Goal: Task Accomplishment & Management: Manage account settings

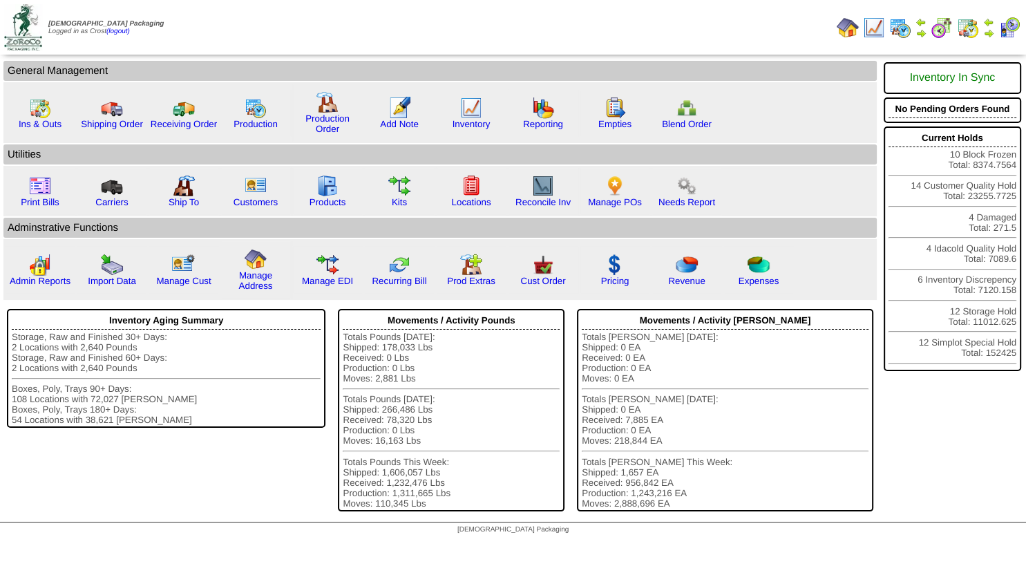
click at [987, 36] on img at bounding box center [988, 33] width 11 height 11
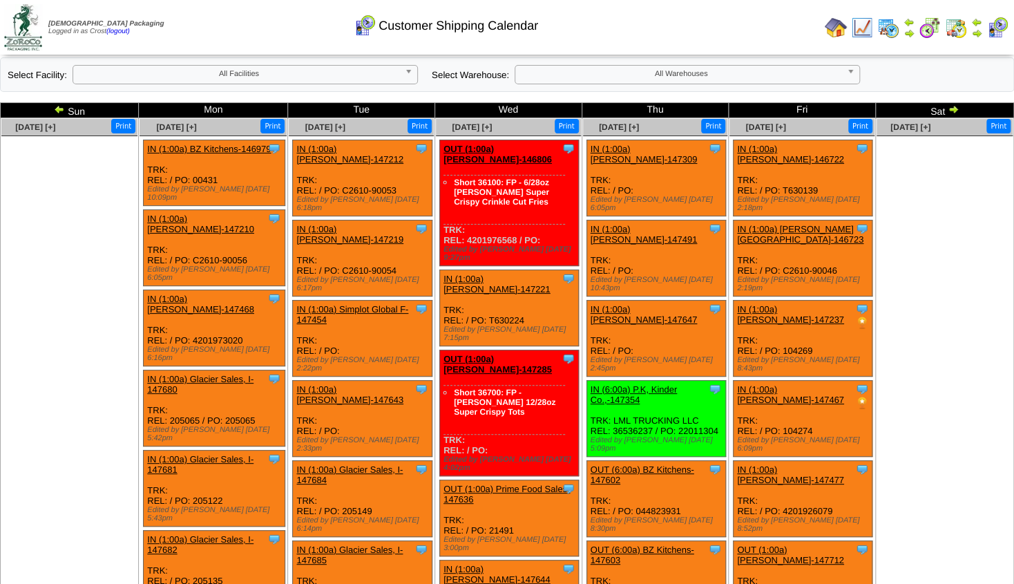
click at [60, 108] on img at bounding box center [59, 109] width 11 height 11
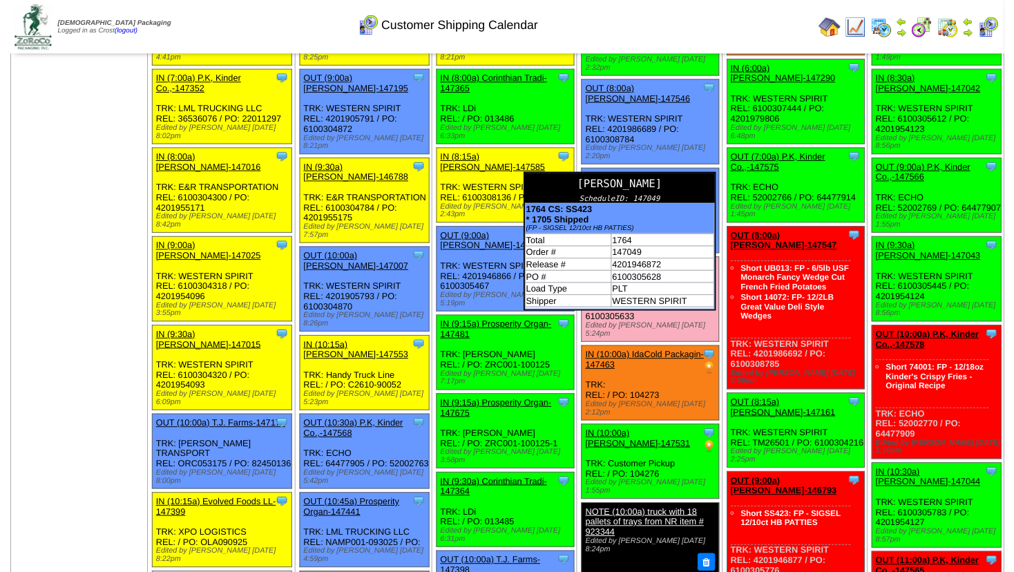
scroll to position [149, 0]
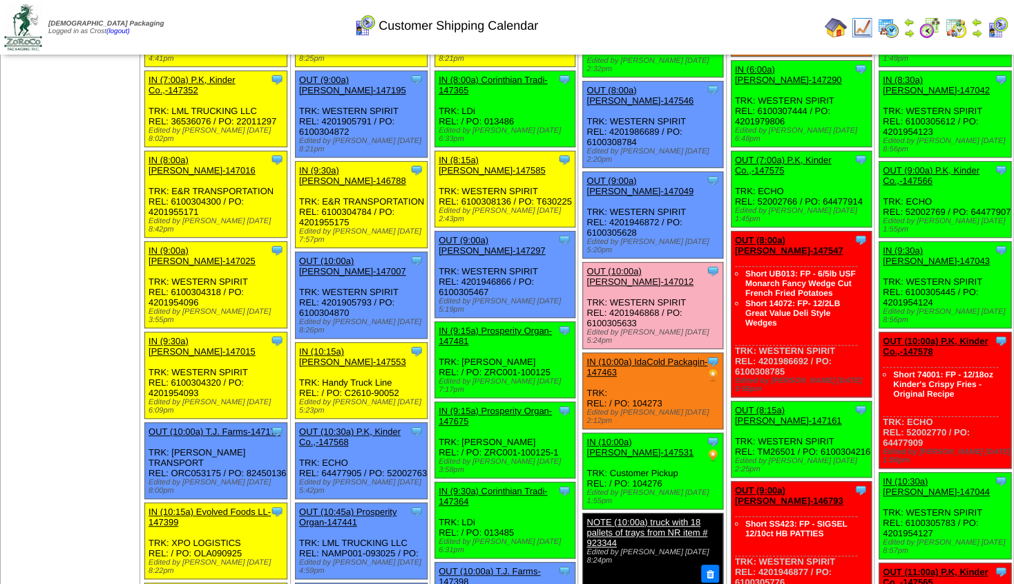
click at [634, 95] on link "OUT (8:00a) [PERSON_NAME]-147546" at bounding box center [639, 95] width 107 height 21
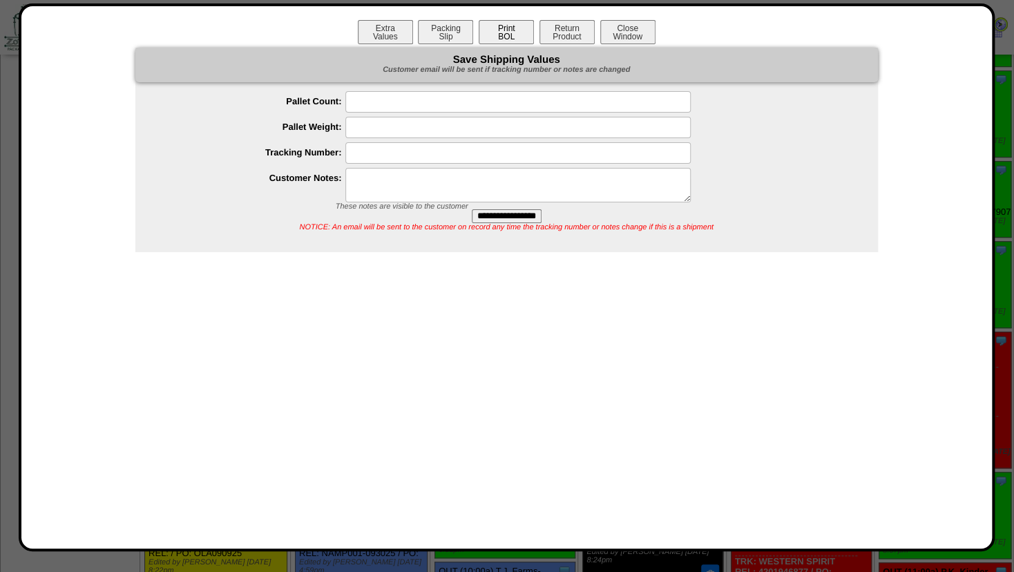
click at [506, 36] on button "Print BOL" at bounding box center [506, 32] width 55 height 24
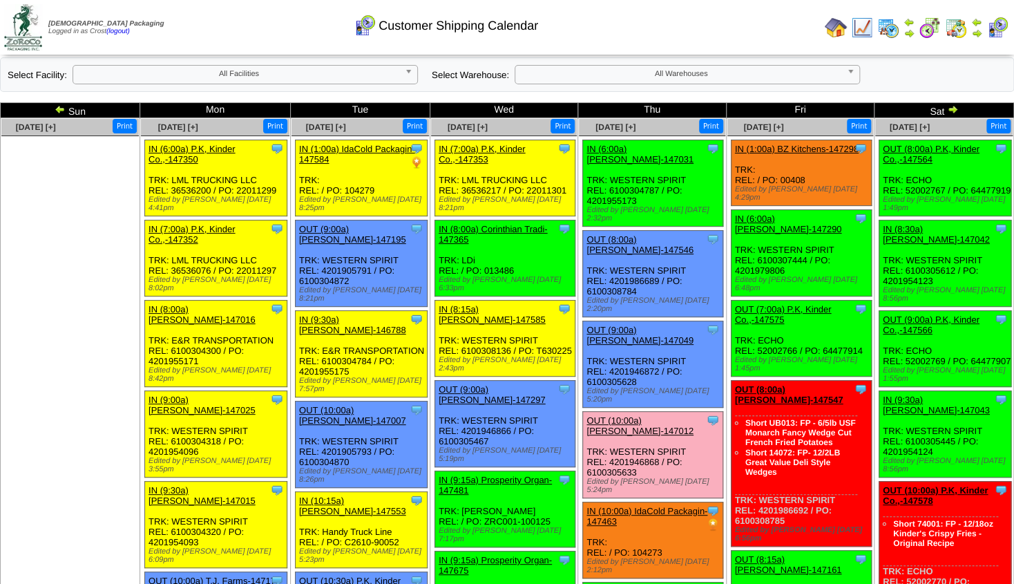
click at [948, 107] on img at bounding box center [952, 109] width 11 height 11
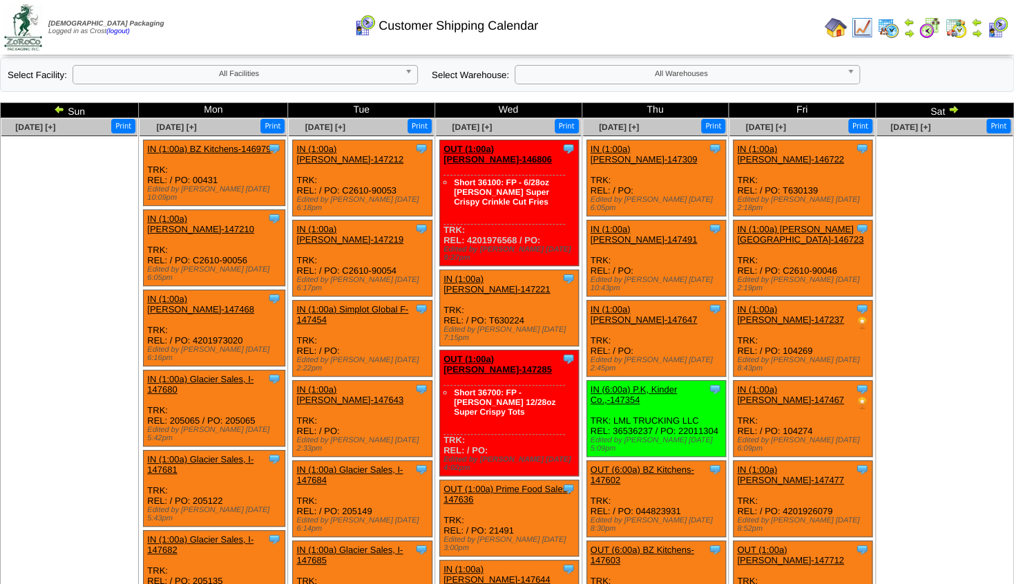
click at [61, 113] on img at bounding box center [59, 109] width 11 height 11
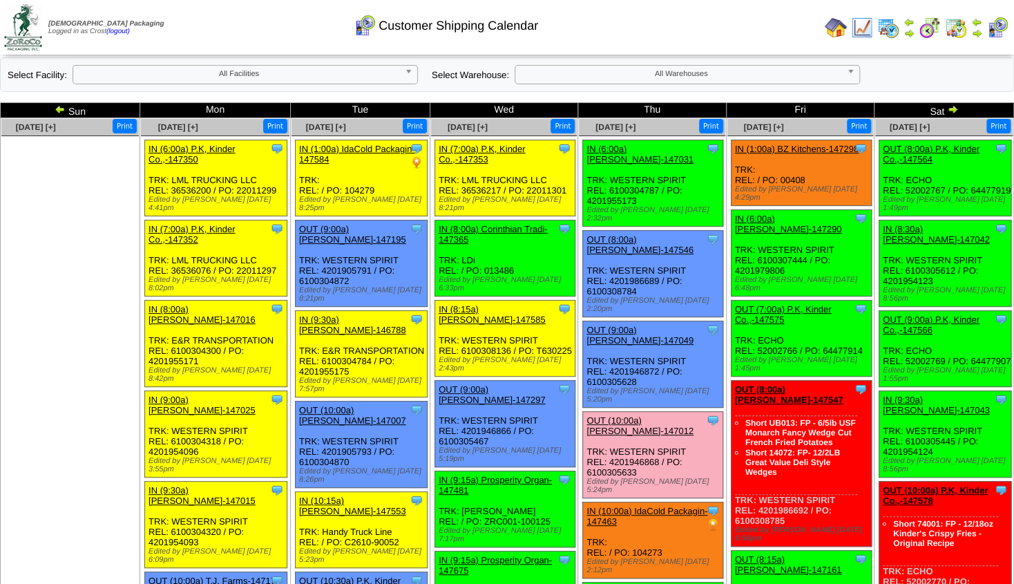
click at [830, 25] on img at bounding box center [836, 28] width 22 height 22
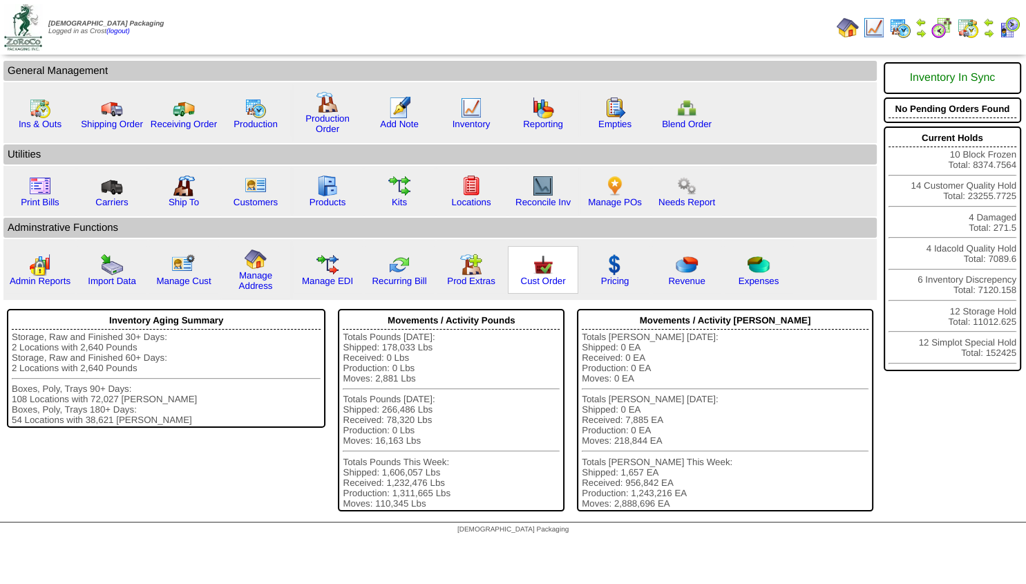
click at [543, 276] on img at bounding box center [543, 264] width 22 height 22
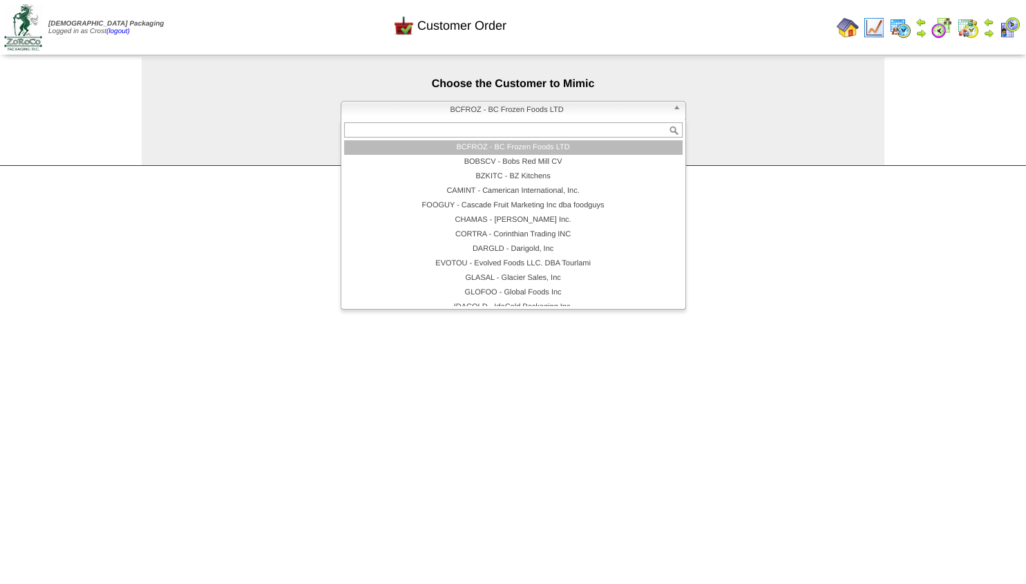
click at [504, 117] on span "BCFROZ - BC Frozen Foods LTD" at bounding box center [507, 110] width 320 height 17
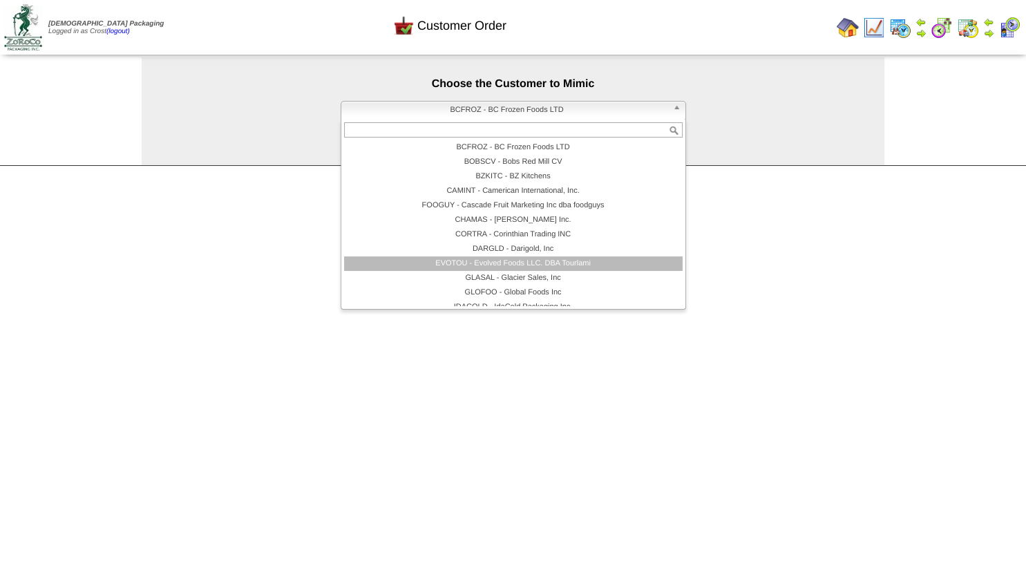
click at [509, 262] on li "EVOTOU - Evolved Foods LLC. DBA Tourlami" at bounding box center [513, 263] width 338 height 15
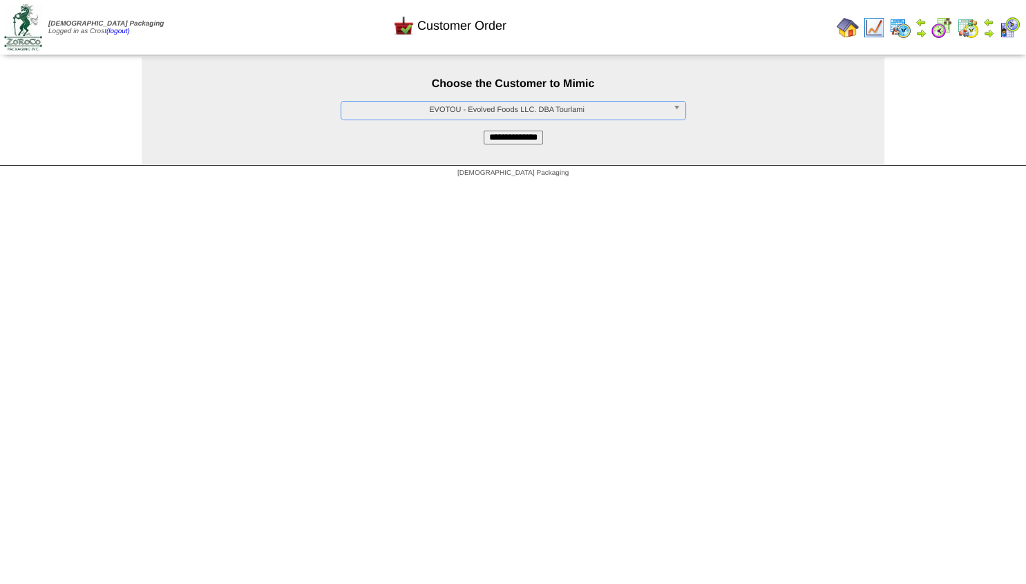
click at [506, 144] on input "**********" at bounding box center [512, 138] width 59 height 14
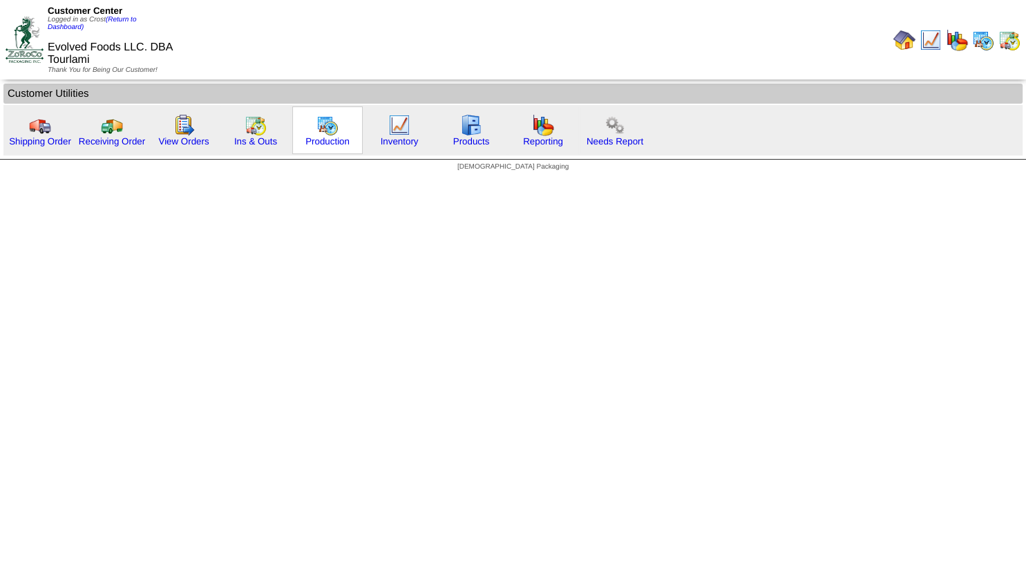
click at [325, 126] on img at bounding box center [327, 125] width 22 height 22
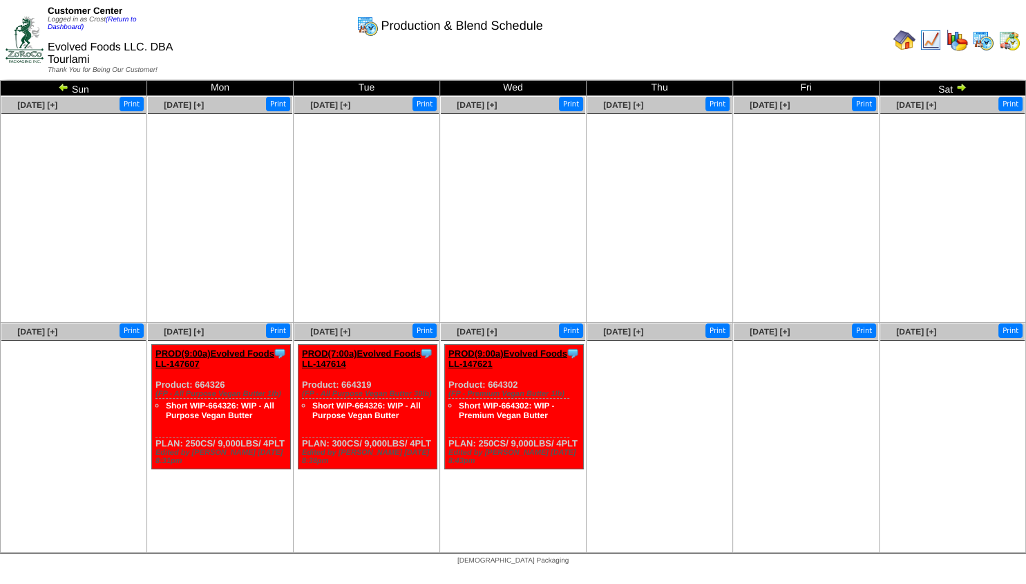
click at [63, 88] on img at bounding box center [63, 86] width 11 height 11
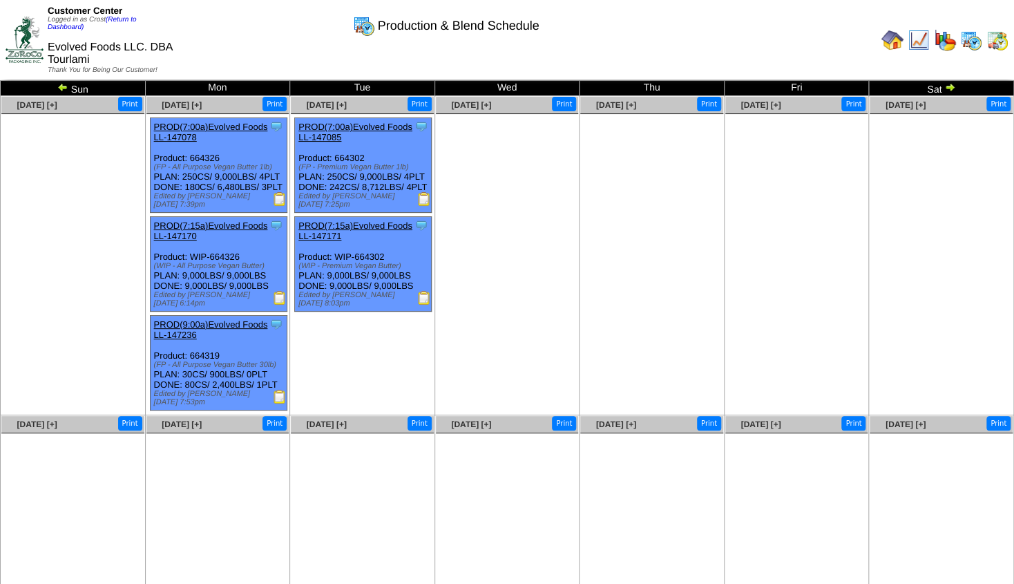
click at [63, 88] on img at bounding box center [62, 86] width 11 height 11
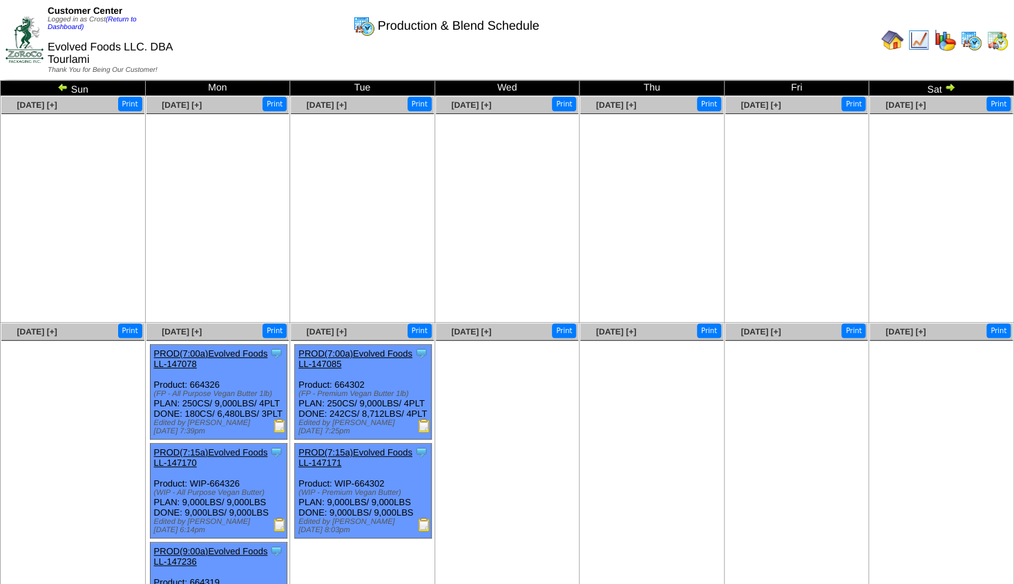
click at [63, 88] on img at bounding box center [62, 86] width 11 height 11
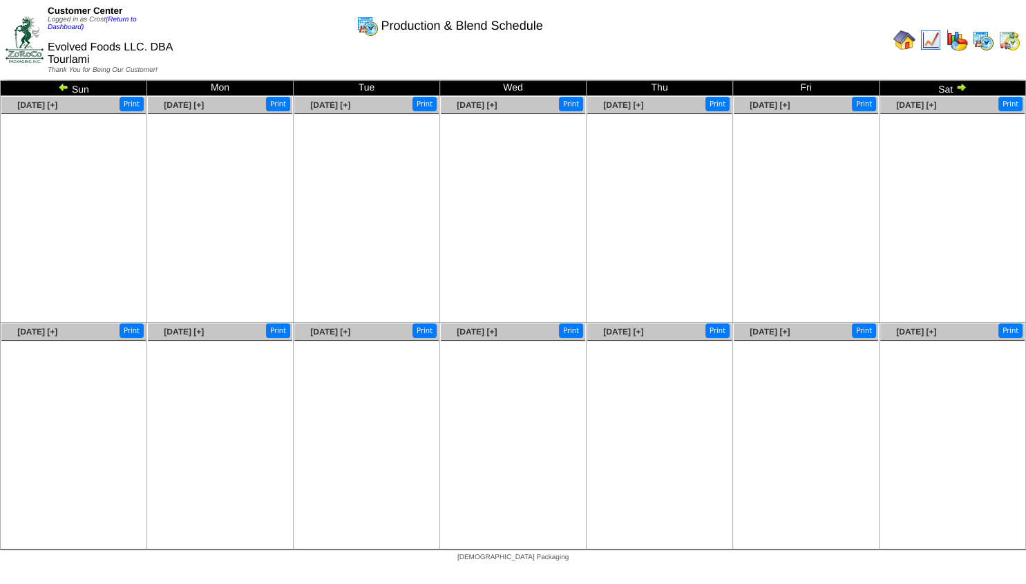
click at [63, 88] on img at bounding box center [63, 86] width 11 height 11
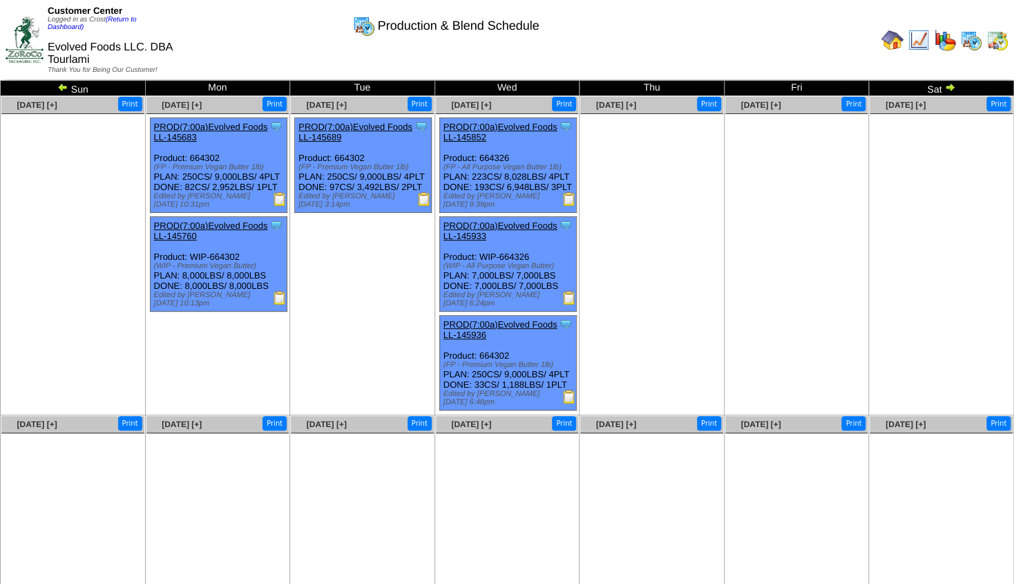
click at [63, 88] on img at bounding box center [62, 86] width 11 height 11
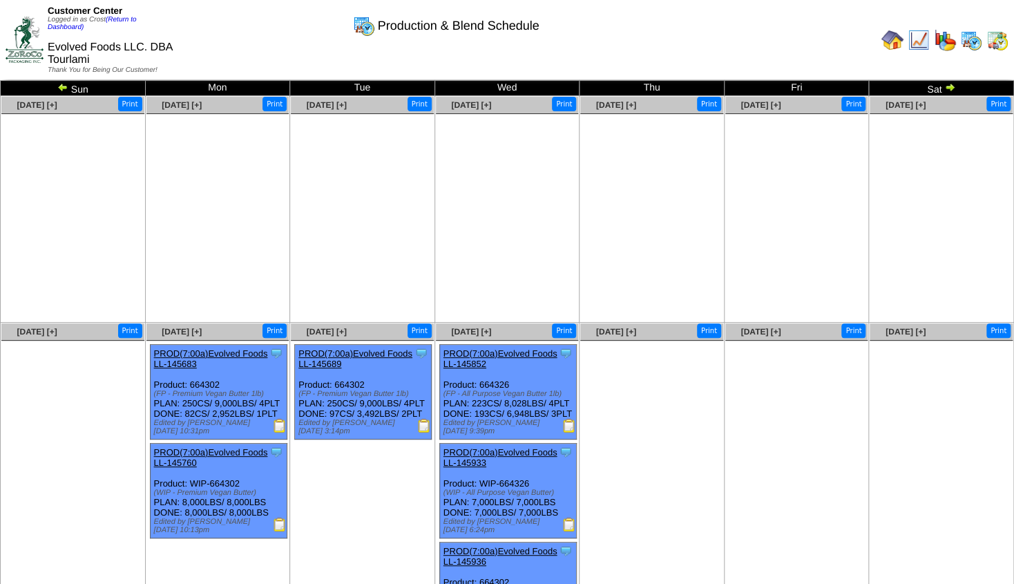
click at [63, 88] on img at bounding box center [62, 86] width 11 height 11
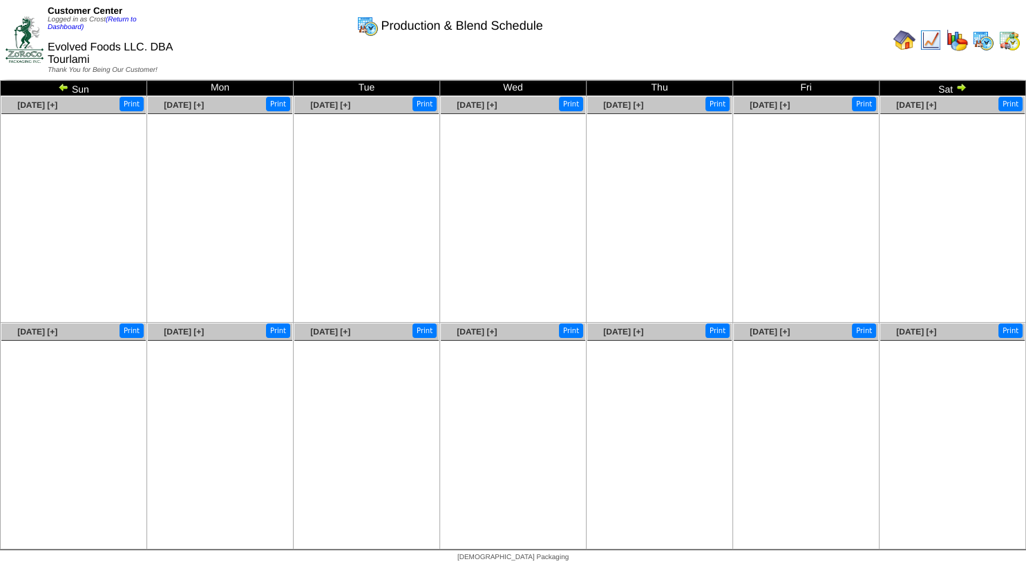
click at [63, 88] on img at bounding box center [63, 86] width 11 height 11
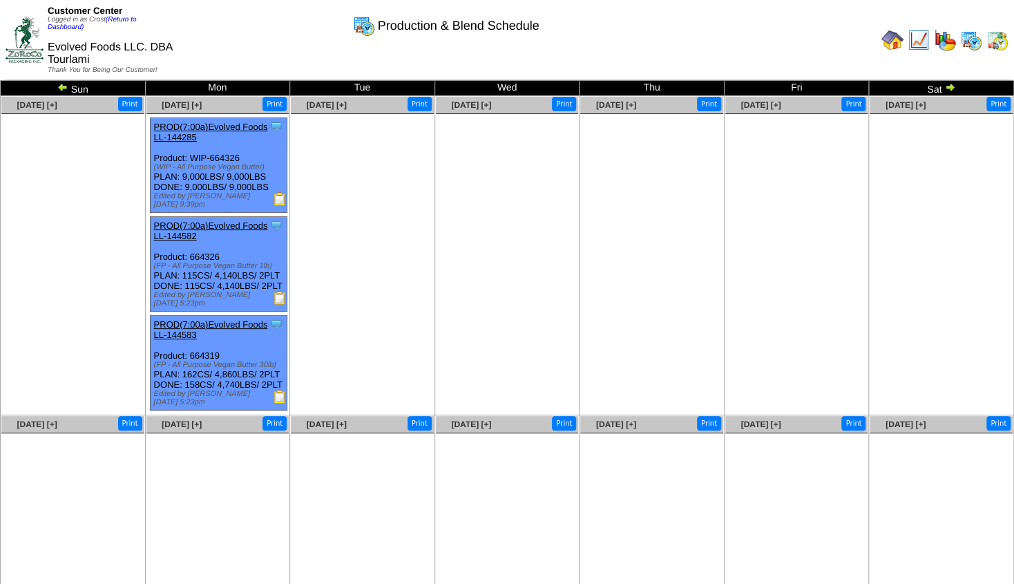
click at [63, 88] on img at bounding box center [62, 86] width 11 height 11
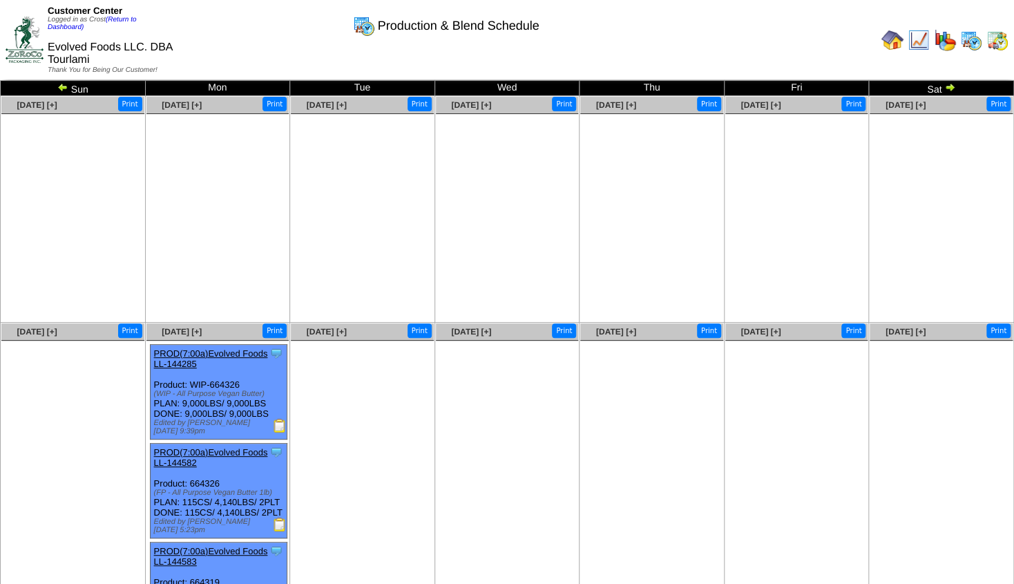
click at [63, 88] on img at bounding box center [62, 86] width 11 height 11
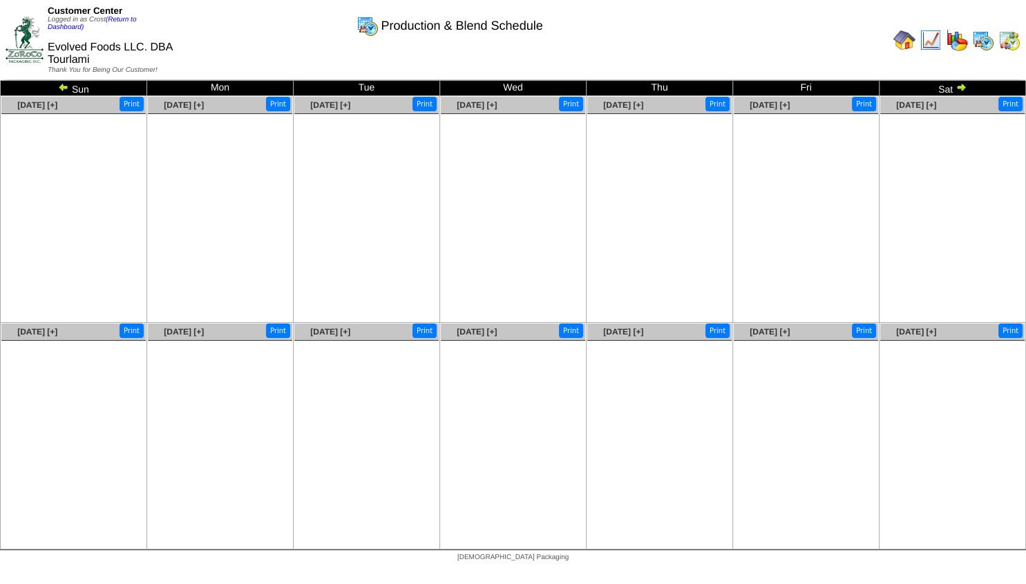
click at [63, 88] on img at bounding box center [63, 86] width 11 height 11
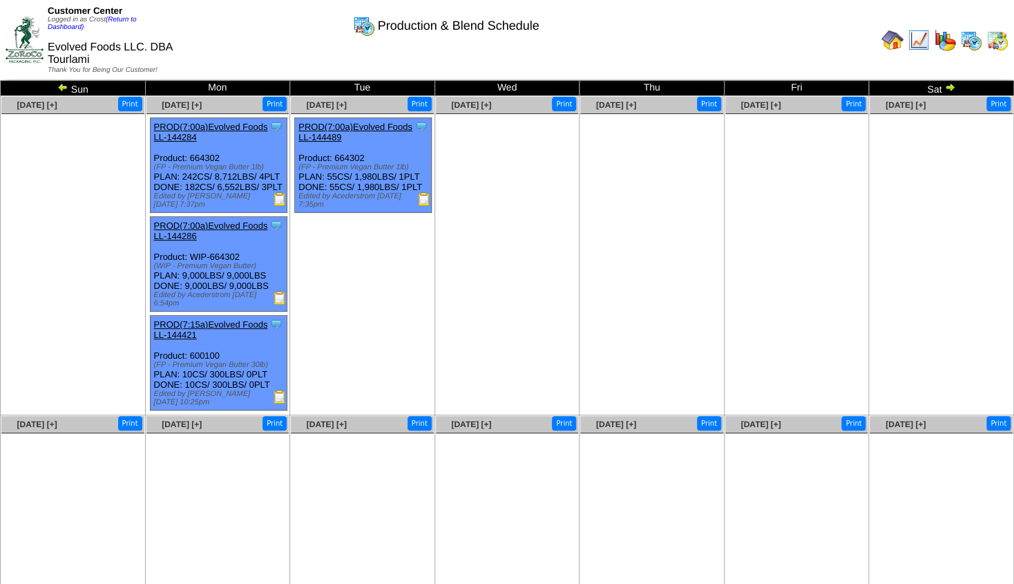
click at [950, 88] on img at bounding box center [949, 86] width 11 height 11
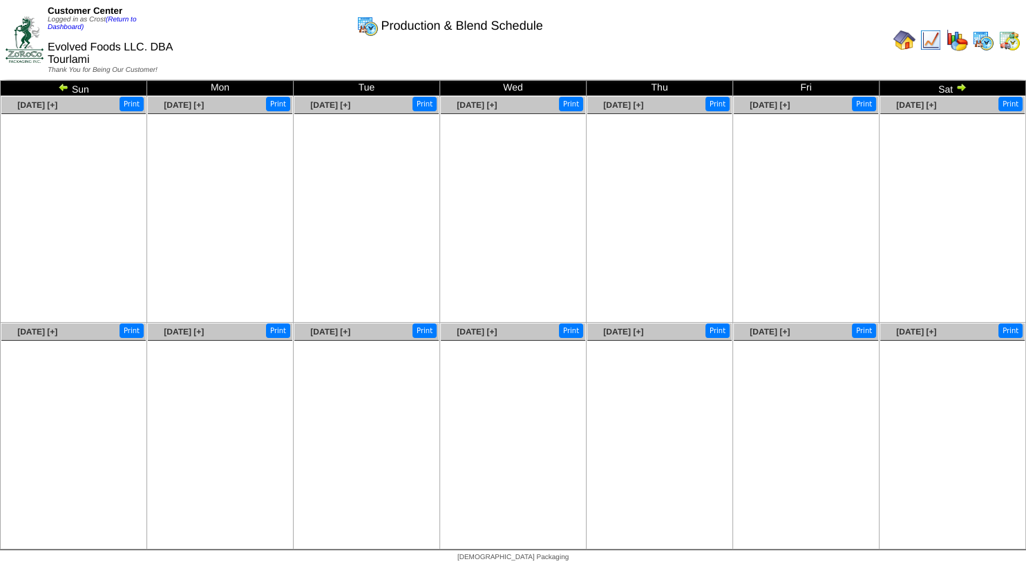
click at [61, 85] on div "Customer Center Logged in as Crost (Return to Dashboard) Evolved Foods LLC. DBA…" at bounding box center [513, 42] width 1026 height 85
click at [66, 85] on div "Customer Center Logged in as Crost (Return to Dashboard) Evolved Foods LLC. DBA…" at bounding box center [513, 42] width 1026 height 85
click at [59, 88] on img at bounding box center [63, 86] width 11 height 11
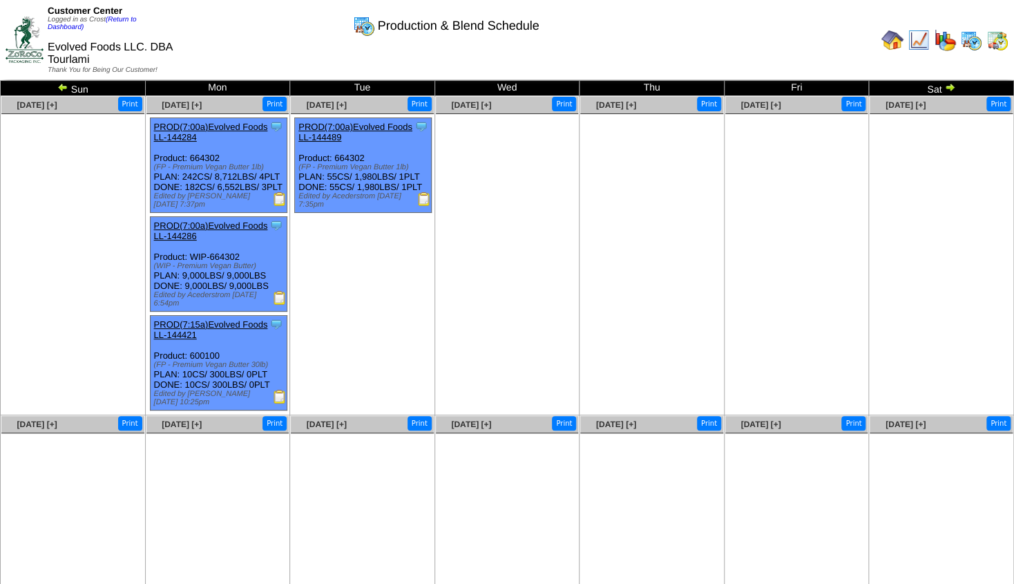
click at [951, 91] on img at bounding box center [949, 86] width 11 height 11
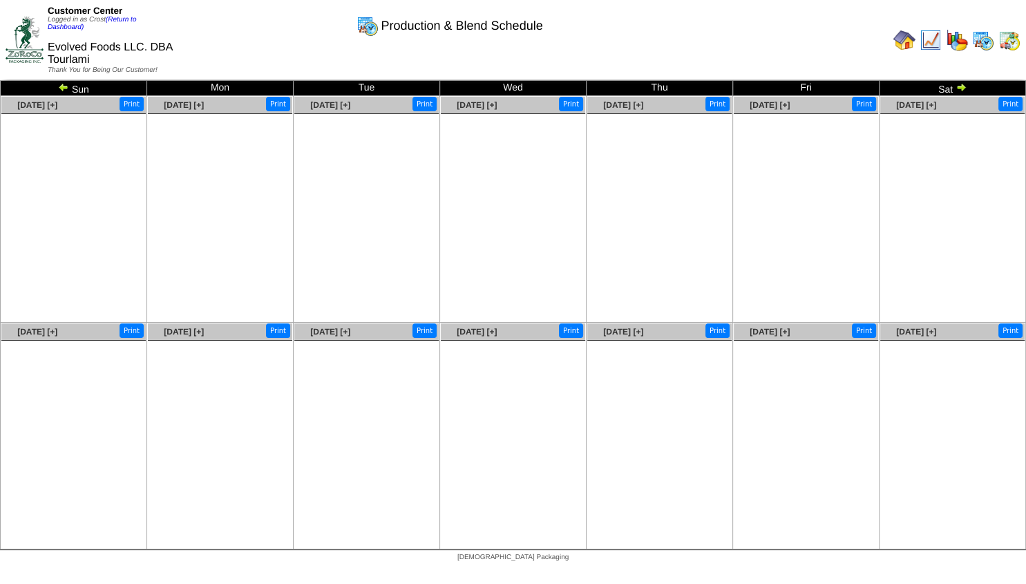
click at [962, 90] on img at bounding box center [960, 86] width 11 height 11
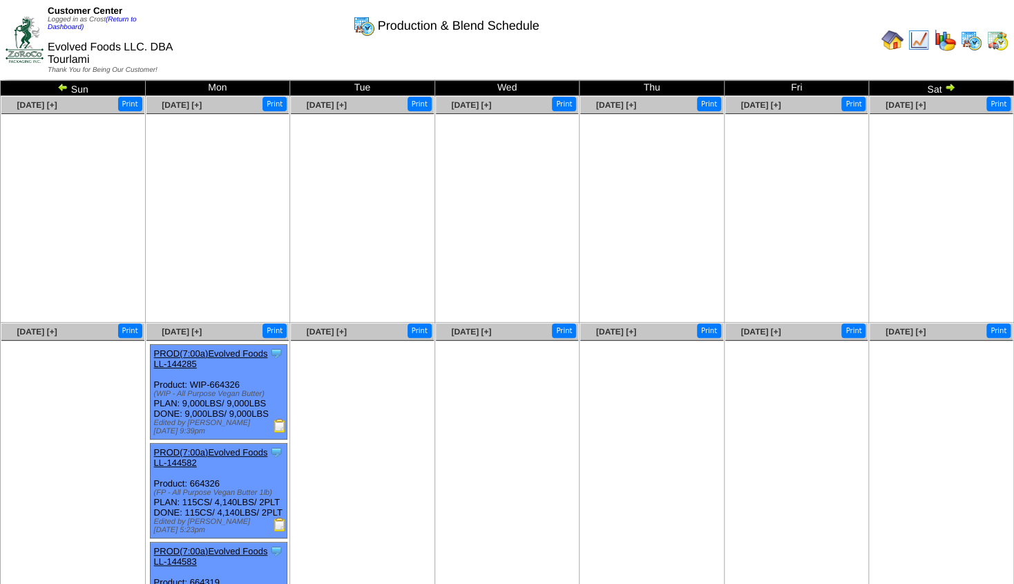
click at [948, 88] on img at bounding box center [949, 86] width 11 height 11
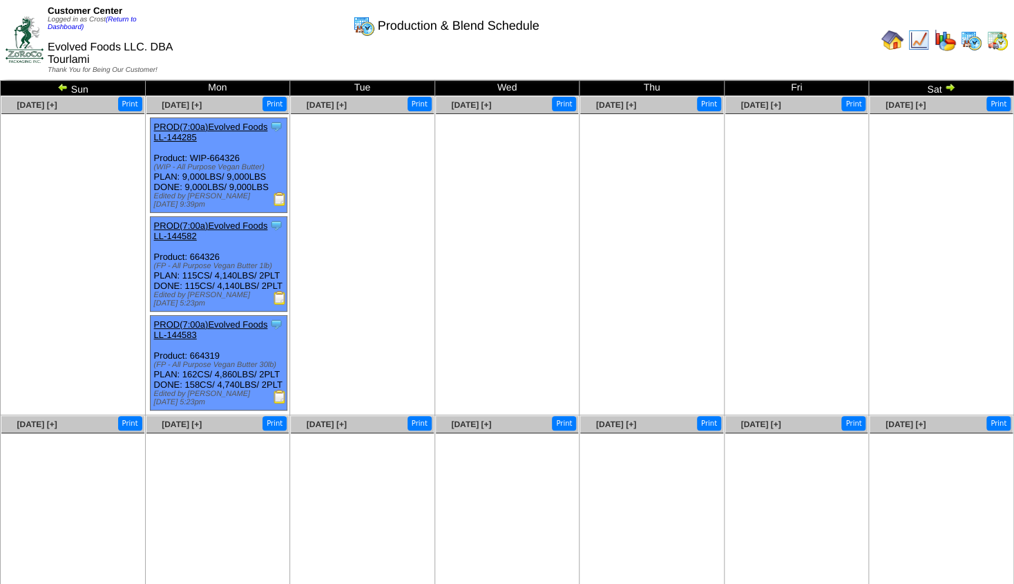
click at [948, 89] on img at bounding box center [949, 86] width 11 height 11
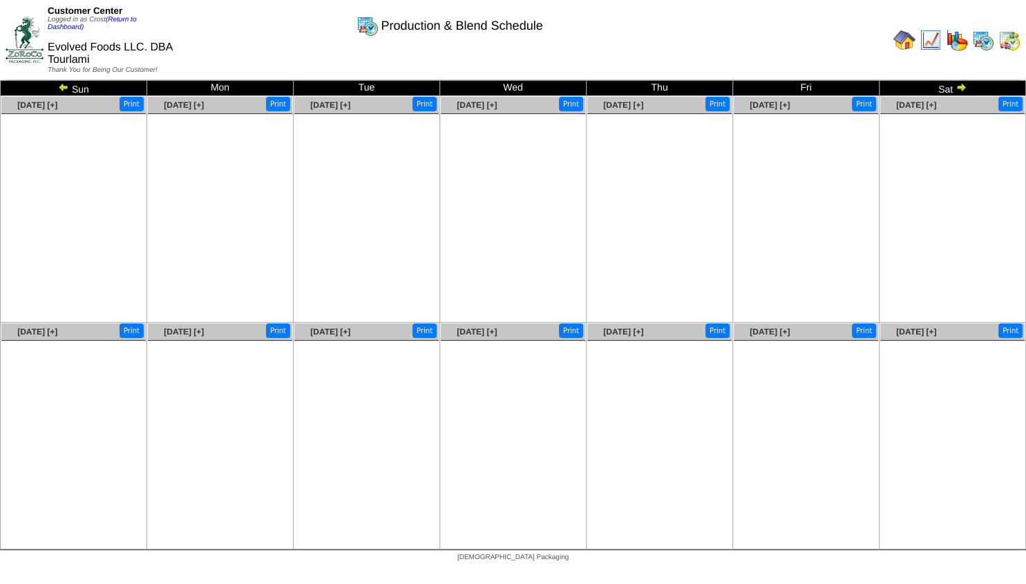
click at [960, 88] on img at bounding box center [960, 86] width 11 height 11
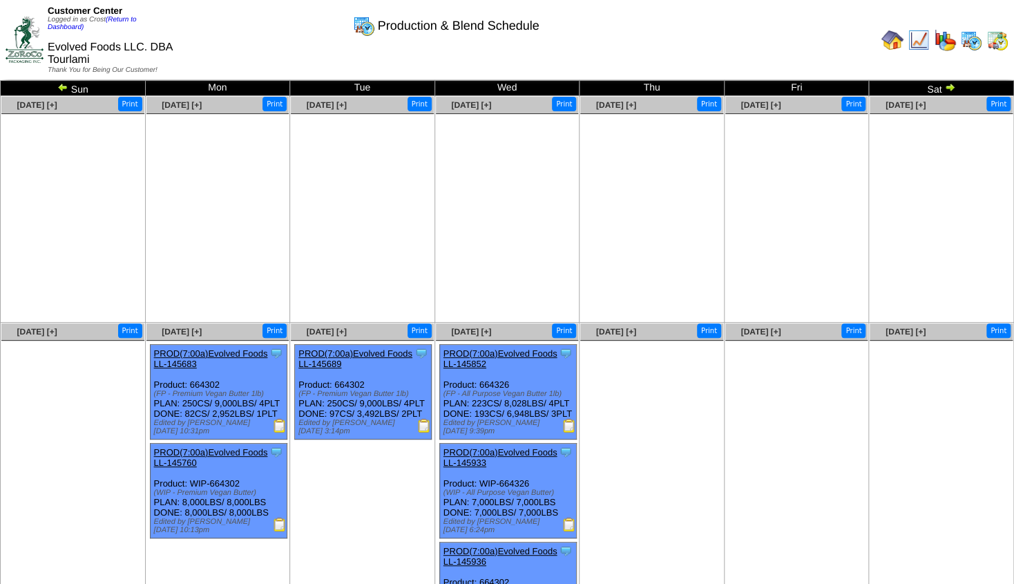
click at [960, 88] on td "Sat" at bounding box center [941, 88] width 145 height 15
click at [954, 90] on img at bounding box center [949, 86] width 11 height 11
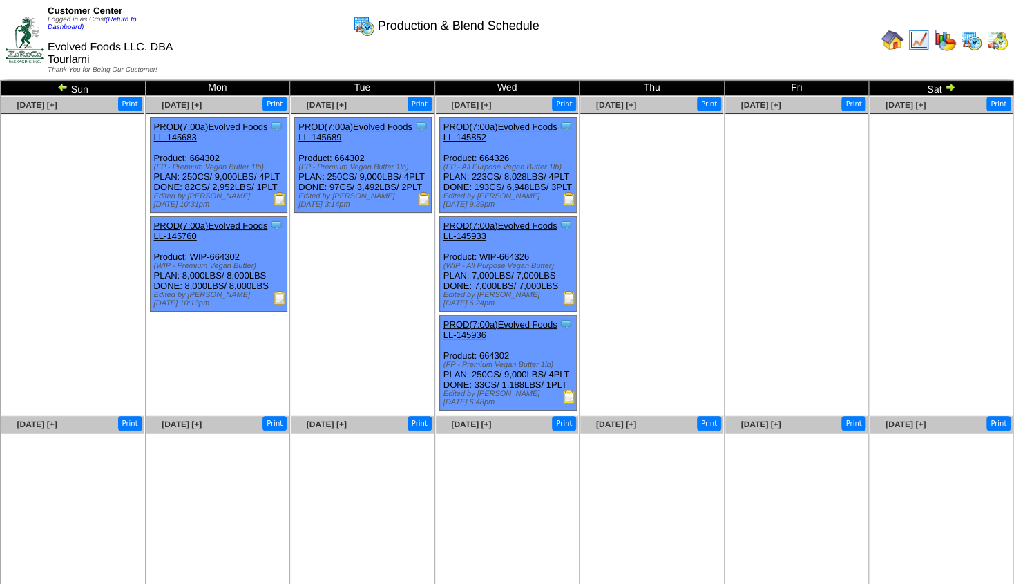
click at [950, 88] on img at bounding box center [949, 86] width 11 height 11
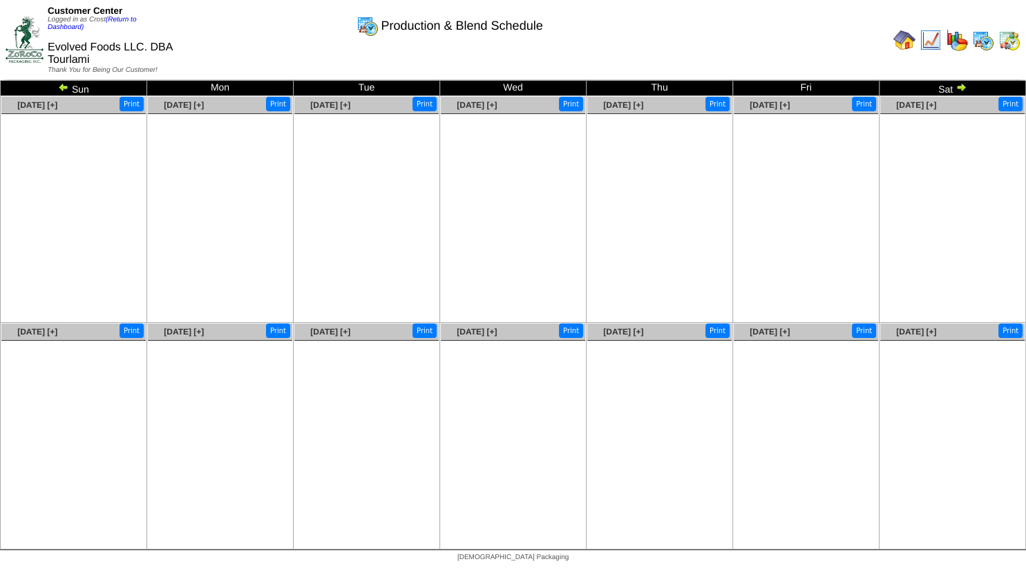
click at [961, 88] on img at bounding box center [960, 86] width 11 height 11
click at [961, 91] on img at bounding box center [960, 86] width 11 height 11
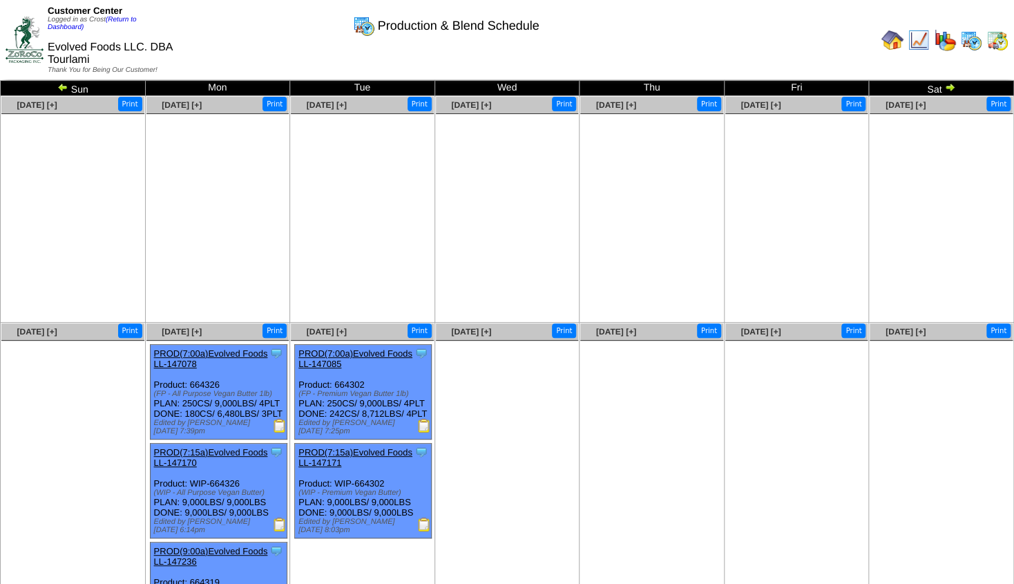
click at [953, 89] on img at bounding box center [949, 86] width 11 height 11
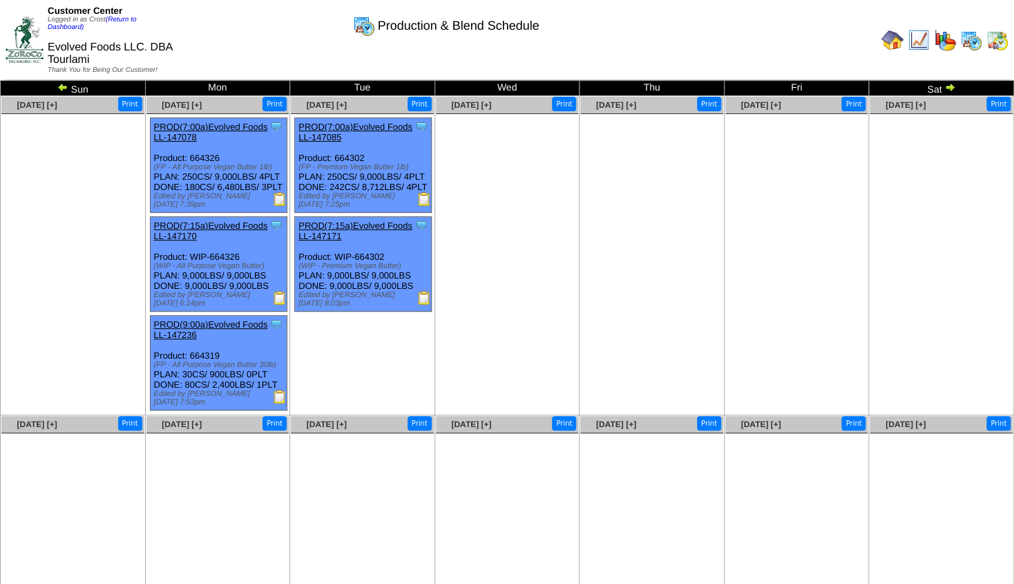
click at [952, 85] on div "Customer Center Logged in as Crost (Return to Dashboard) Evolved Foods LLC. DBA…" at bounding box center [507, 42] width 1014 height 85
click at [121, 23] on link "(Return to Dashboard)" at bounding box center [92, 23] width 88 height 15
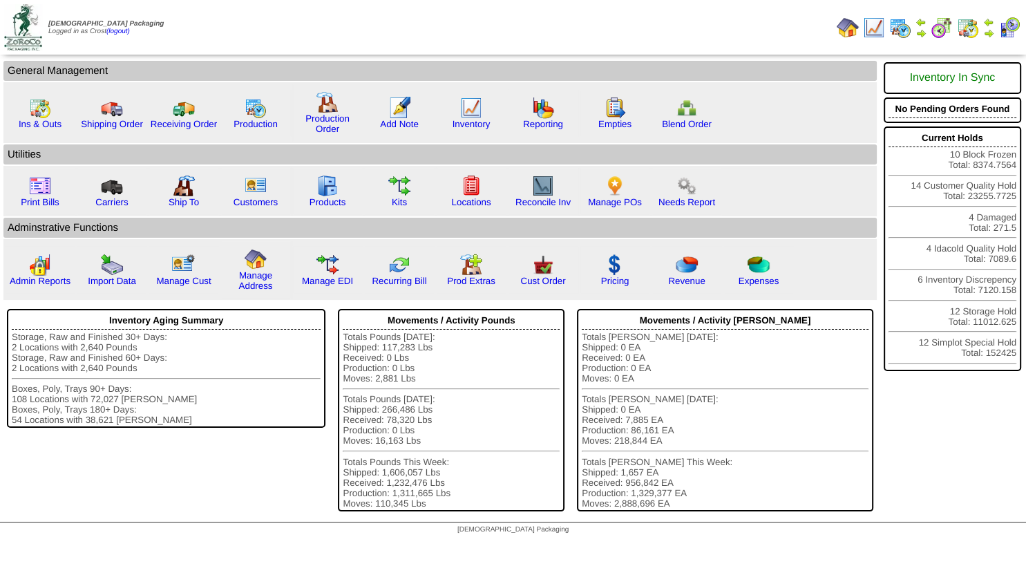
click at [990, 29] on img at bounding box center [988, 33] width 11 height 11
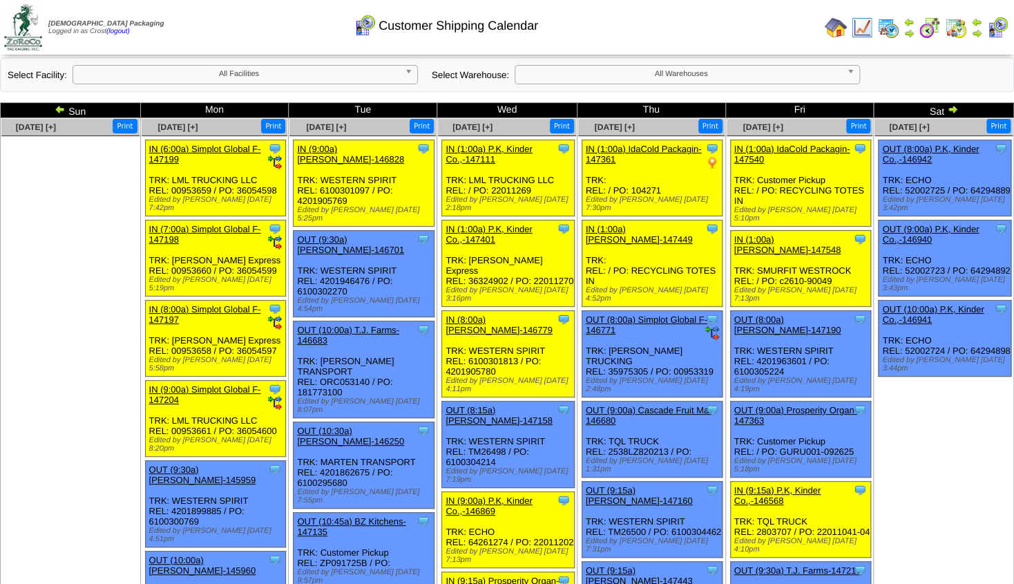
click at [952, 108] on img at bounding box center [952, 109] width 11 height 11
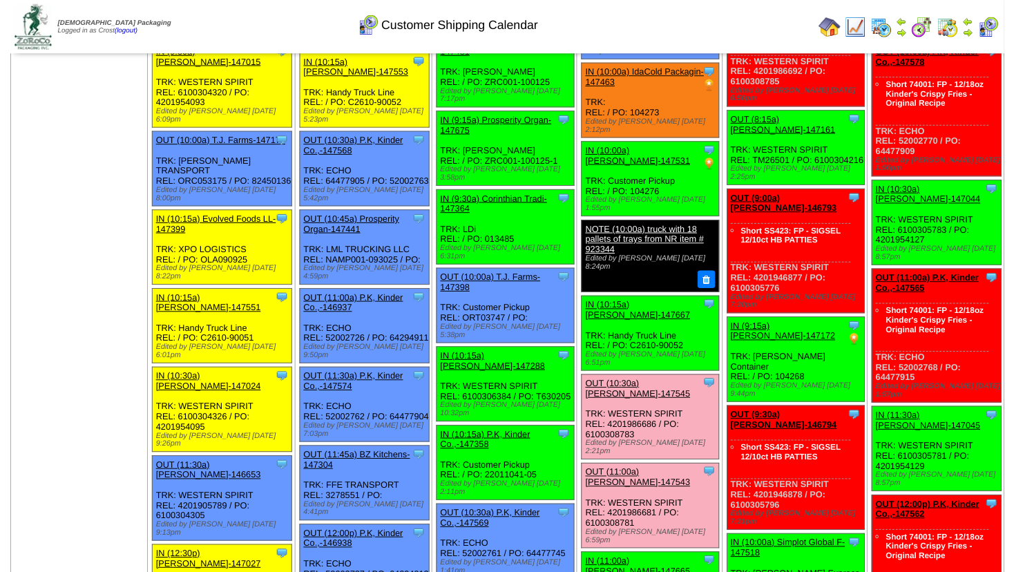
scroll to position [428, 0]
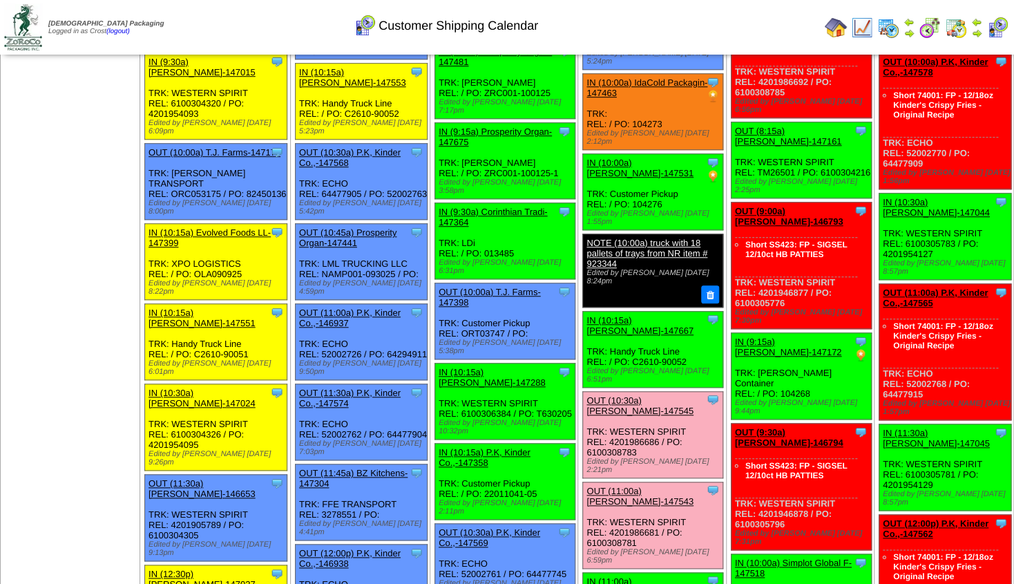
click at [220, 227] on link "IN (10:15a) Evolved Foods LL-147399" at bounding box center [209, 237] width 122 height 21
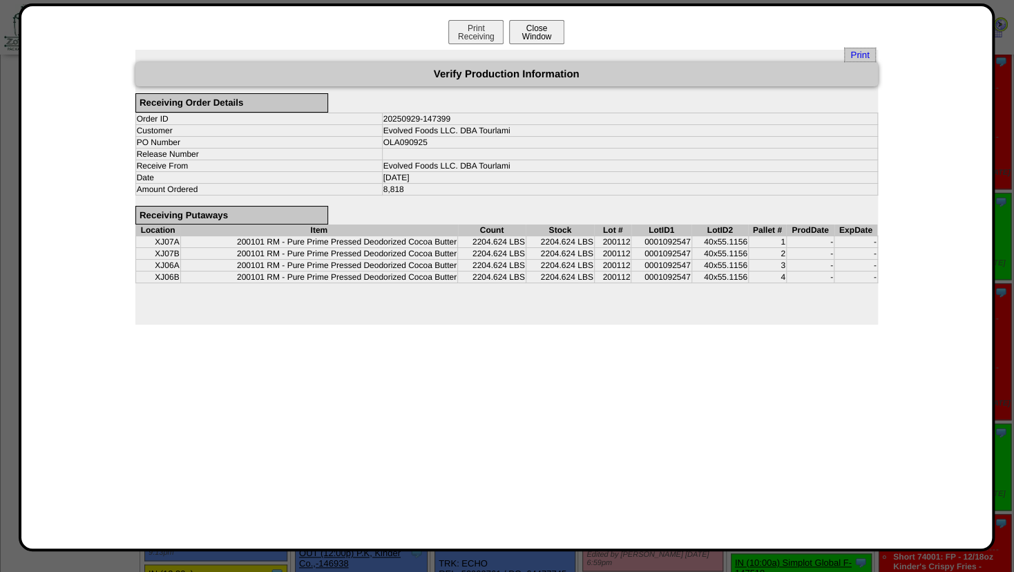
click at [548, 35] on button "Close Window" at bounding box center [536, 32] width 55 height 24
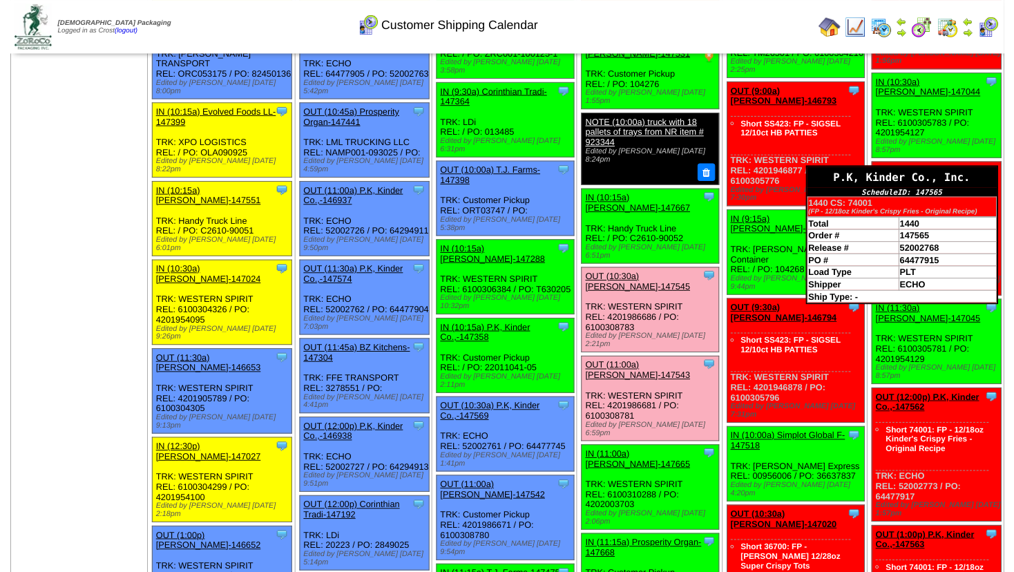
scroll to position [557, 0]
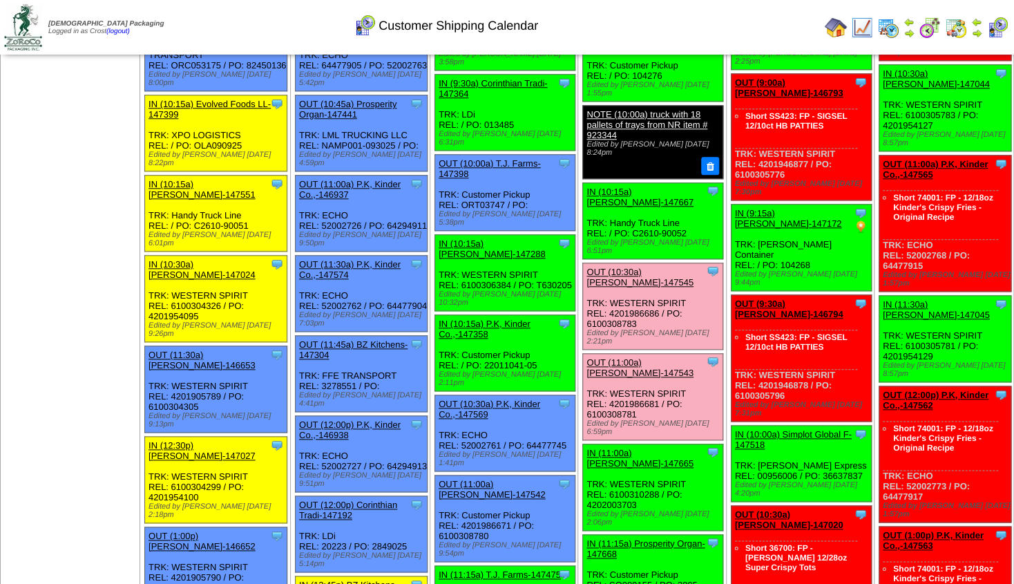
click at [636, 267] on link "OUT (10:30a) Lamb-Weston-147545" at bounding box center [639, 277] width 107 height 21
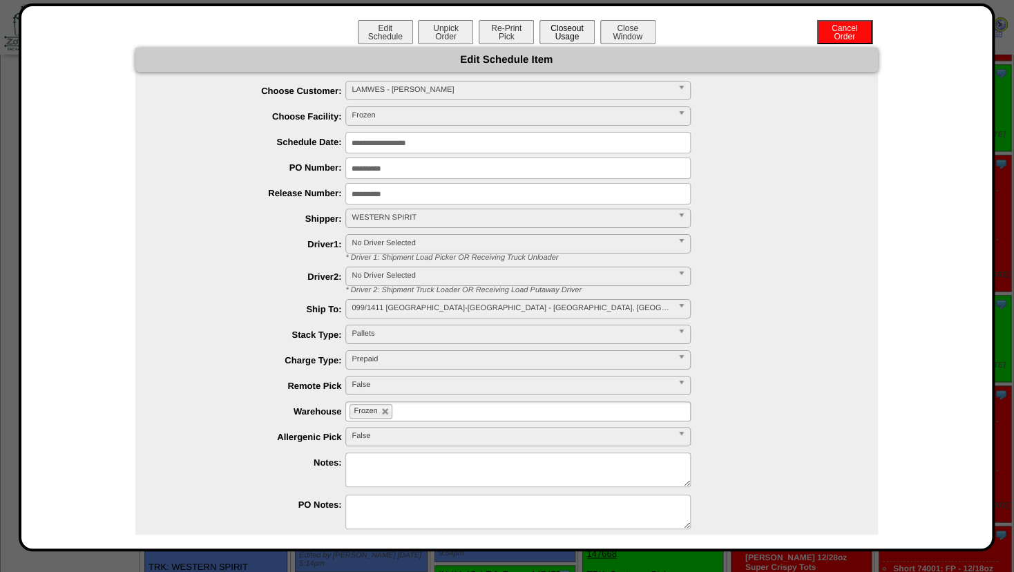
click at [557, 32] on button "Closeout Usage" at bounding box center [566, 32] width 55 height 24
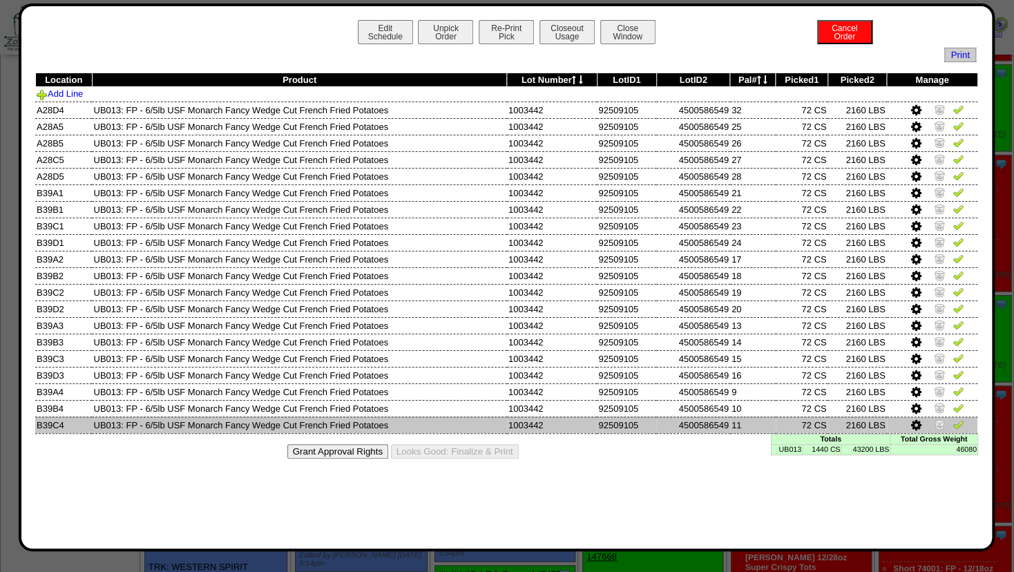
click at [937, 425] on img at bounding box center [939, 424] width 11 height 11
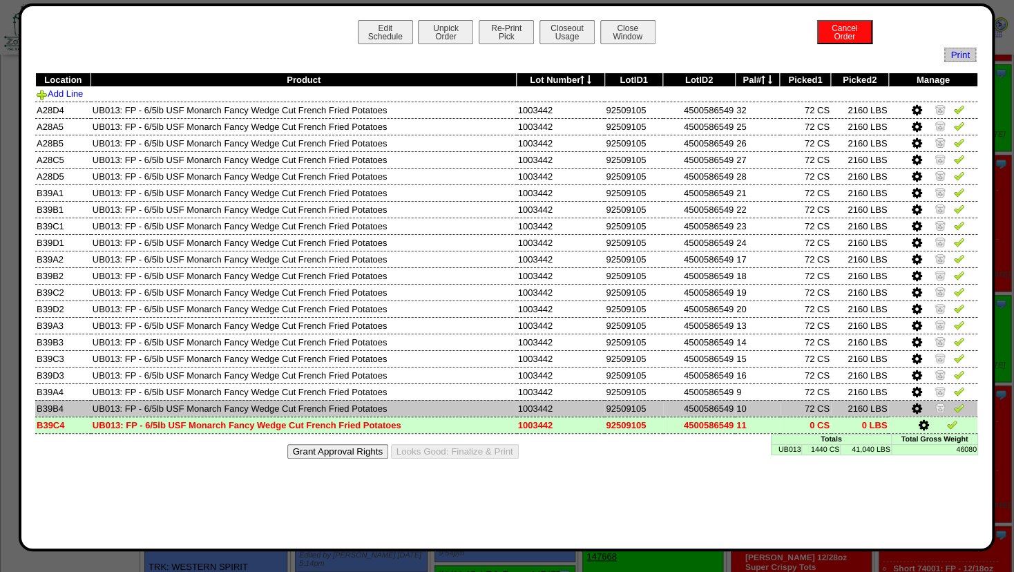
click at [943, 410] on img at bounding box center [939, 407] width 11 height 11
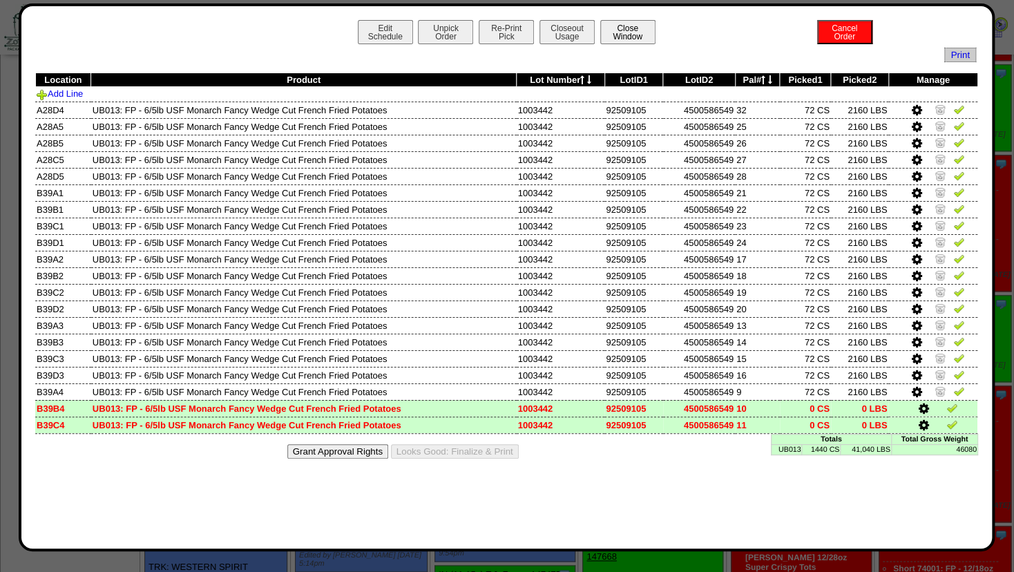
click at [624, 37] on button "Close Window" at bounding box center [627, 32] width 55 height 24
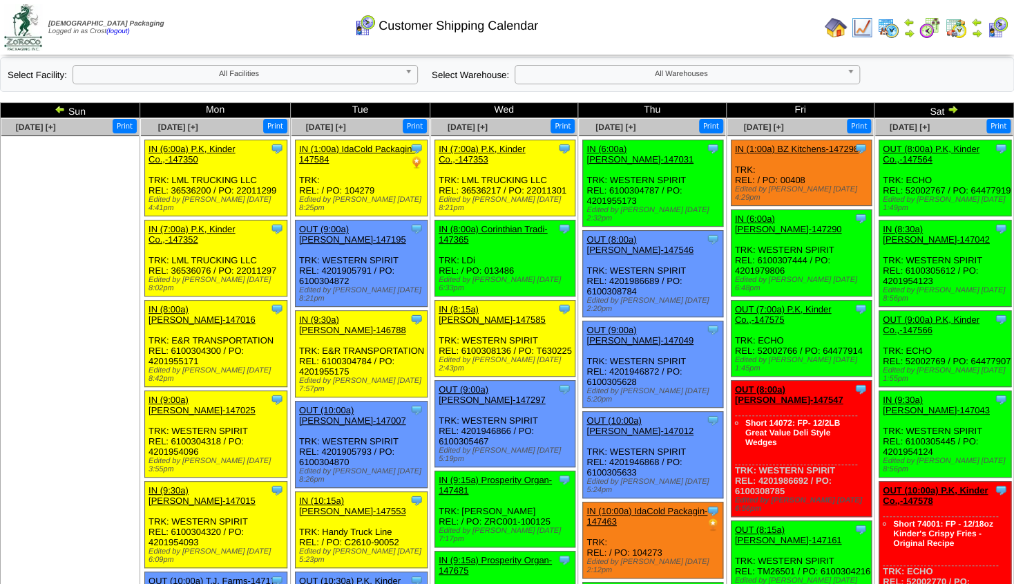
scroll to position [18, 0]
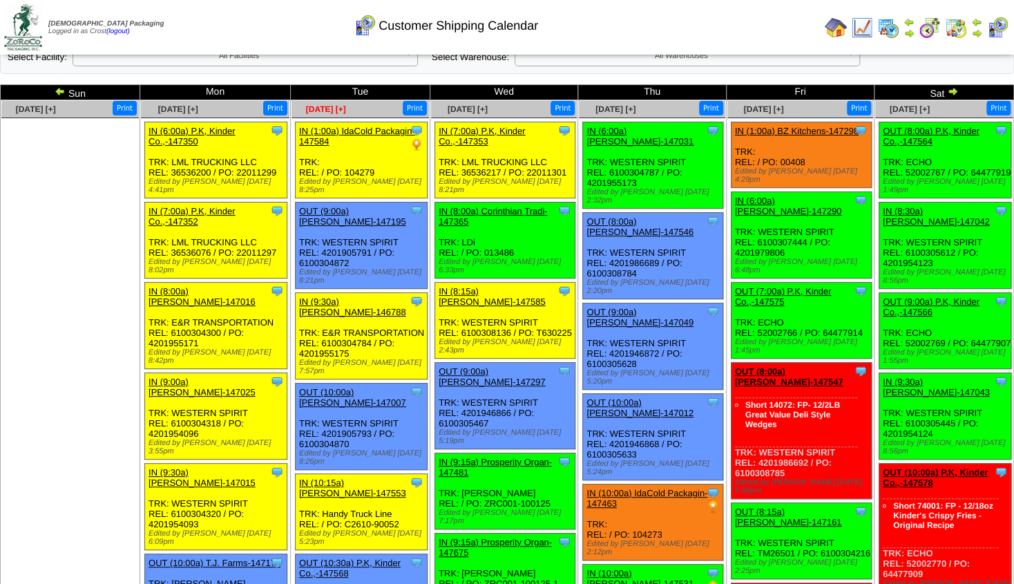
click at [340, 107] on span "Sep 30 [+]" at bounding box center [326, 109] width 40 height 10
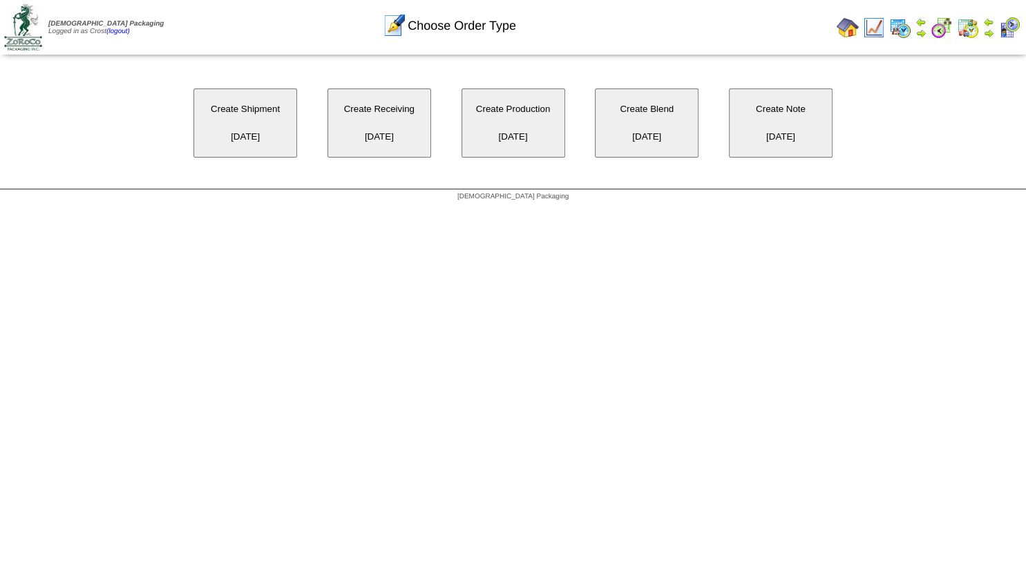
click at [374, 128] on button "Create Receiving [DATE]" at bounding box center [379, 122] width 104 height 69
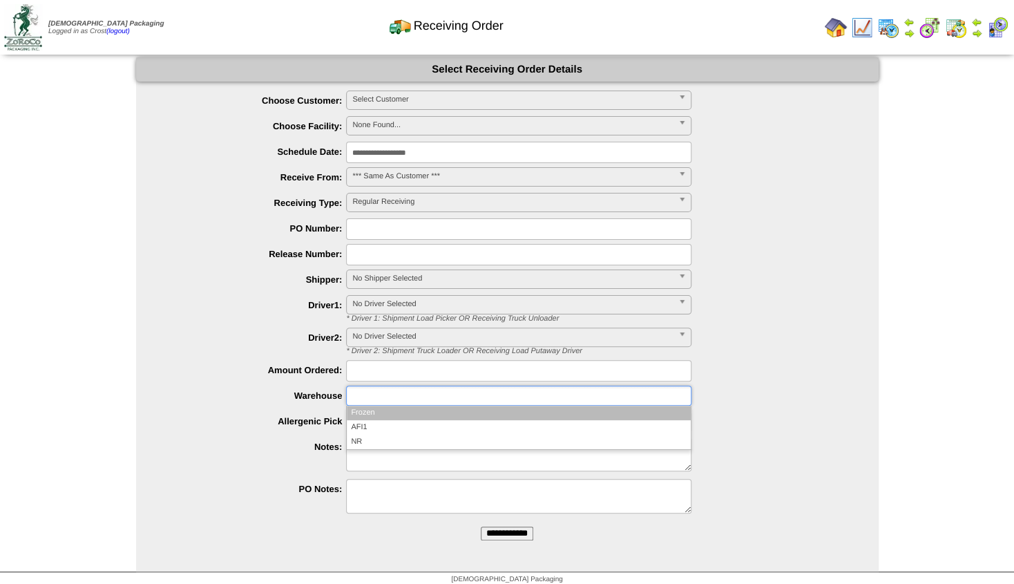
click at [392, 394] on input "text" at bounding box center [394, 395] width 88 height 17
click at [385, 99] on span "Select Customer" at bounding box center [512, 99] width 320 height 17
type input "**********"
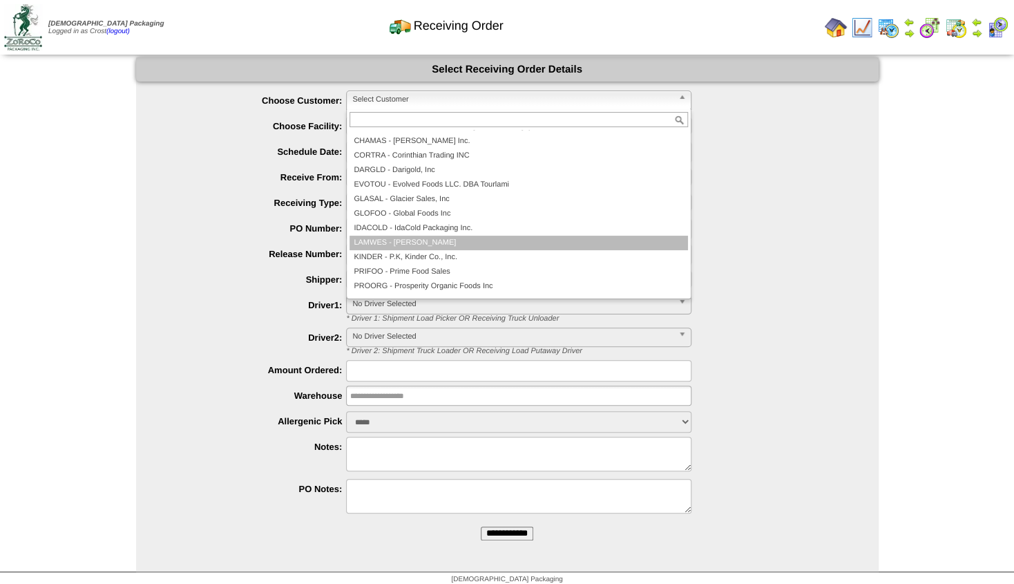
scroll to position [124, 0]
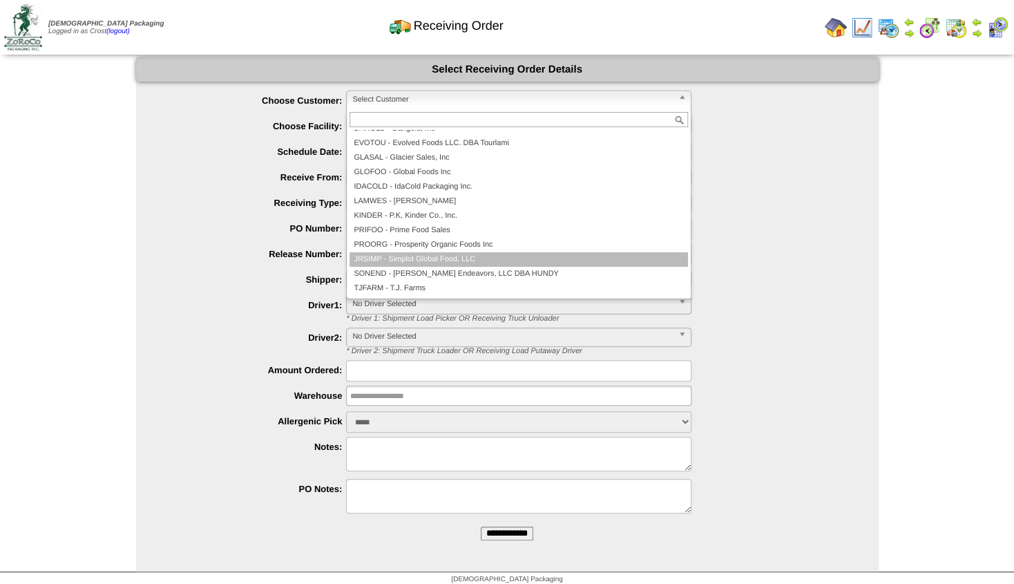
click at [409, 255] on li "JRSIMP - Simplot Global Food, LLC" at bounding box center [518, 259] width 338 height 15
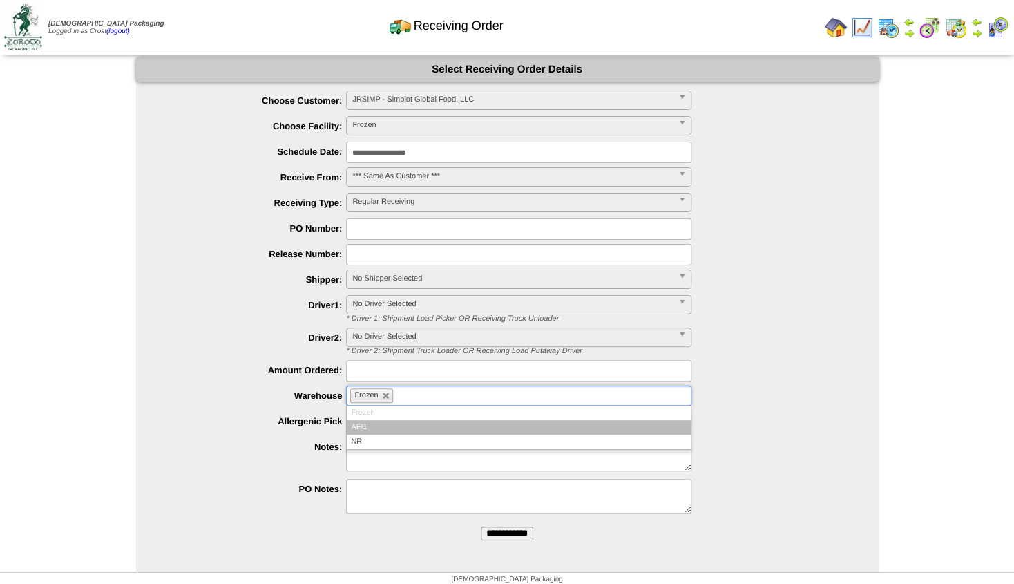
click at [416, 396] on ul "Frozen" at bounding box center [518, 395] width 345 height 20
click at [247, 338] on label "Driver2:" at bounding box center [255, 337] width 183 height 10
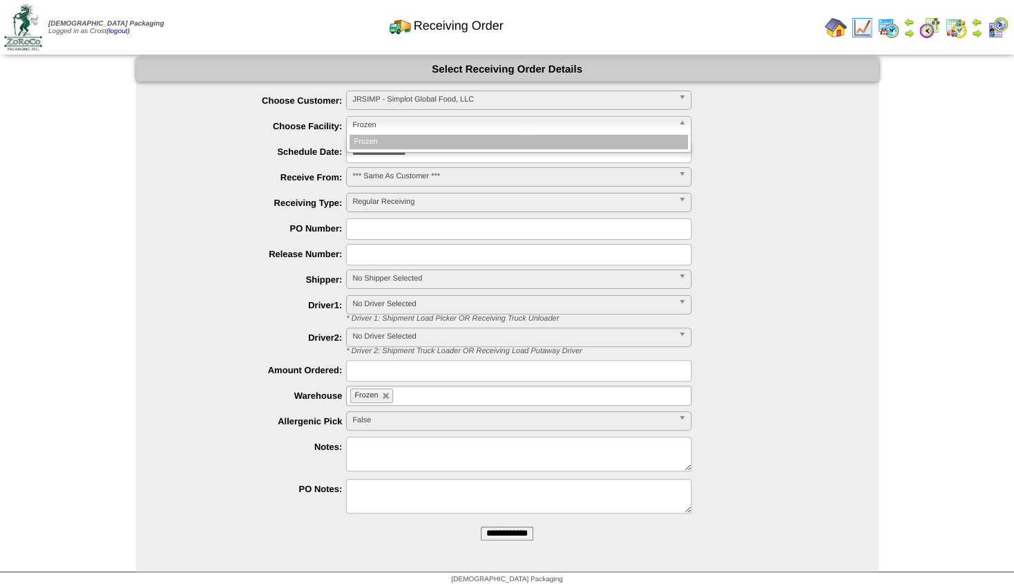
click at [462, 127] on span "Frozen" at bounding box center [512, 125] width 320 height 17
click at [859, 21] on img at bounding box center [862, 28] width 22 height 22
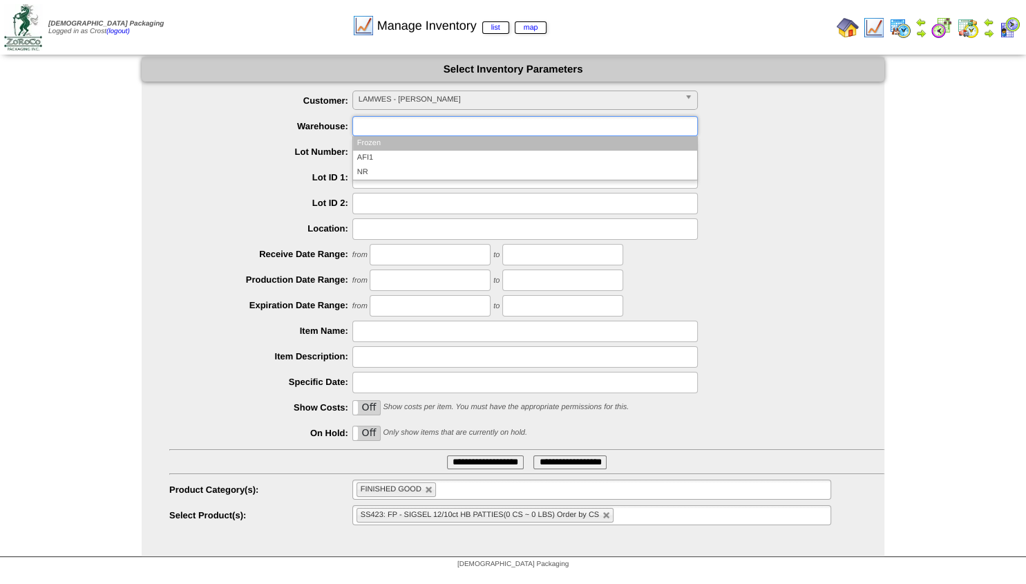
click at [381, 128] on input "text" at bounding box center [400, 125] width 88 height 17
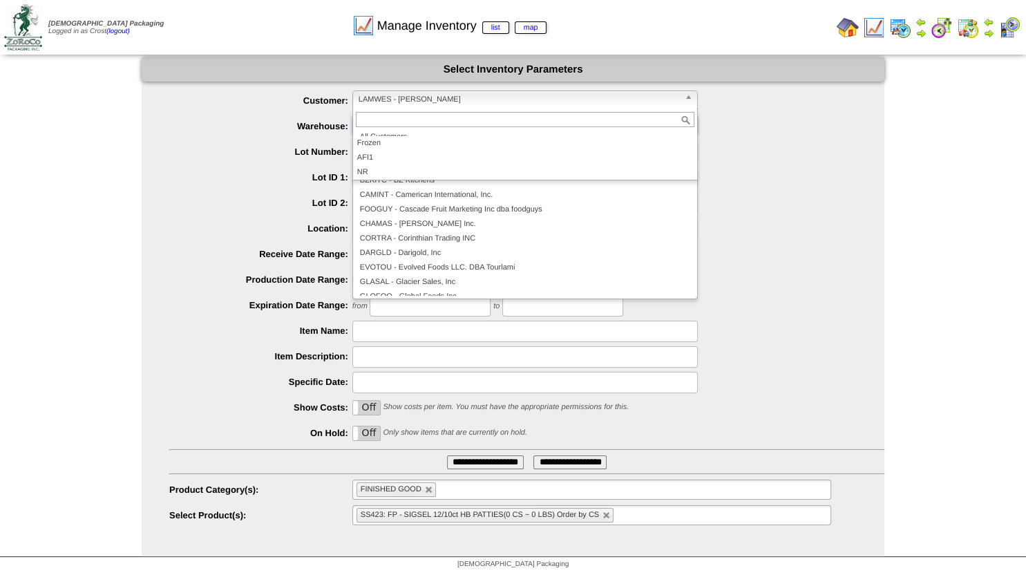
click at [374, 97] on span "LAMWES - [PERSON_NAME]" at bounding box center [518, 99] width 320 height 17
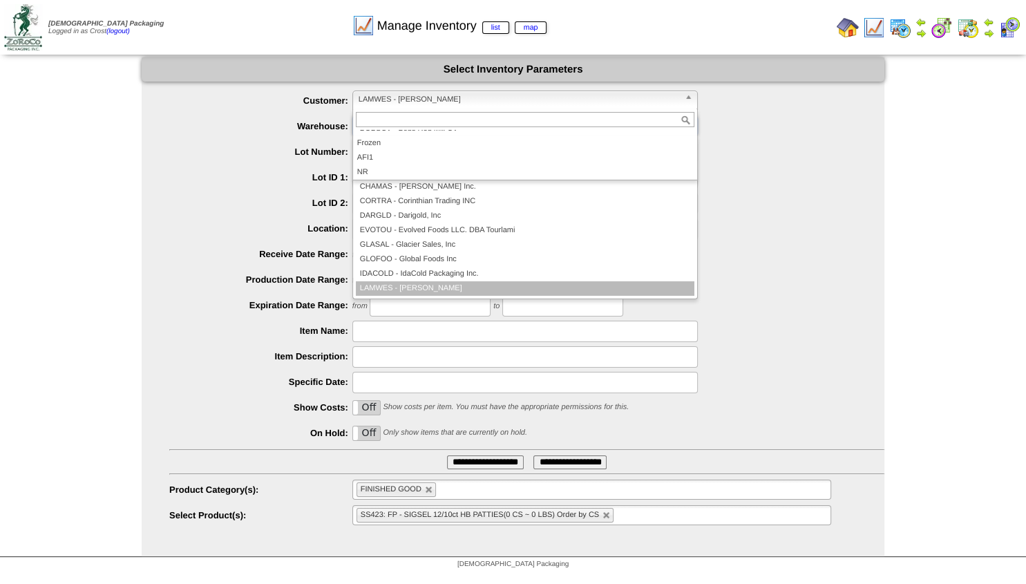
type input "**********"
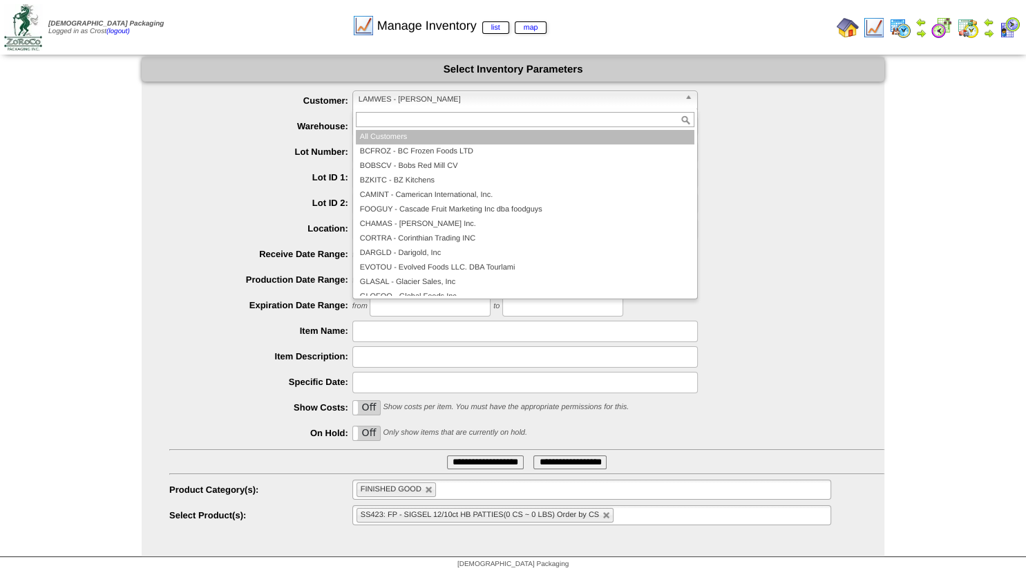
click at [411, 139] on li "All Customers" at bounding box center [525, 137] width 338 height 15
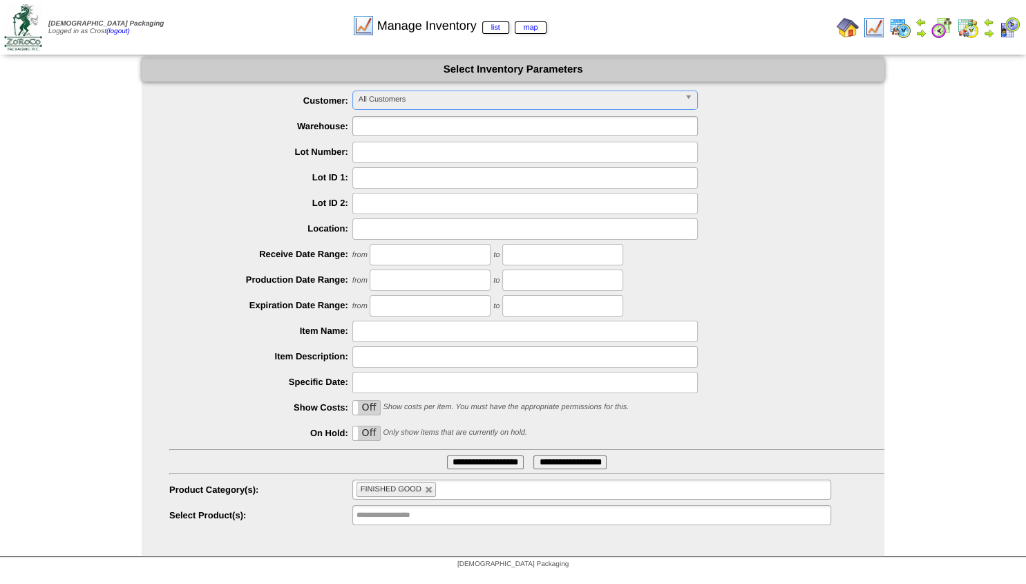
click at [390, 128] on input "text" at bounding box center [400, 125] width 88 height 17
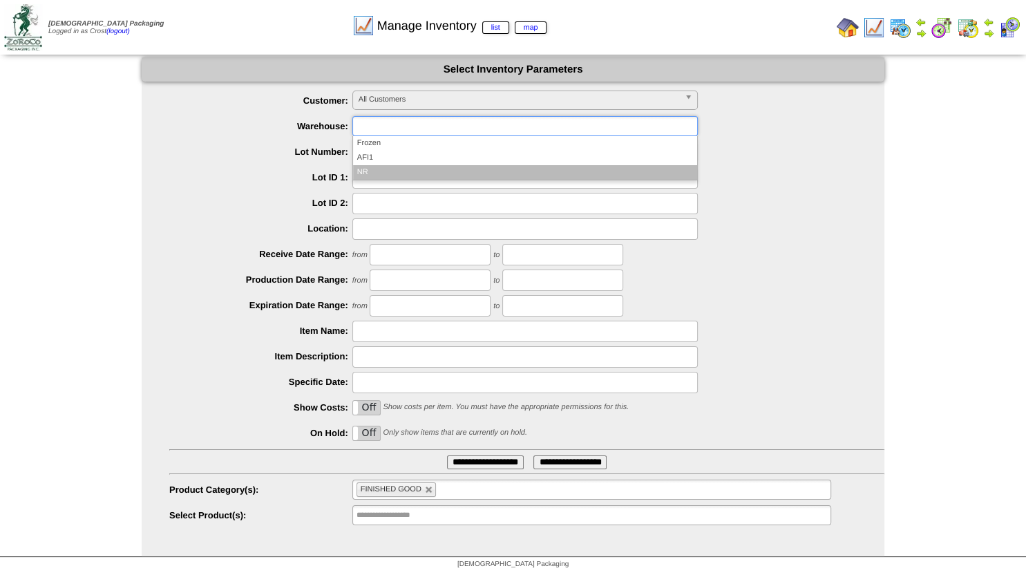
click at [369, 171] on li "NR" at bounding box center [525, 172] width 344 height 15
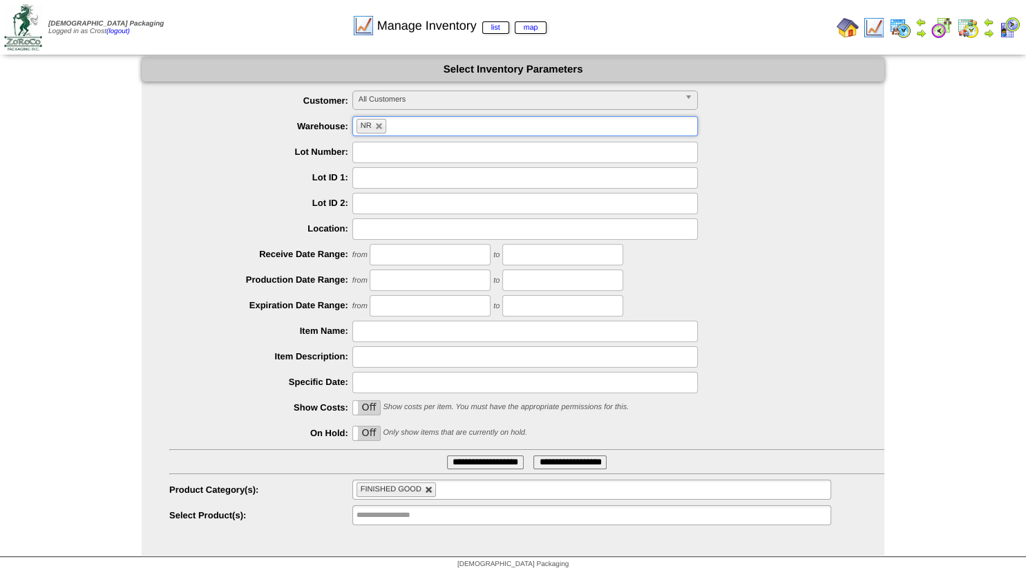
click at [427, 490] on link at bounding box center [429, 490] width 8 height 8
type input "**********"
click at [462, 463] on input "**********" at bounding box center [485, 462] width 77 height 14
click at [375, 124] on link at bounding box center [379, 126] width 8 height 8
type input "**********"
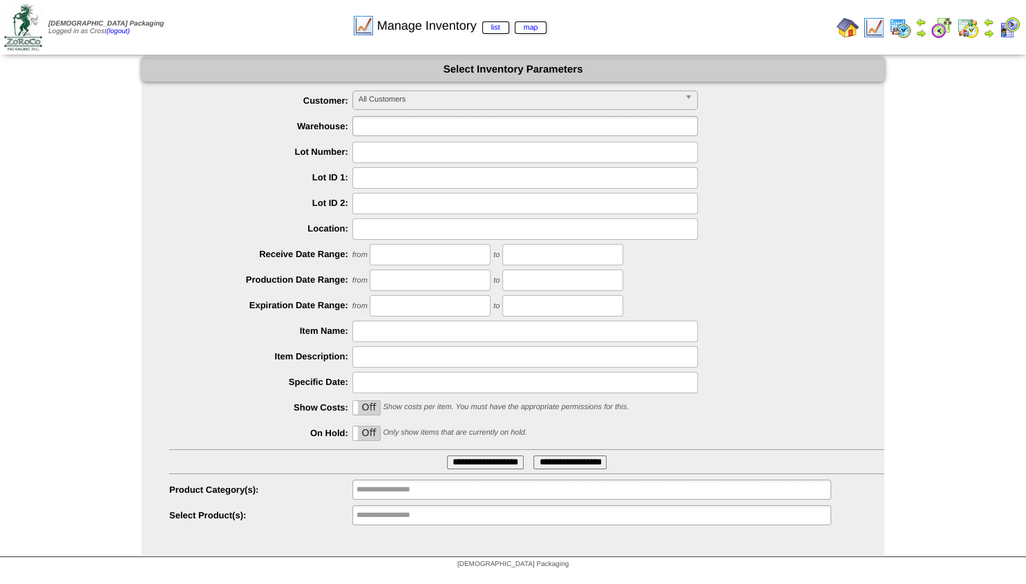
click at [370, 125] on input "text" at bounding box center [400, 125] width 88 height 17
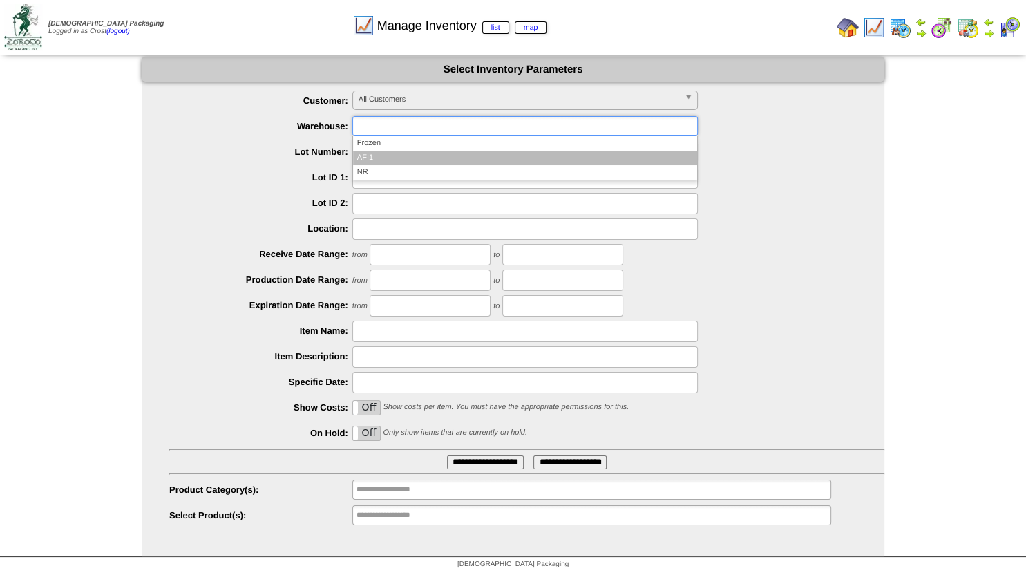
click at [373, 153] on li "AFI1" at bounding box center [525, 158] width 344 height 15
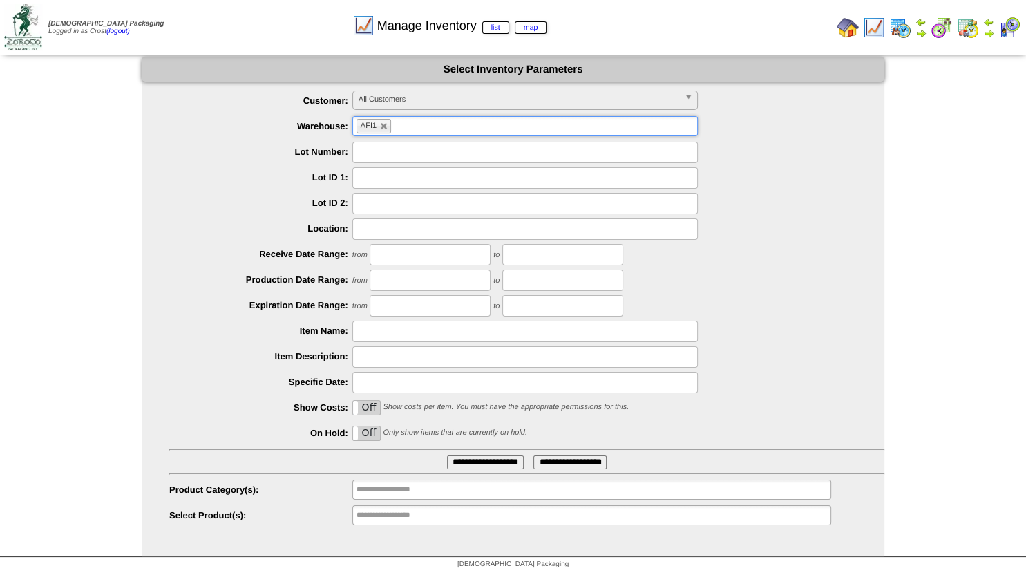
click at [470, 461] on input "**********" at bounding box center [485, 462] width 77 height 14
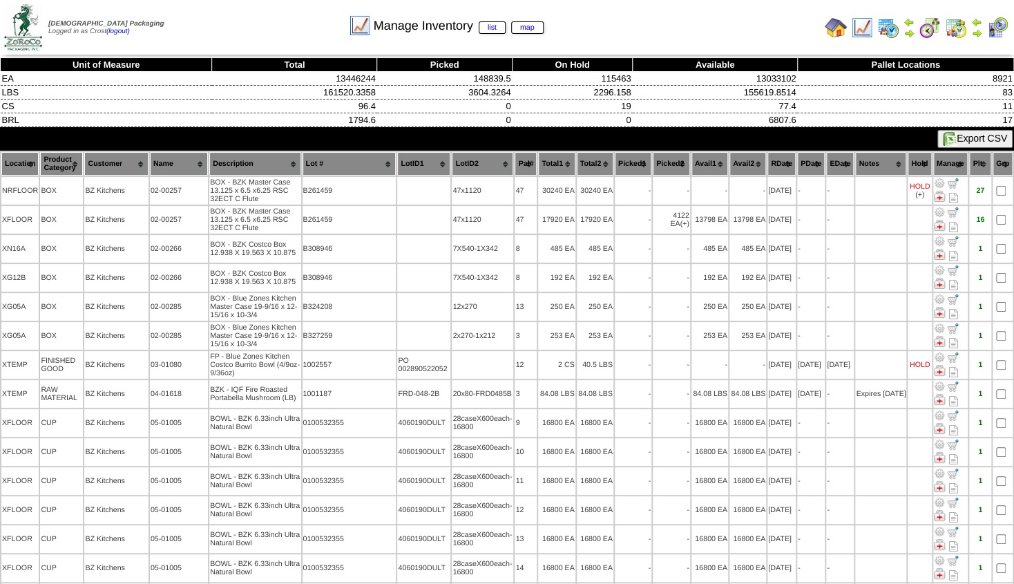
click at [22, 160] on th "Location" at bounding box center [19, 163] width 37 height 23
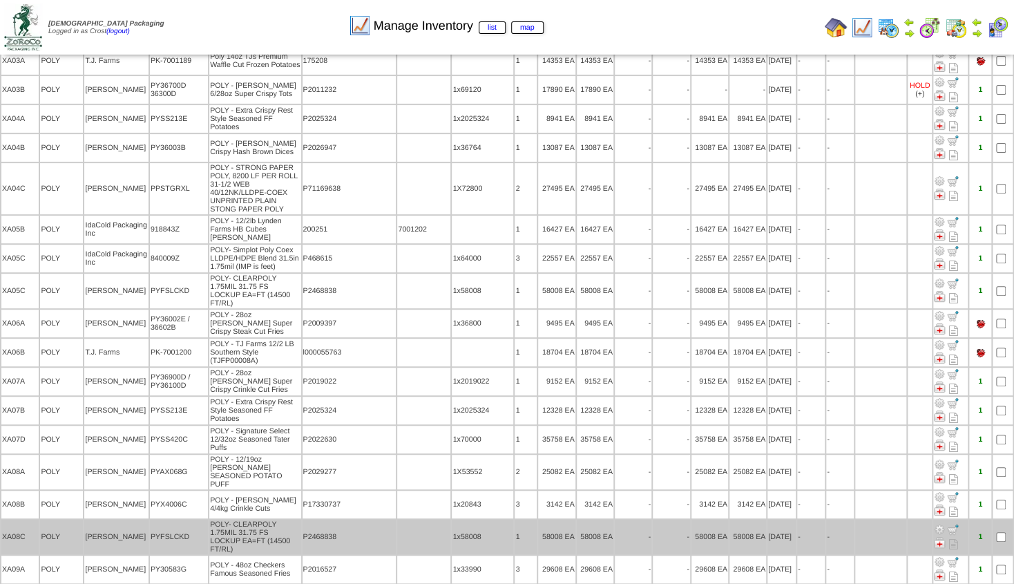
scroll to position [2760, 0]
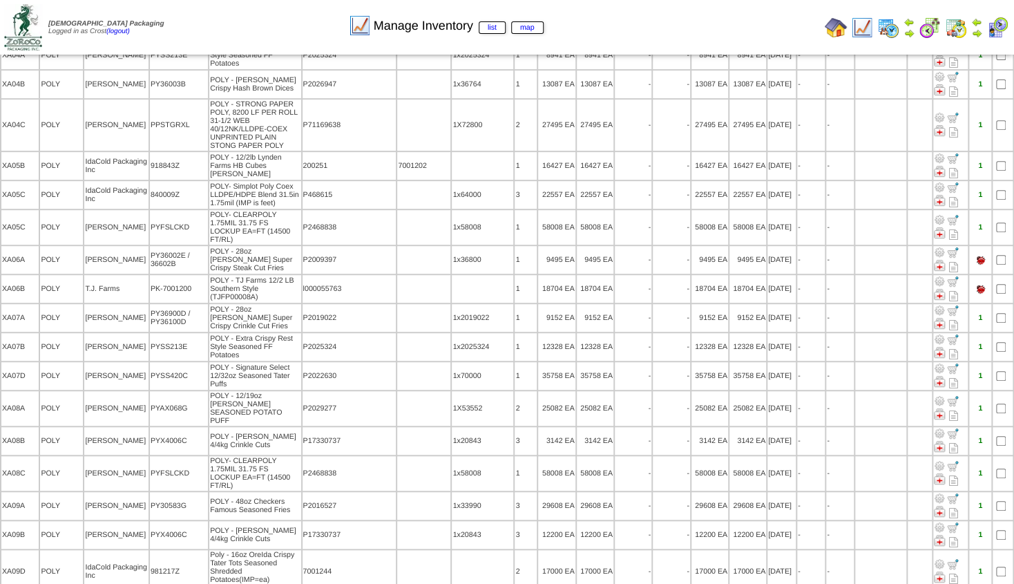
click at [836, 29] on img at bounding box center [836, 28] width 22 height 22
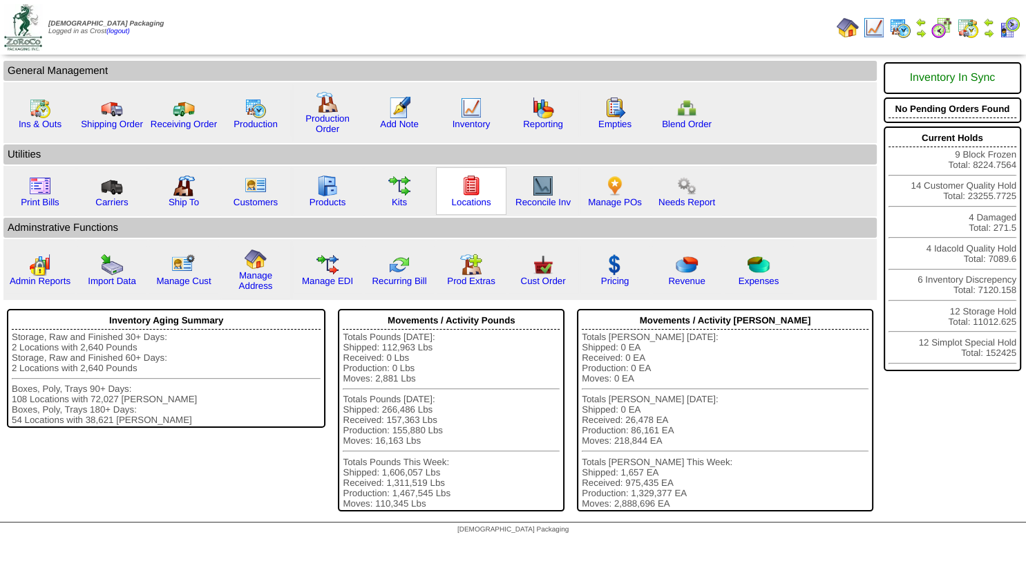
click at [475, 195] on img at bounding box center [471, 186] width 22 height 22
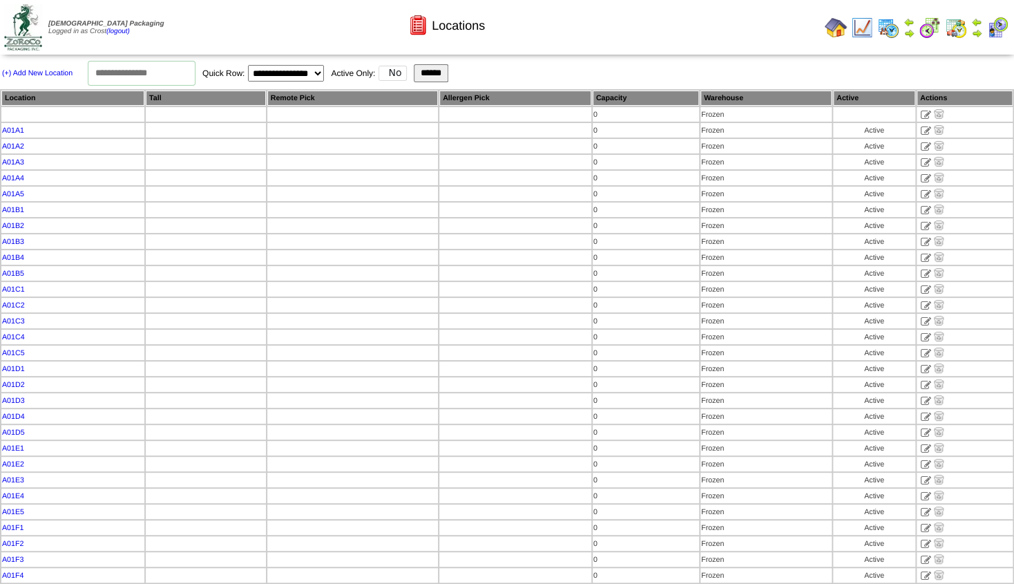
select select "*"
click option "*" at bounding box center [0, 0] width 0 height 0
type input "*"
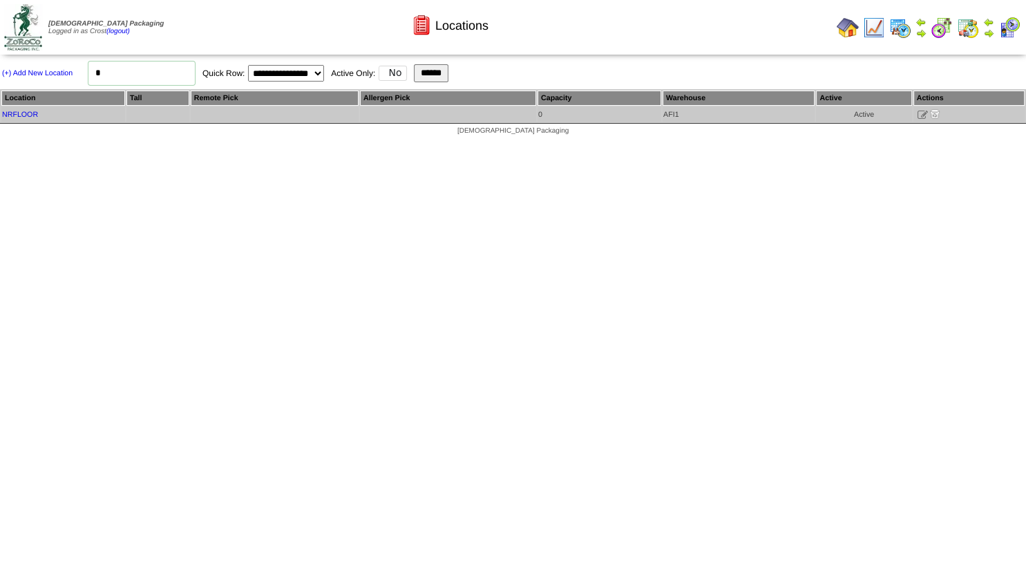
click at [923, 113] on icon at bounding box center [922, 115] width 10 height 10
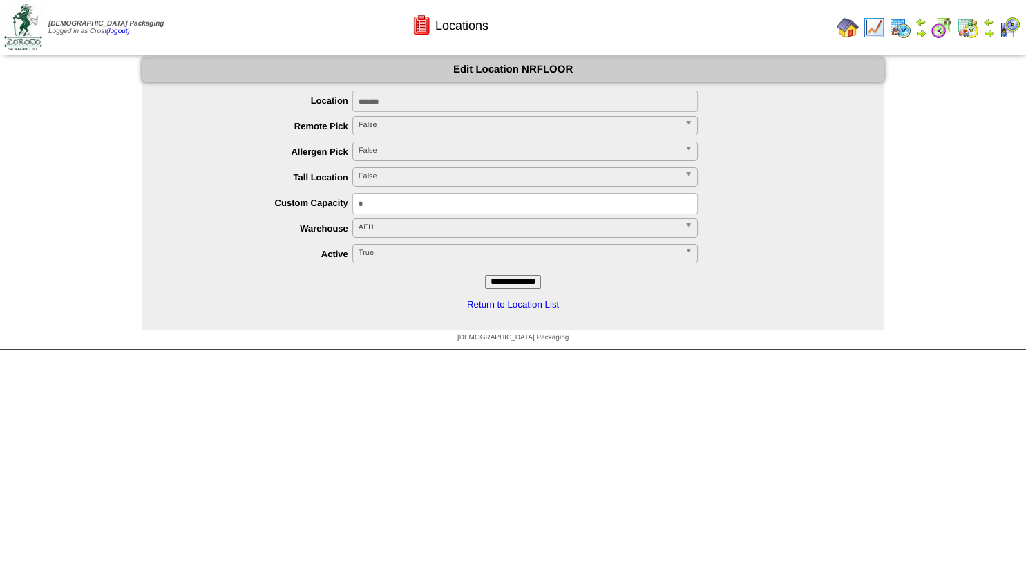
click at [386, 224] on span "AFI1" at bounding box center [518, 227] width 320 height 17
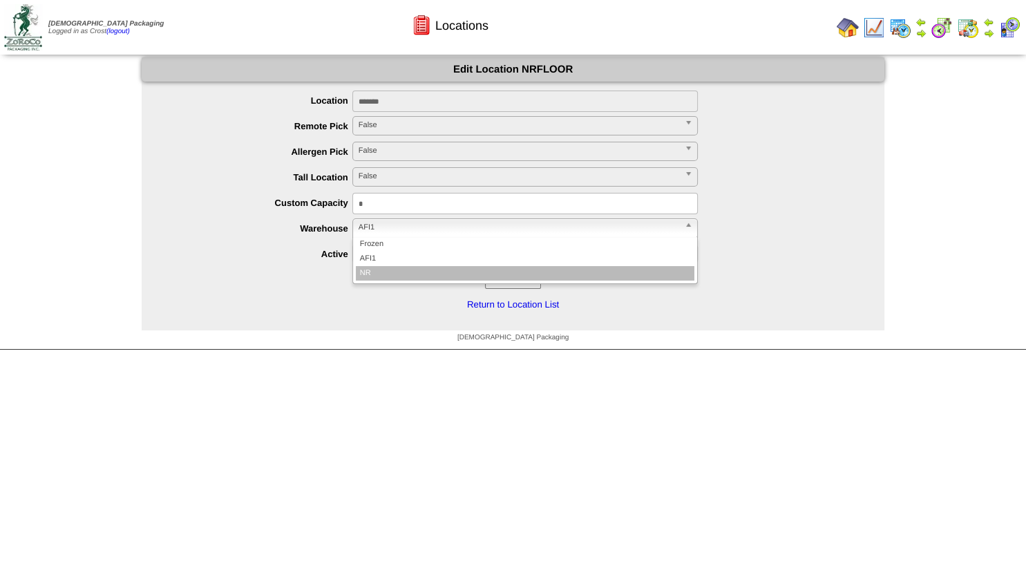
drag, startPoint x: 377, startPoint y: 270, endPoint x: 387, endPoint y: 269, distance: 9.7
click at [378, 270] on li "NR" at bounding box center [525, 273] width 338 height 15
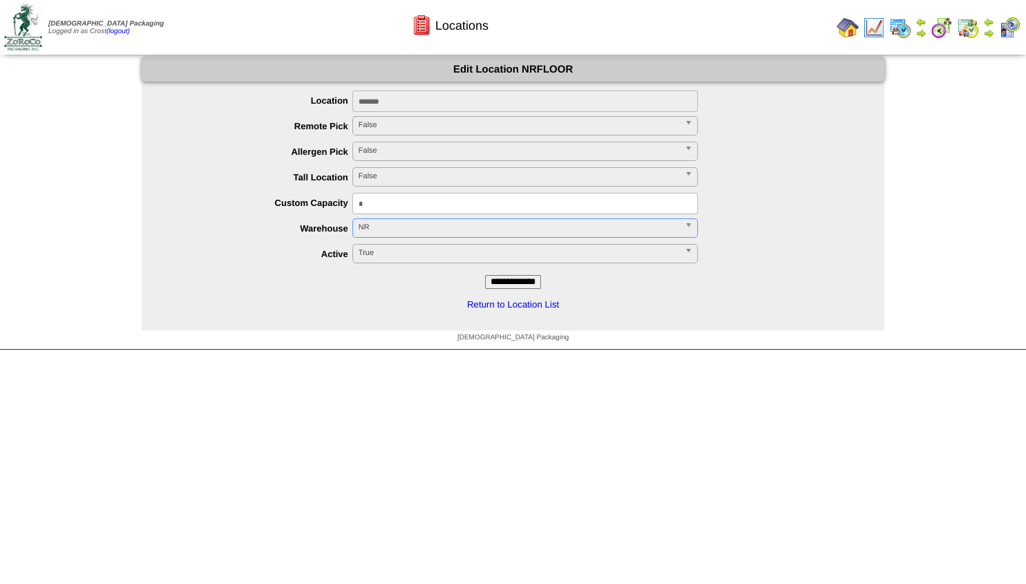
click at [513, 282] on input "**********" at bounding box center [513, 282] width 56 height 14
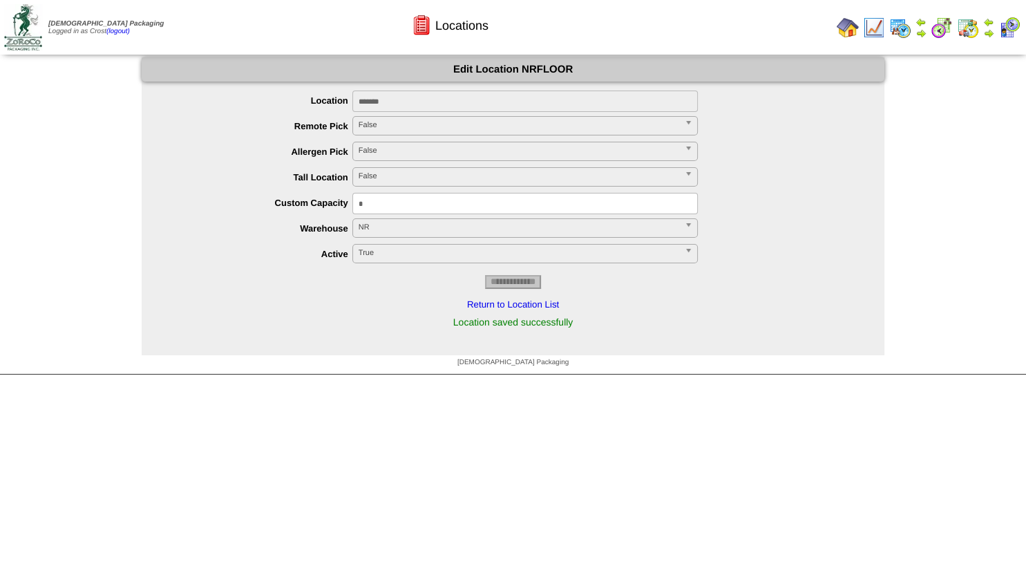
click at [845, 24] on img at bounding box center [847, 28] width 22 height 22
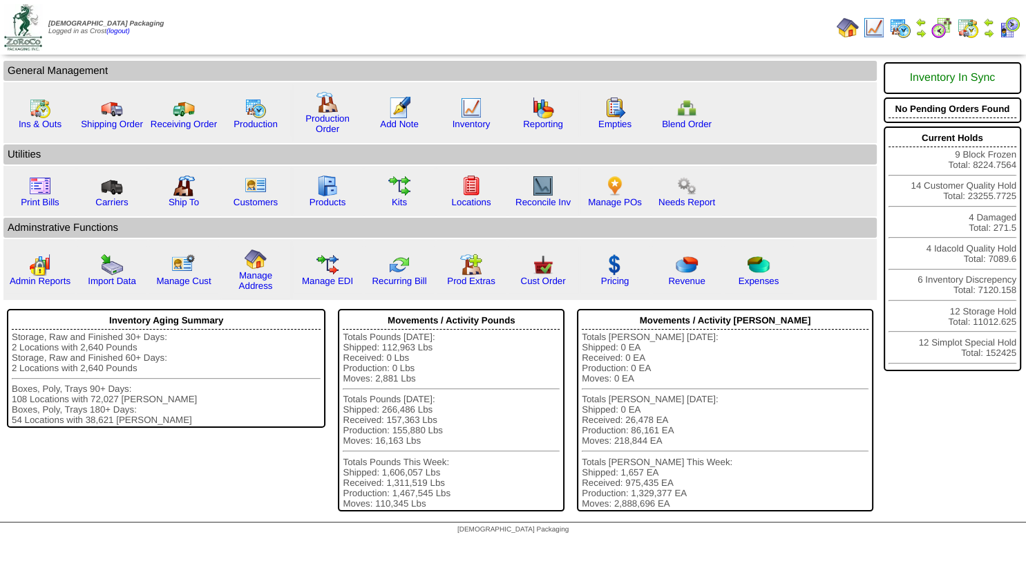
click at [987, 31] on img at bounding box center [988, 33] width 11 height 11
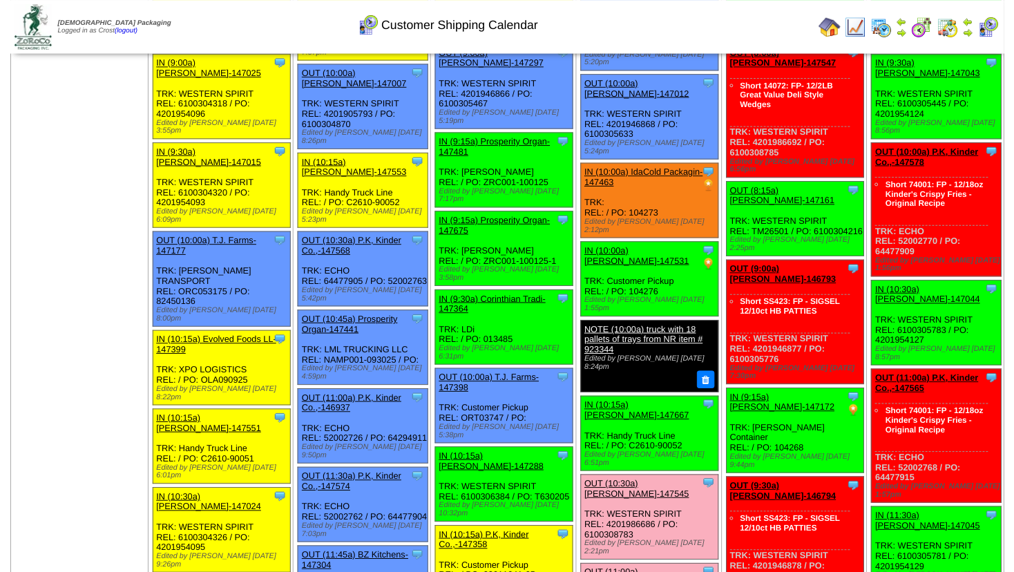
scroll to position [341, 0]
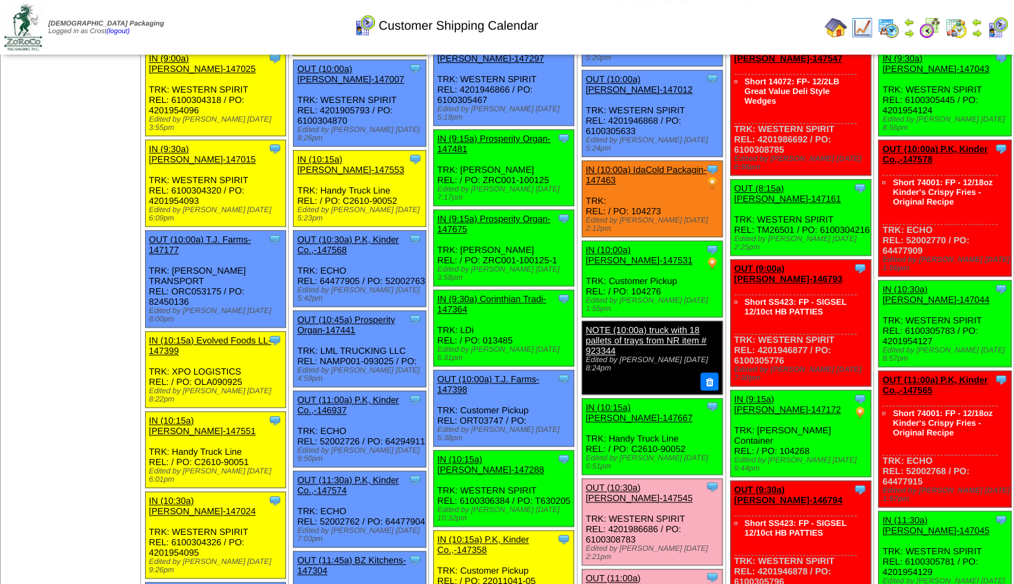
click at [714, 176] on div "Clone Item IN (10:00a) IdaCold Packagin-147463 IdaCold Packaging Inc ScheduleID…" at bounding box center [652, 199] width 140 height 76
click at [642, 244] on div "IN (10:00a) [PERSON_NAME]-147531" at bounding box center [651, 254] width 131 height 21
click at [644, 244] on link "IN (10:00a) [PERSON_NAME]-147531" at bounding box center [639, 254] width 107 height 21
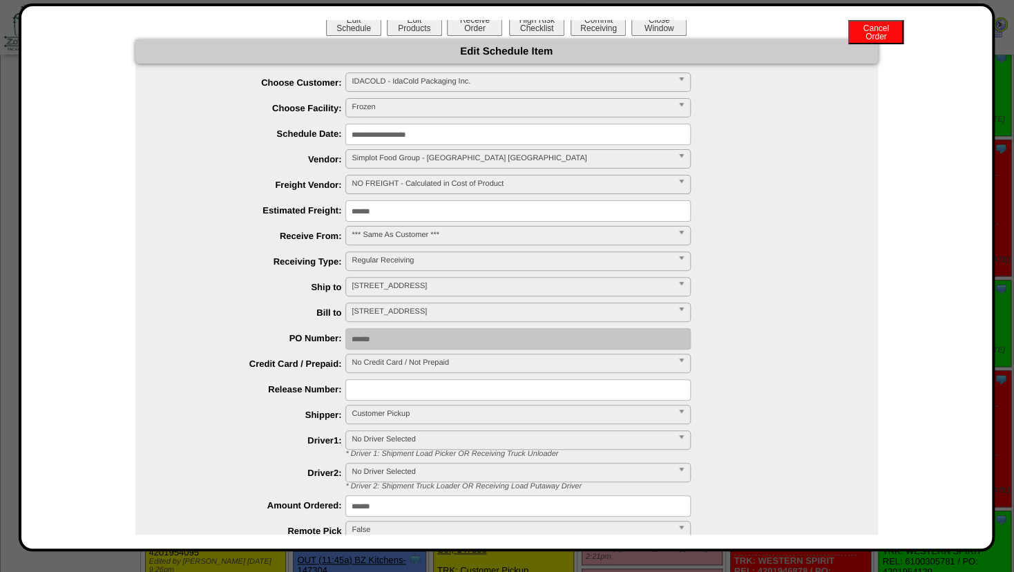
scroll to position [0, 0]
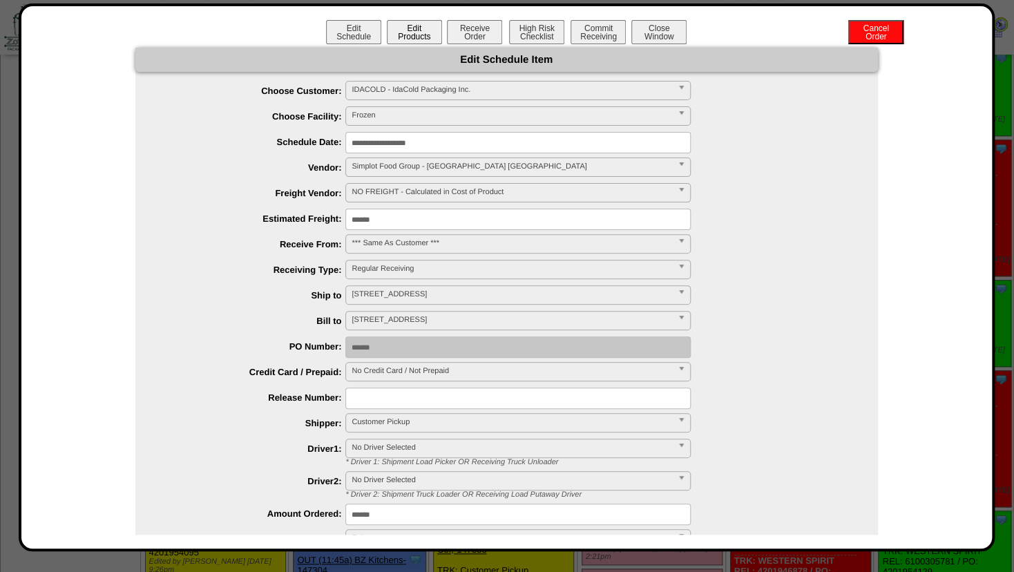
click at [393, 29] on button "Edit Products" at bounding box center [414, 32] width 55 height 24
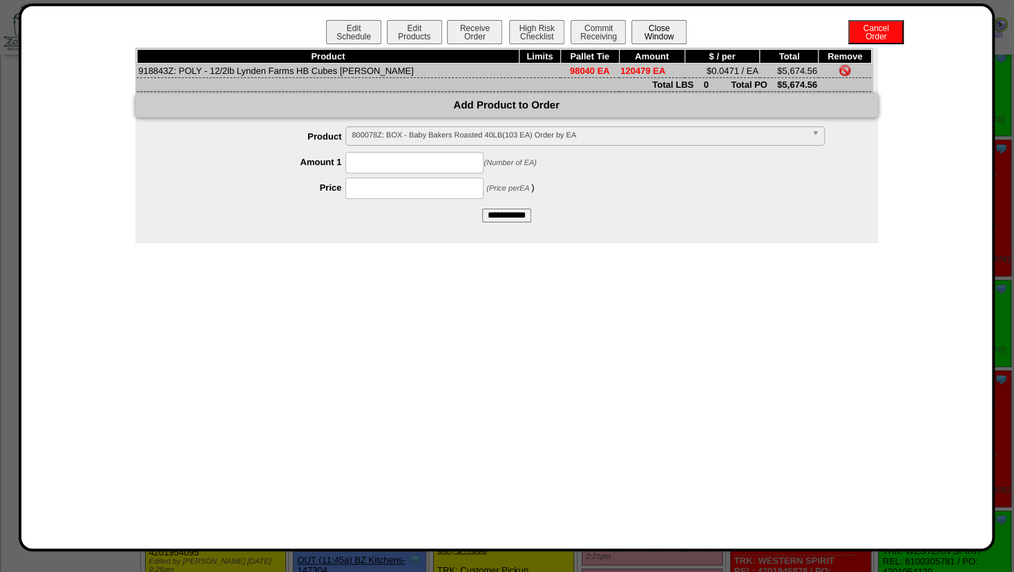
click at [663, 39] on button "Close Window" at bounding box center [658, 32] width 55 height 24
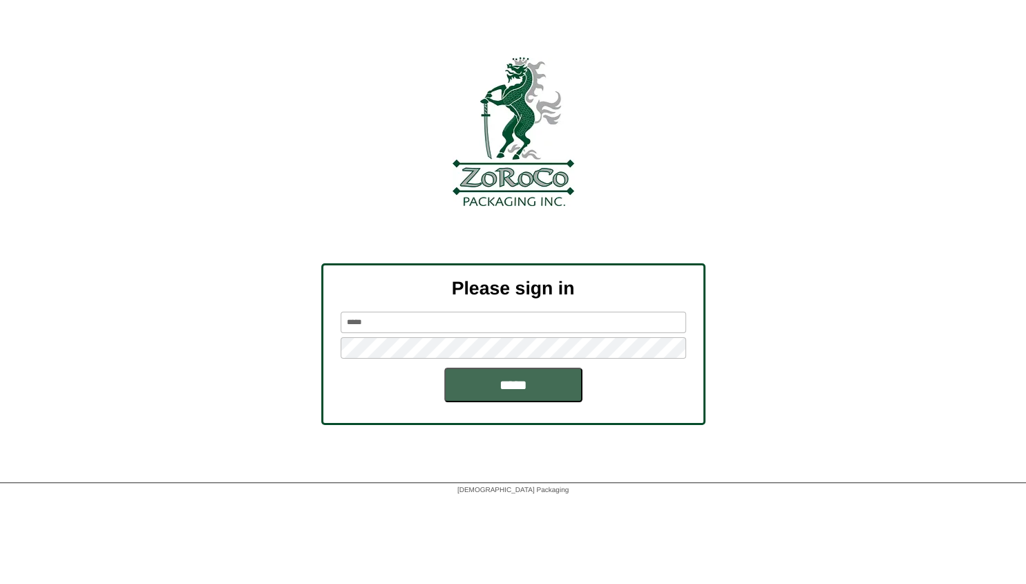
click at [495, 388] on input "*****" at bounding box center [513, 384] width 138 height 35
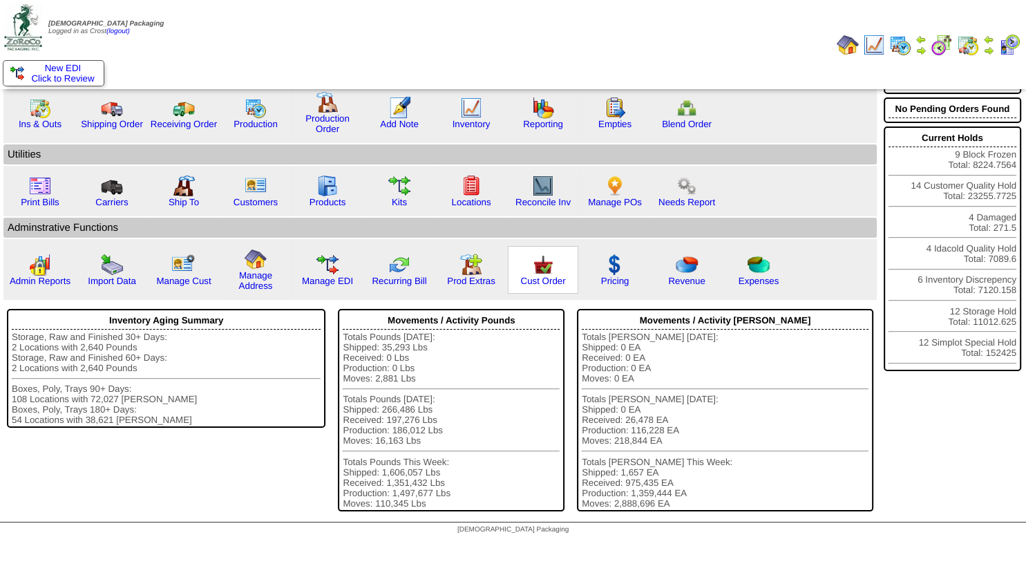
click at [535, 276] on img at bounding box center [543, 264] width 22 height 22
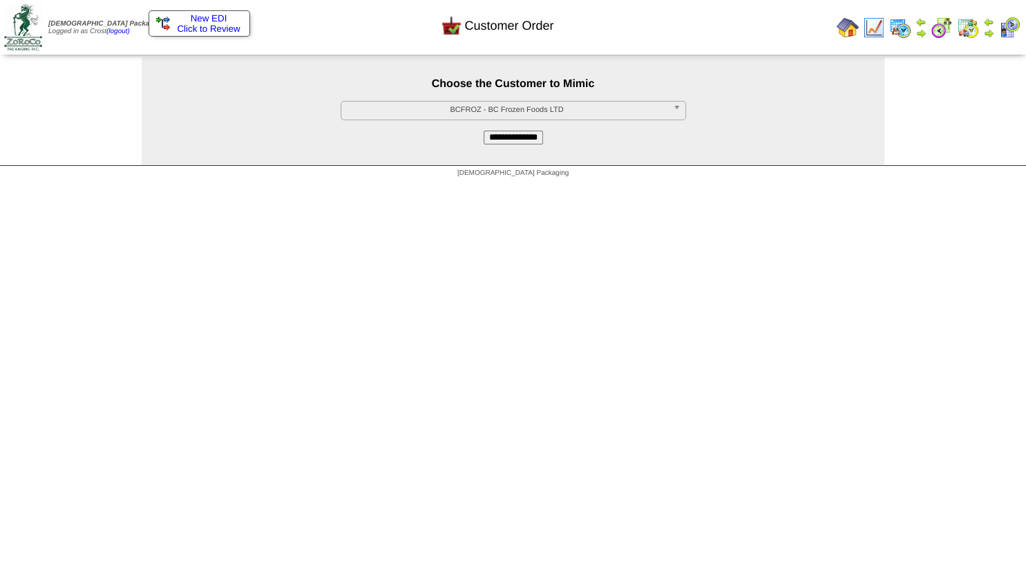
click at [481, 117] on span "BCFROZ - BC Frozen Foods LTD" at bounding box center [507, 110] width 320 height 17
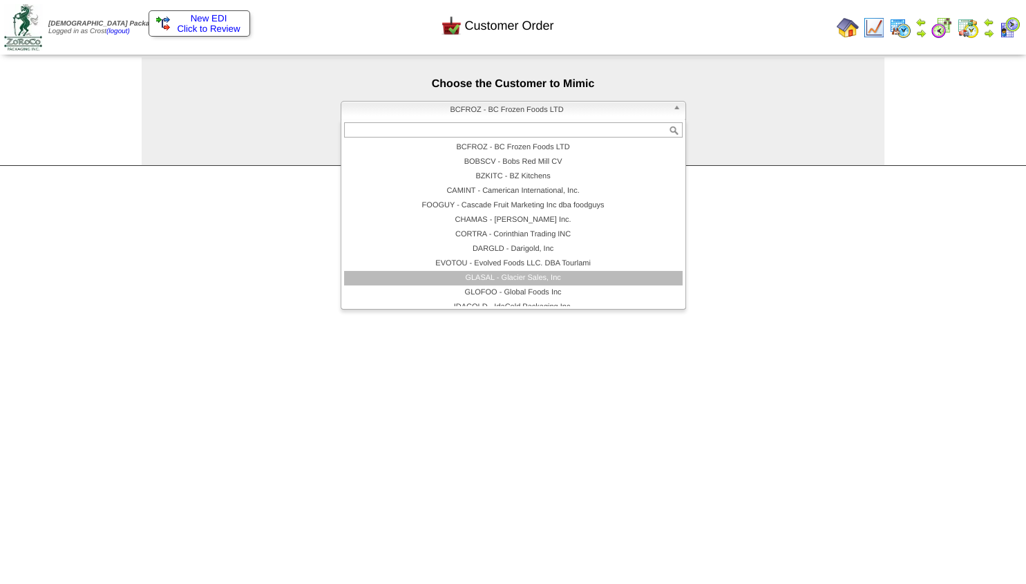
drag, startPoint x: 499, startPoint y: 275, endPoint x: 510, endPoint y: 252, distance: 25.3
click at [499, 275] on li "GLASAL - Glacier Sales, Inc" at bounding box center [513, 278] width 338 height 15
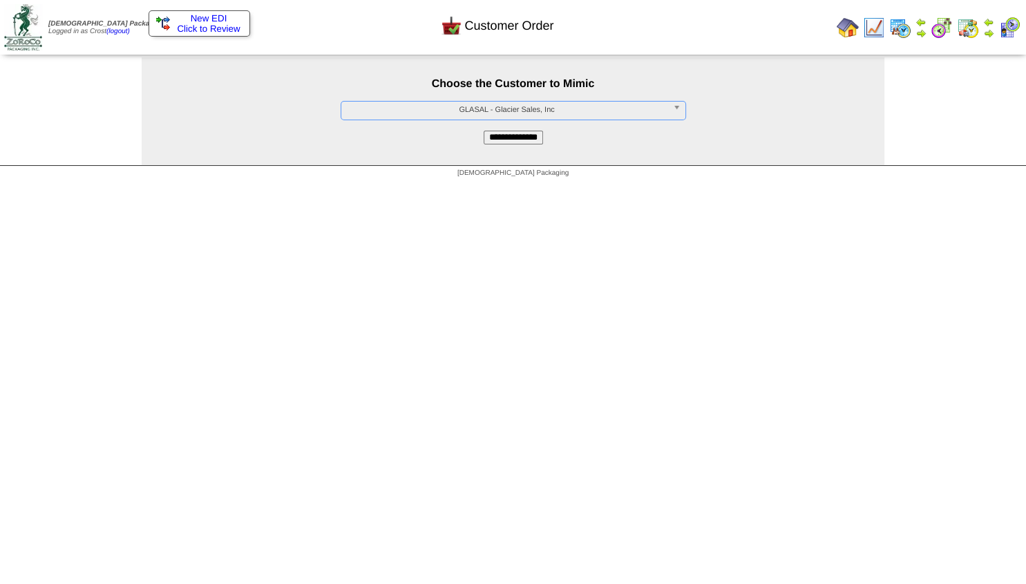
click at [510, 142] on input "**********" at bounding box center [512, 138] width 59 height 14
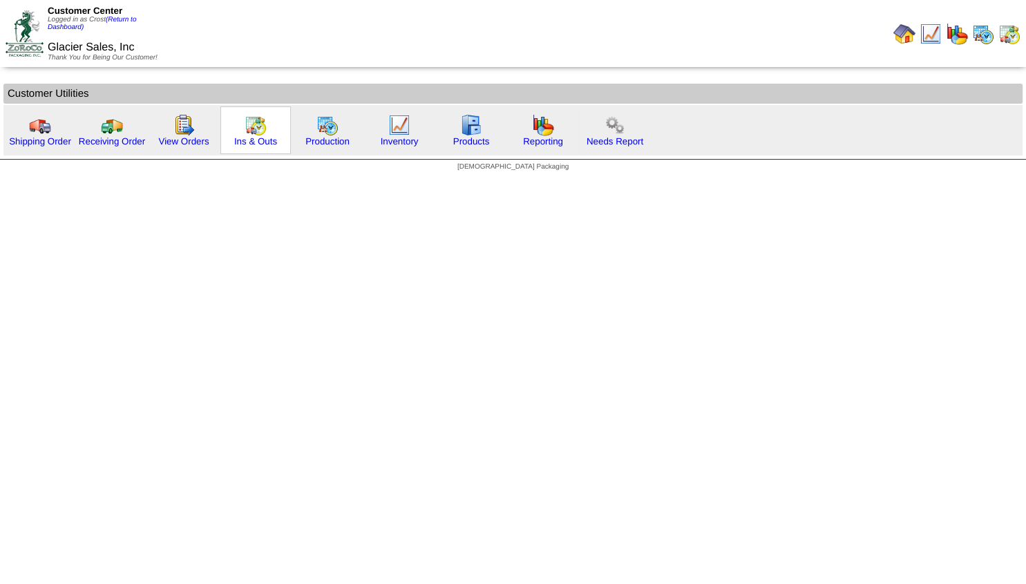
click at [260, 134] on img at bounding box center [255, 125] width 22 height 22
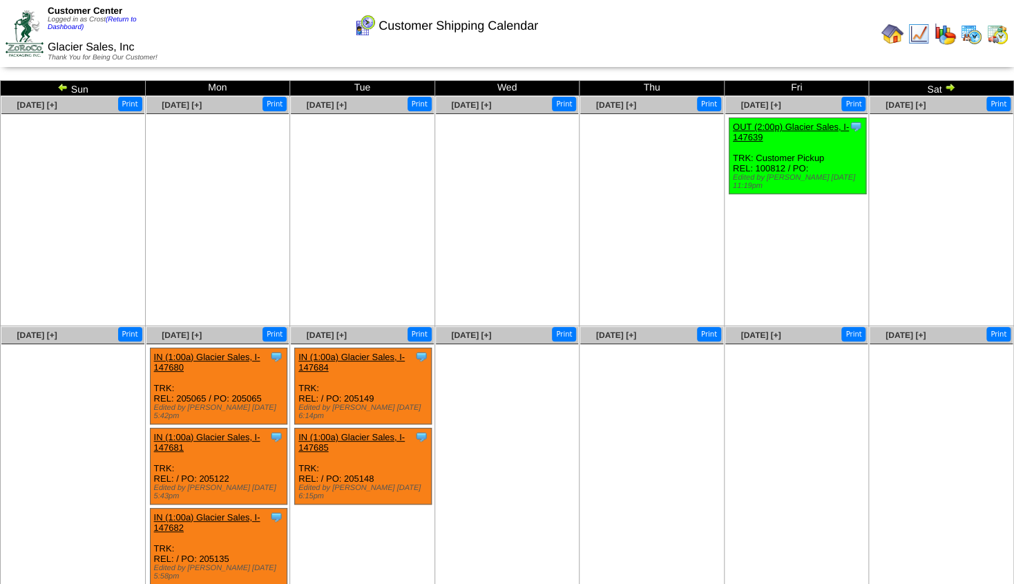
click at [64, 88] on img at bounding box center [62, 86] width 11 height 11
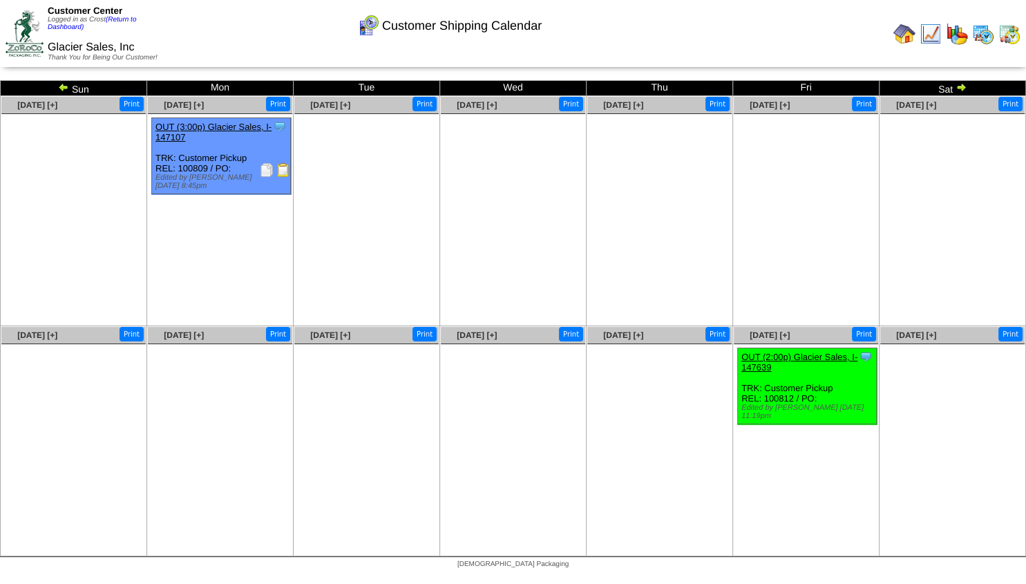
click at [64, 88] on img at bounding box center [63, 86] width 11 height 11
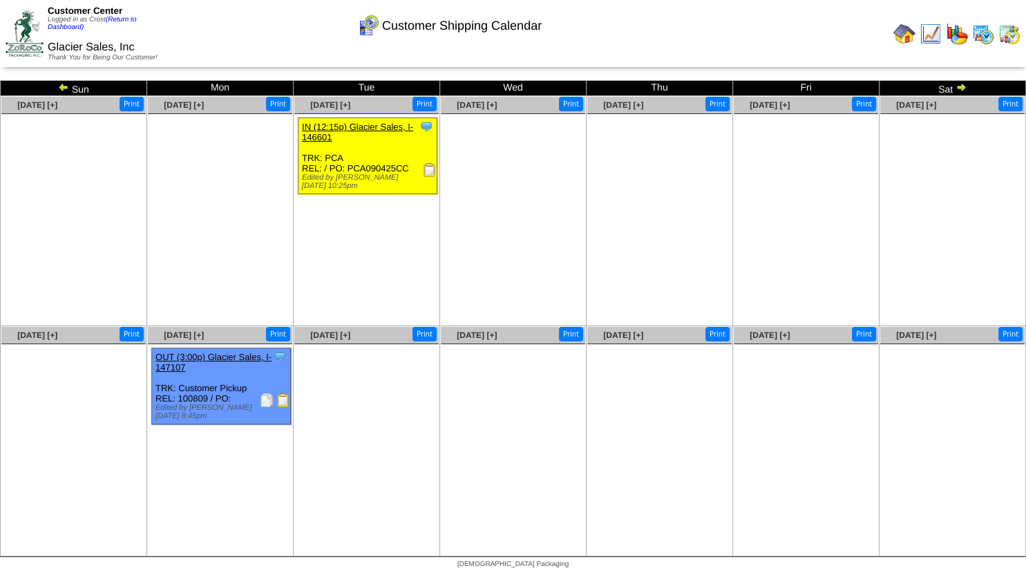
click at [64, 88] on img at bounding box center [63, 86] width 11 height 11
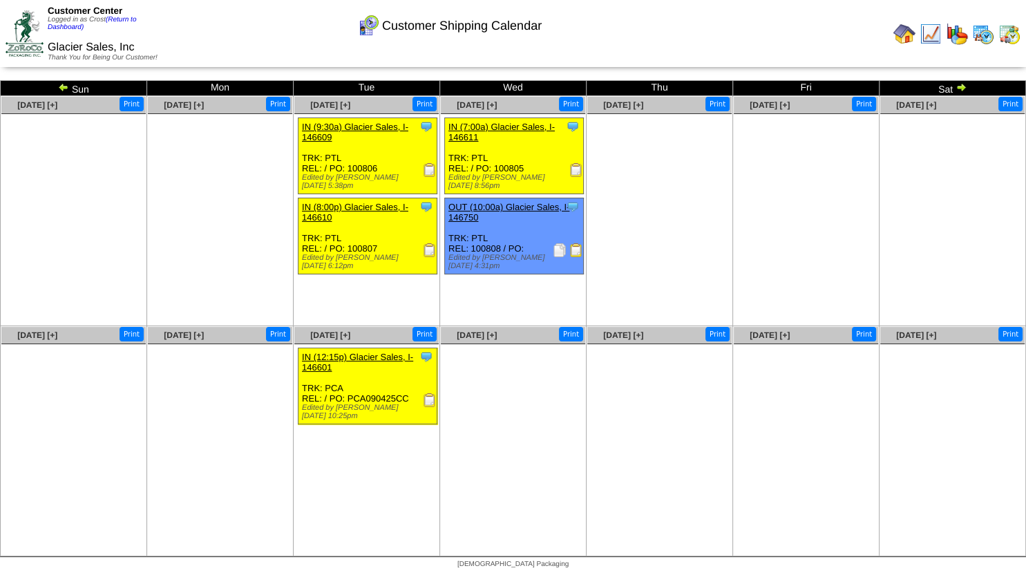
click at [66, 84] on img at bounding box center [63, 86] width 11 height 11
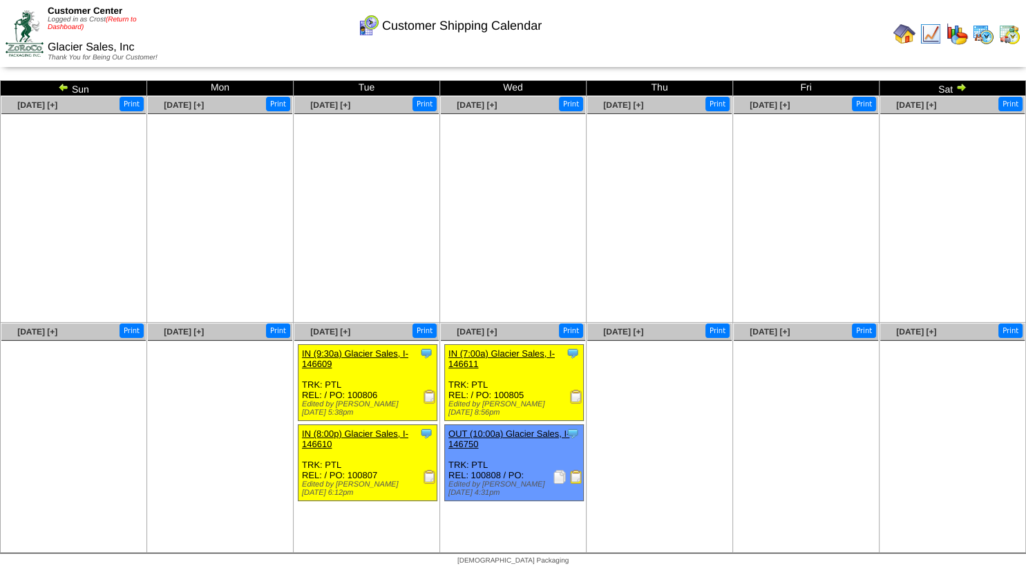
click at [117, 22] on link "(Return to Dashboard)" at bounding box center [92, 23] width 88 height 15
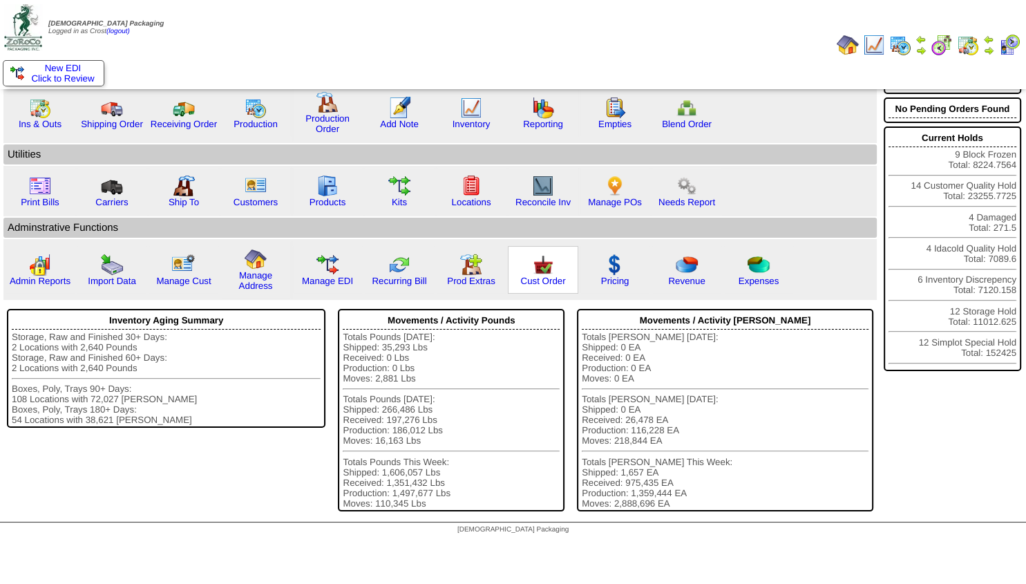
click at [542, 276] on img at bounding box center [543, 264] width 22 height 22
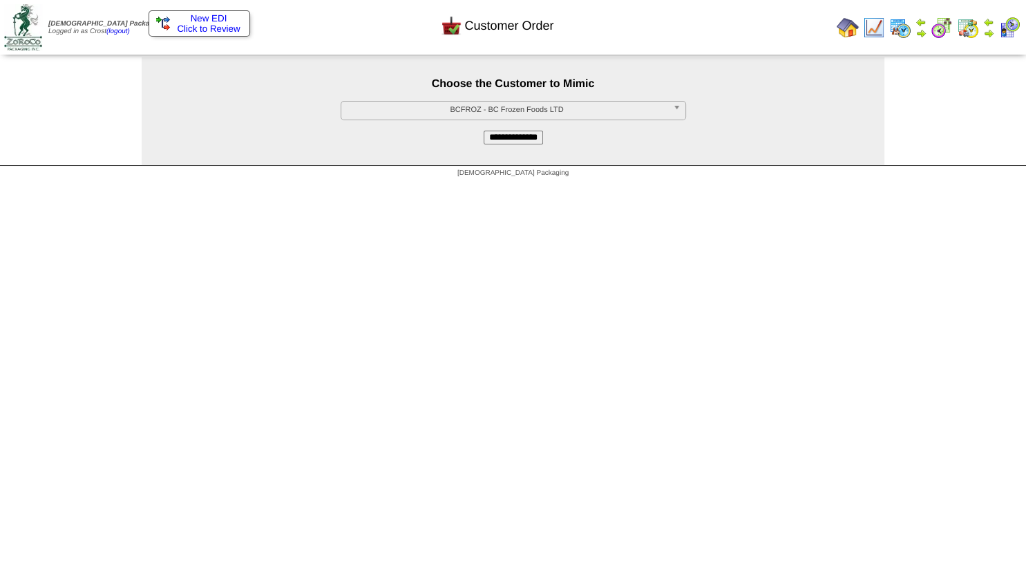
click at [446, 109] on span "BCFROZ - BC Frozen Foods LTD" at bounding box center [507, 110] width 320 height 17
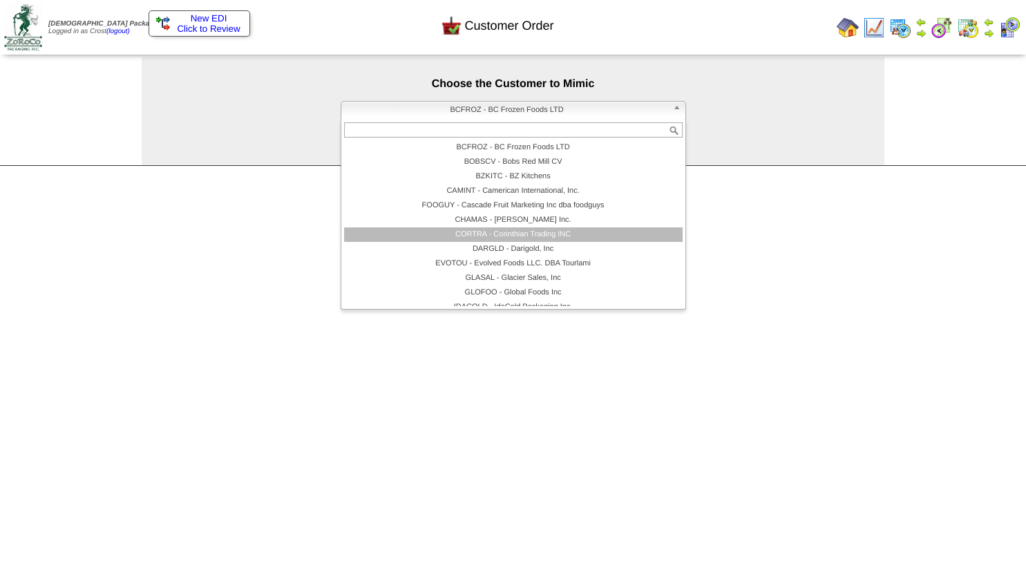
scroll to position [110, 0]
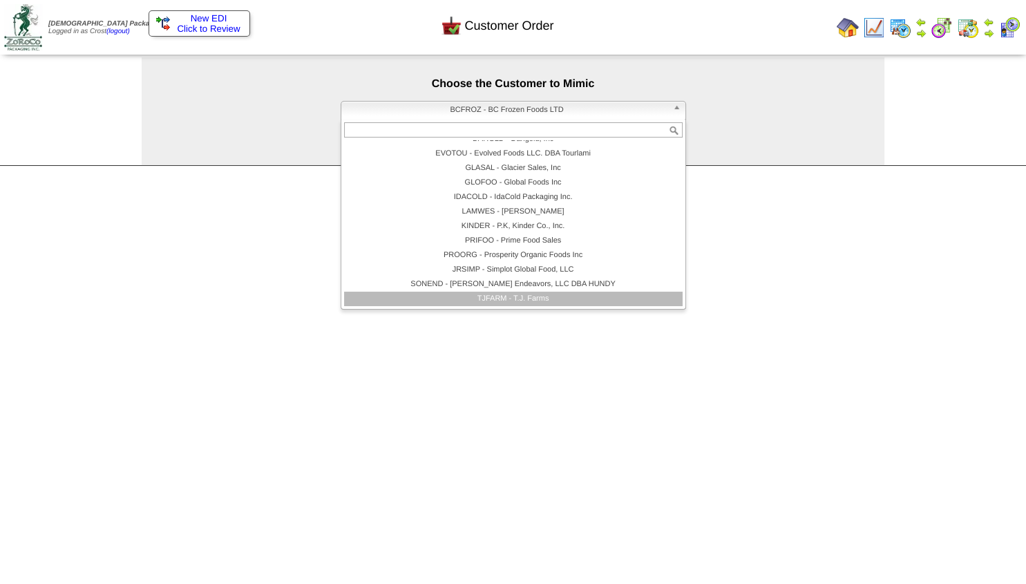
drag, startPoint x: 501, startPoint y: 301, endPoint x: 483, endPoint y: 265, distance: 40.2
click at [501, 298] on li "TJFARM - T.J. Farms" at bounding box center [513, 298] width 338 height 15
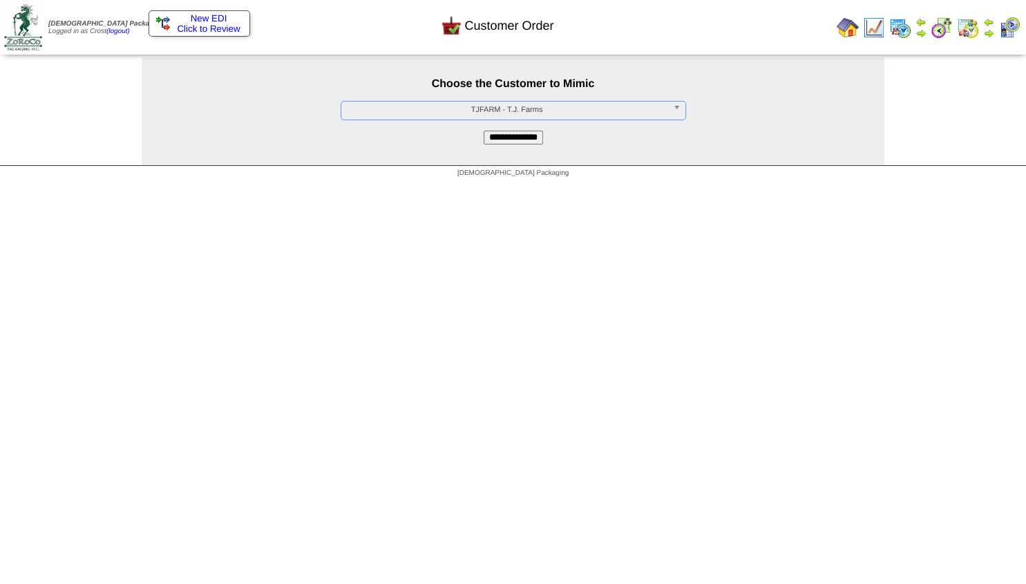
click at [486, 135] on input "**********" at bounding box center [512, 138] width 59 height 14
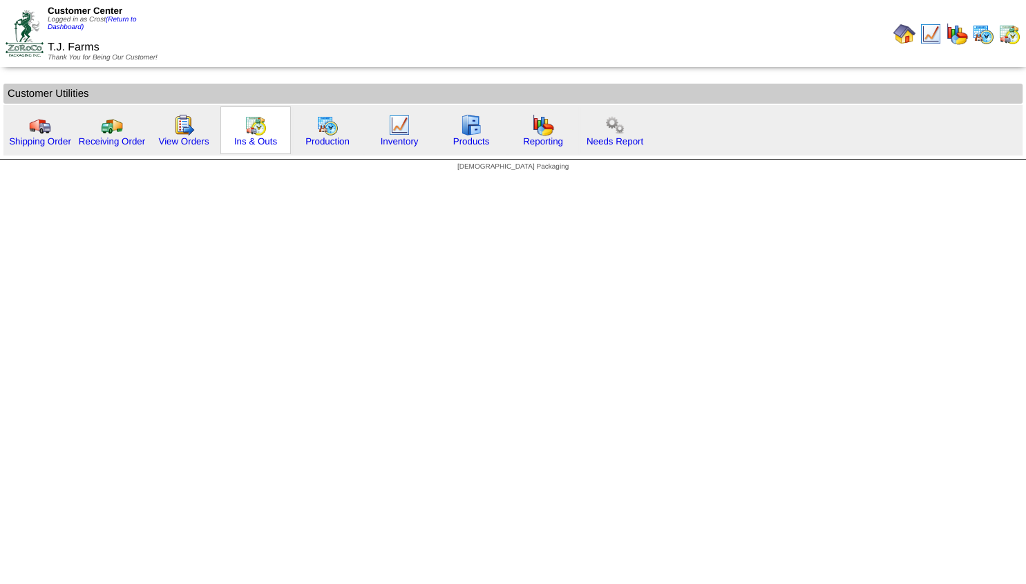
click at [252, 127] on img at bounding box center [255, 125] width 22 height 22
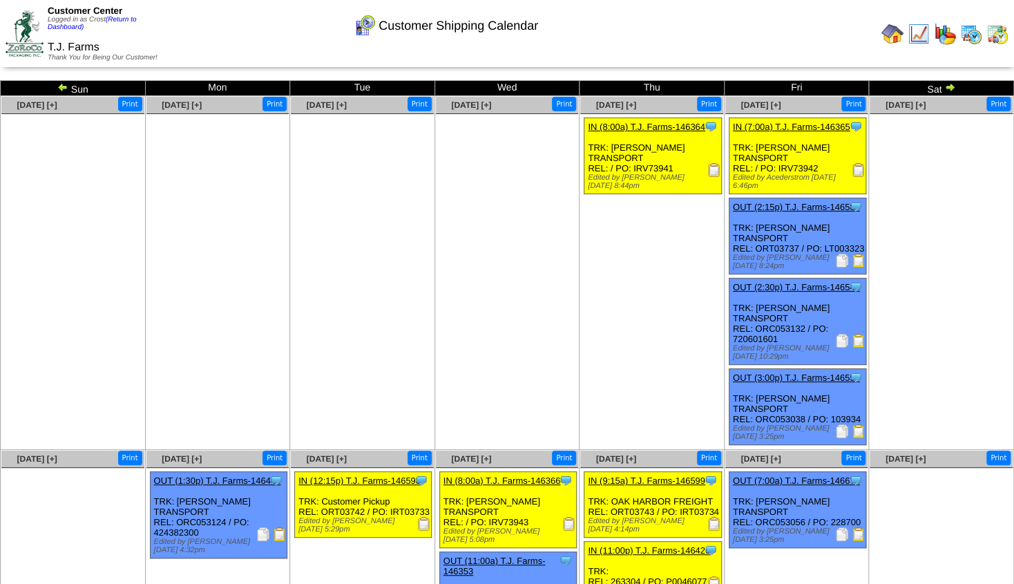
click at [947, 88] on img at bounding box center [949, 86] width 11 height 11
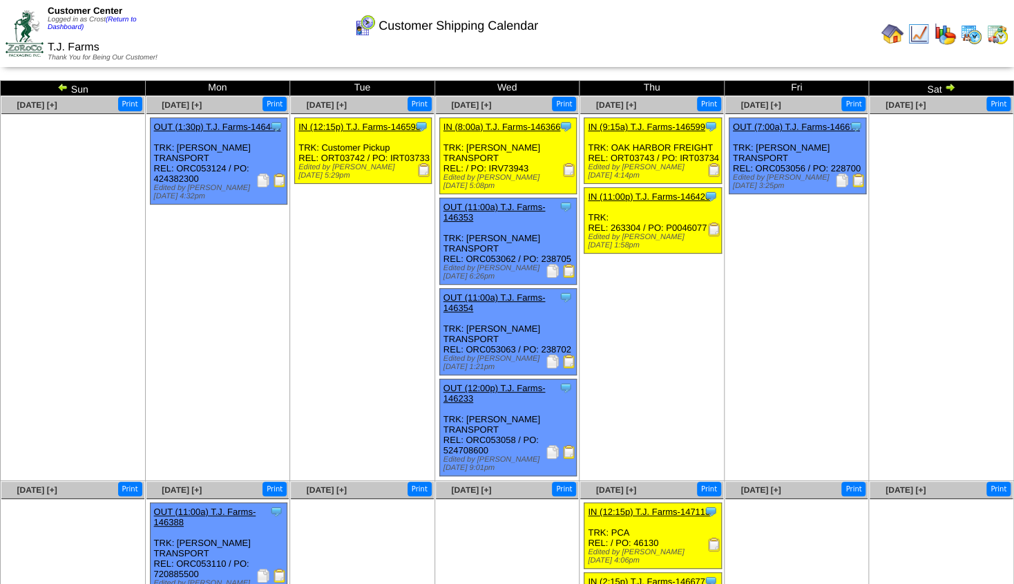
click at [948, 87] on img at bounding box center [949, 86] width 11 height 11
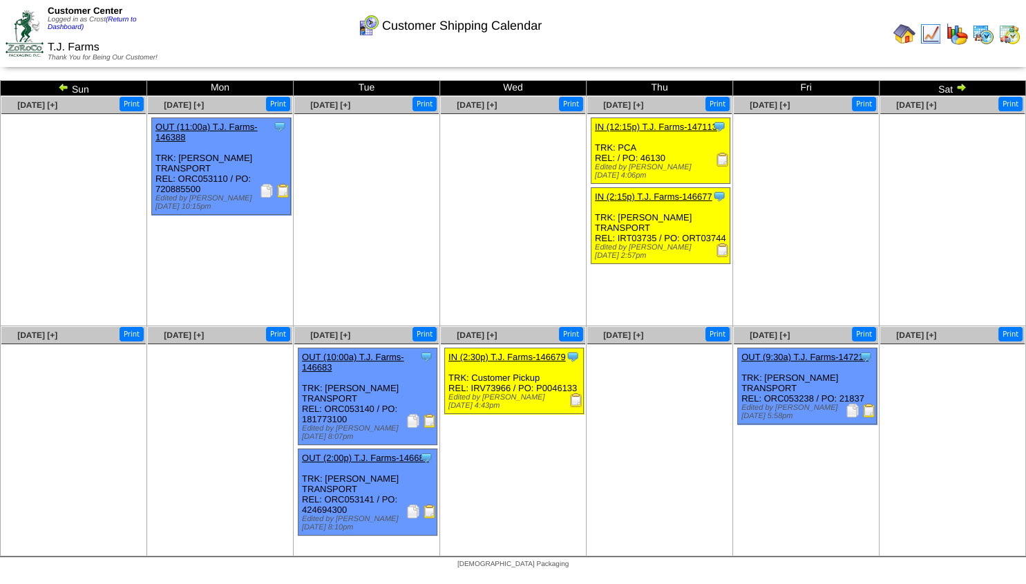
click at [963, 86] on img at bounding box center [960, 86] width 11 height 11
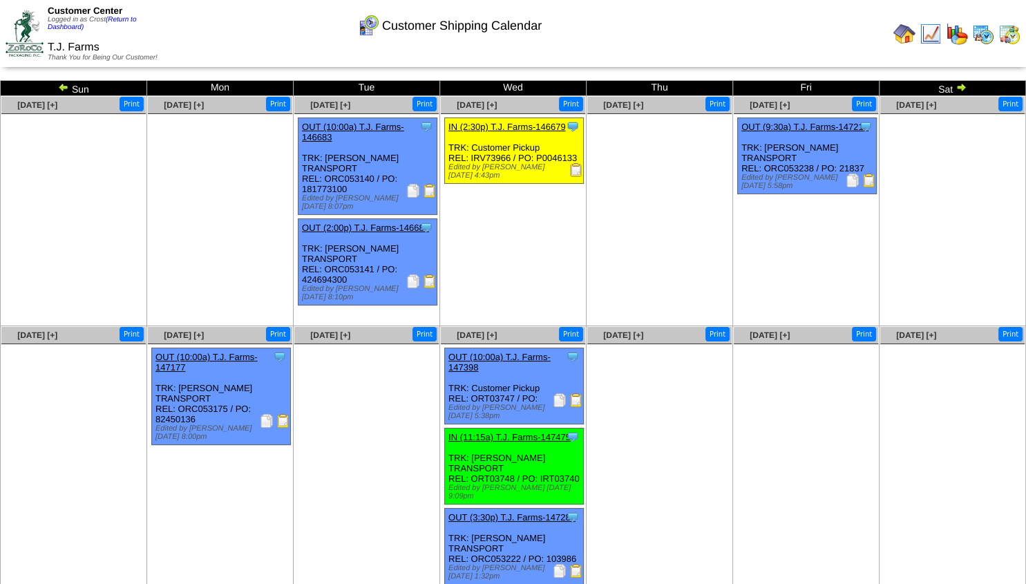
click at [60, 88] on img at bounding box center [63, 86] width 11 height 11
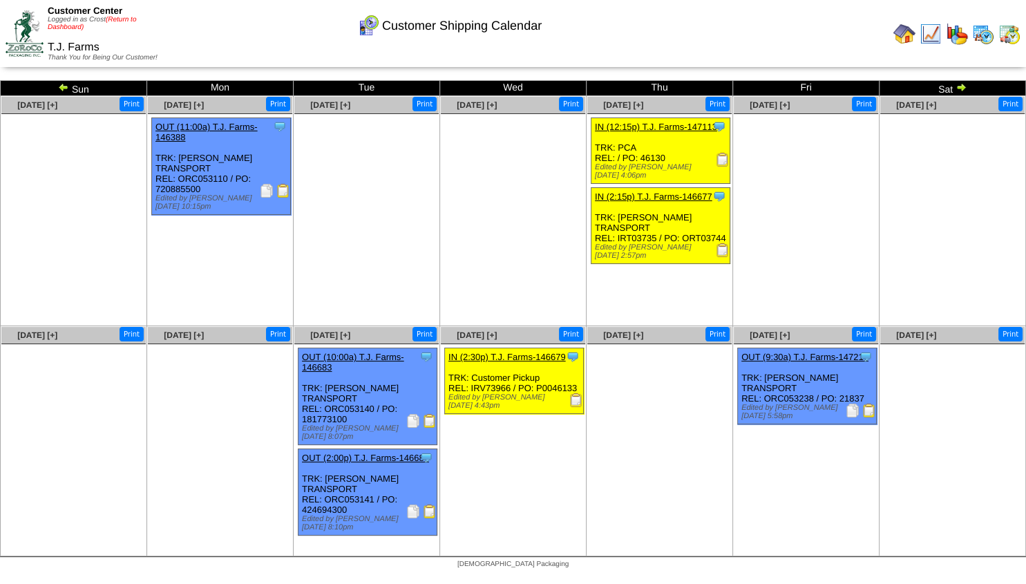
click at [123, 23] on link "(Return to Dashboard)" at bounding box center [92, 23] width 88 height 15
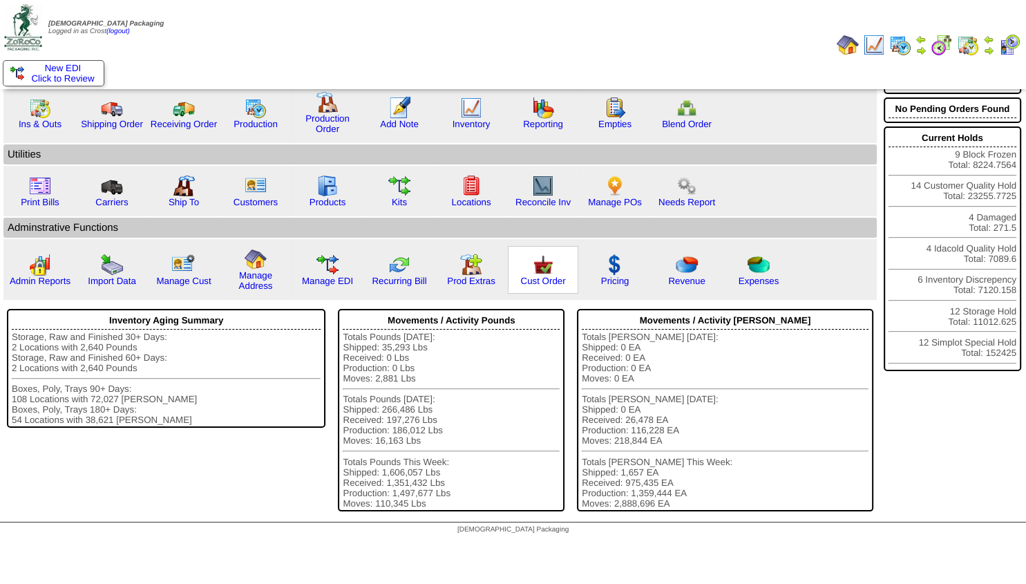
click at [542, 276] on img at bounding box center [543, 264] width 22 height 22
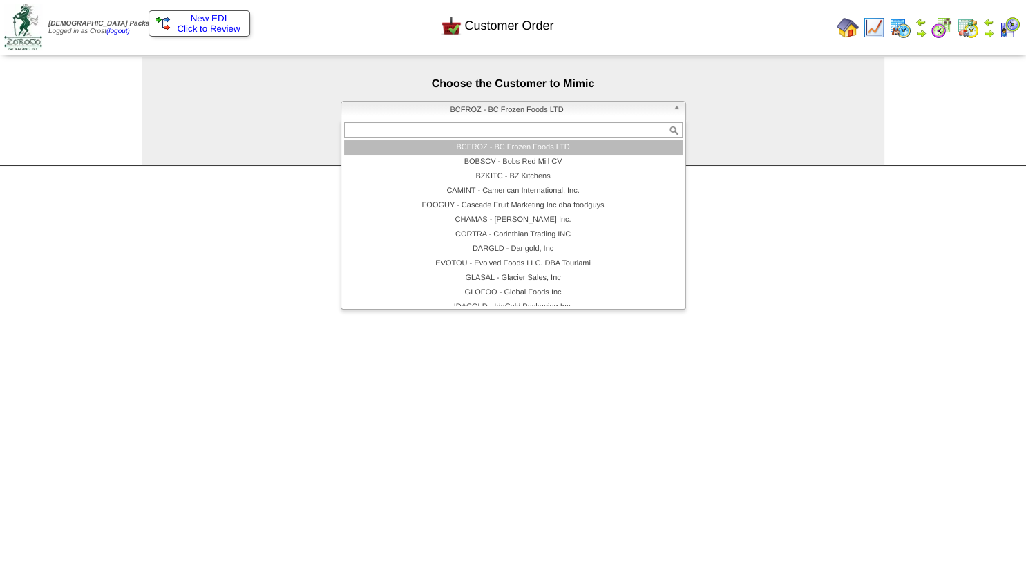
click at [479, 108] on span "BCFROZ - BC Frozen Foods LTD" at bounding box center [507, 110] width 320 height 17
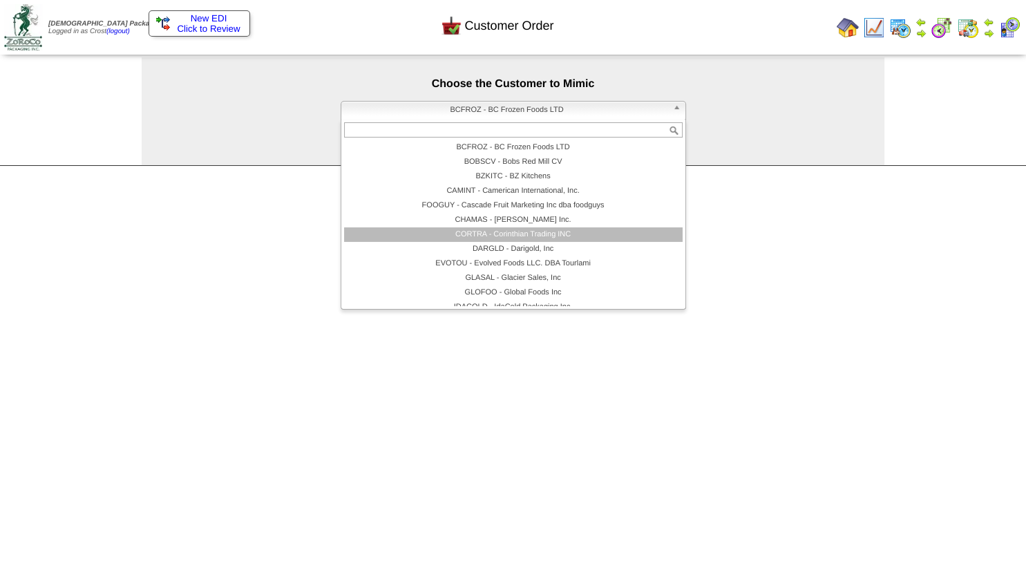
click at [483, 233] on li "CORTRA - Corinthian Trading INC" at bounding box center [513, 234] width 338 height 15
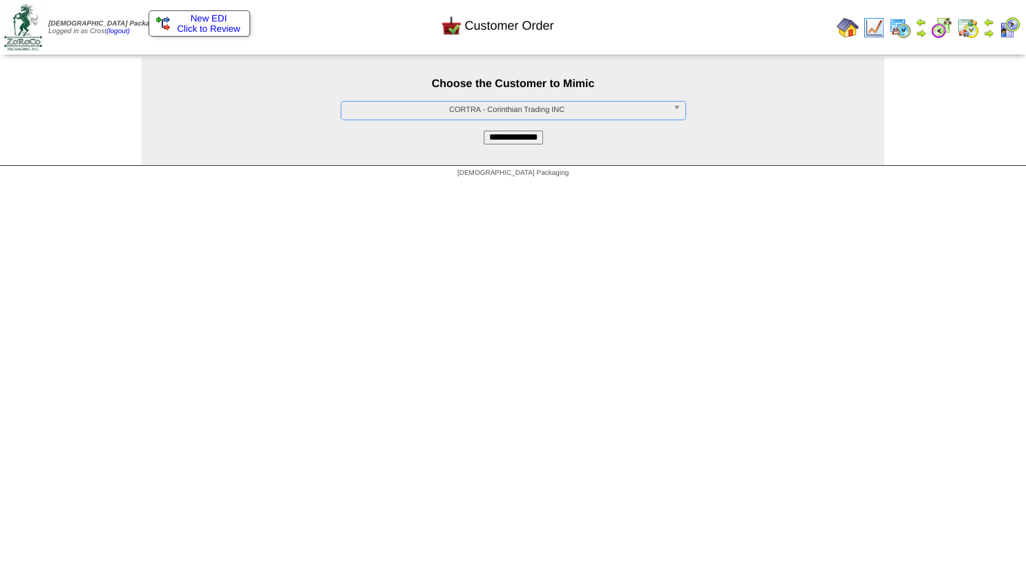
click at [505, 142] on input "**********" at bounding box center [512, 138] width 59 height 14
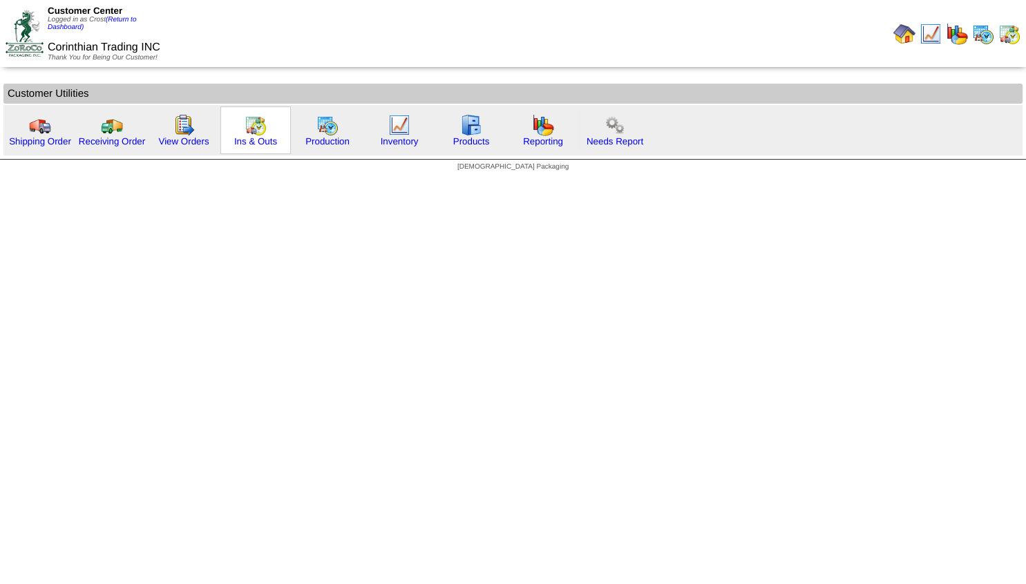
click at [249, 132] on img at bounding box center [255, 125] width 22 height 22
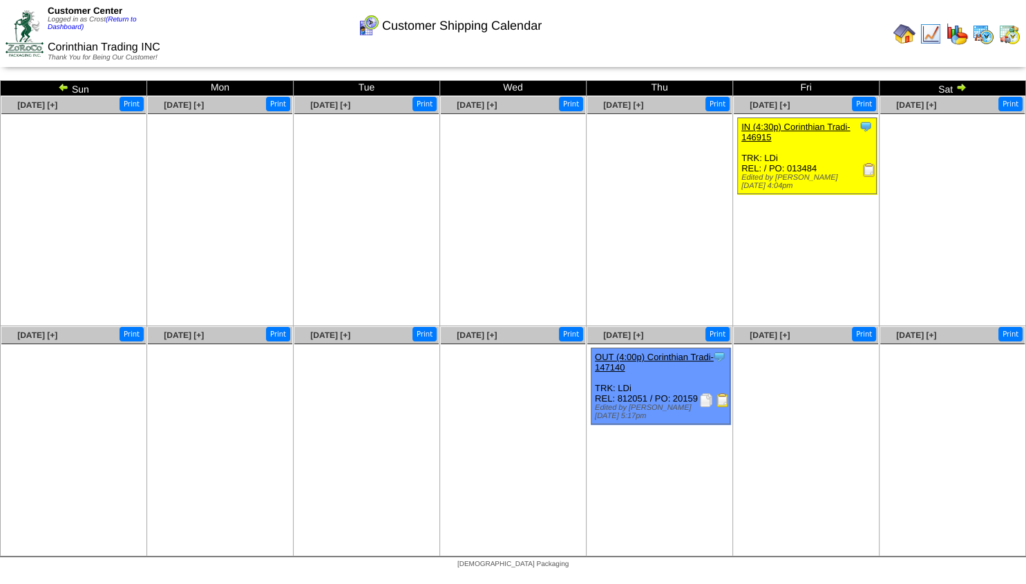
click at [61, 89] on img at bounding box center [63, 86] width 11 height 11
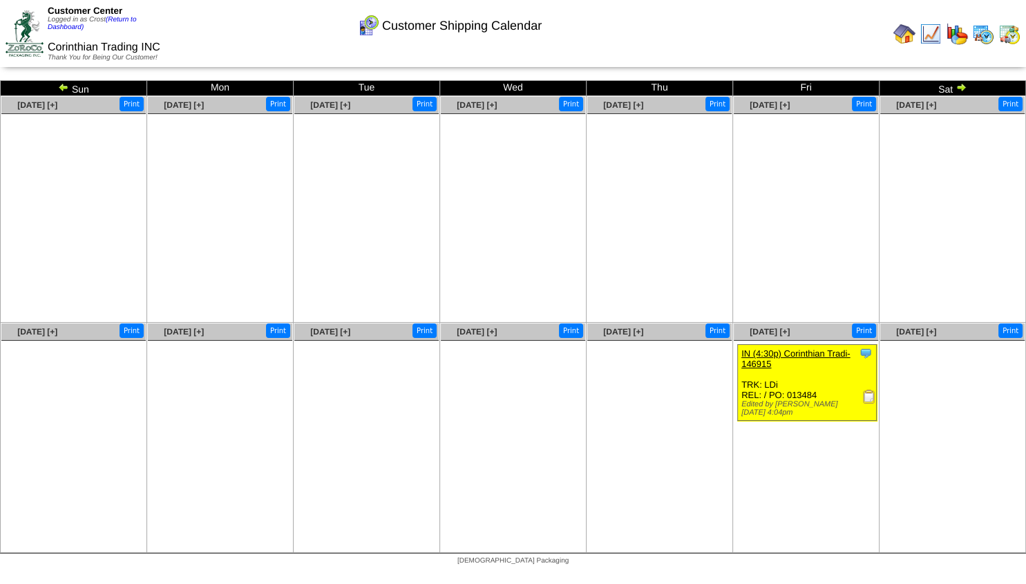
click at [61, 89] on img at bounding box center [63, 86] width 11 height 11
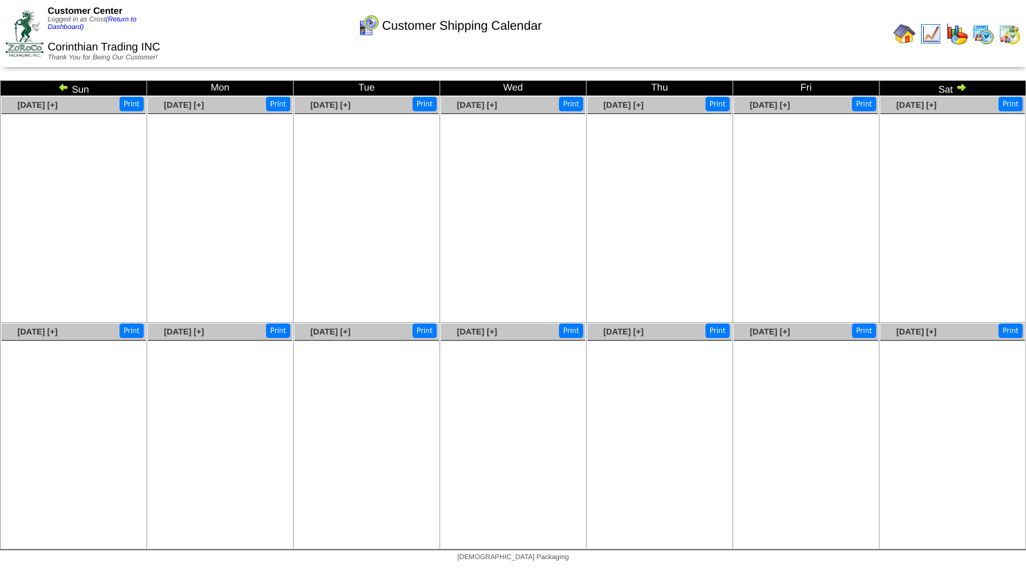
click at [961, 88] on img at bounding box center [960, 86] width 11 height 11
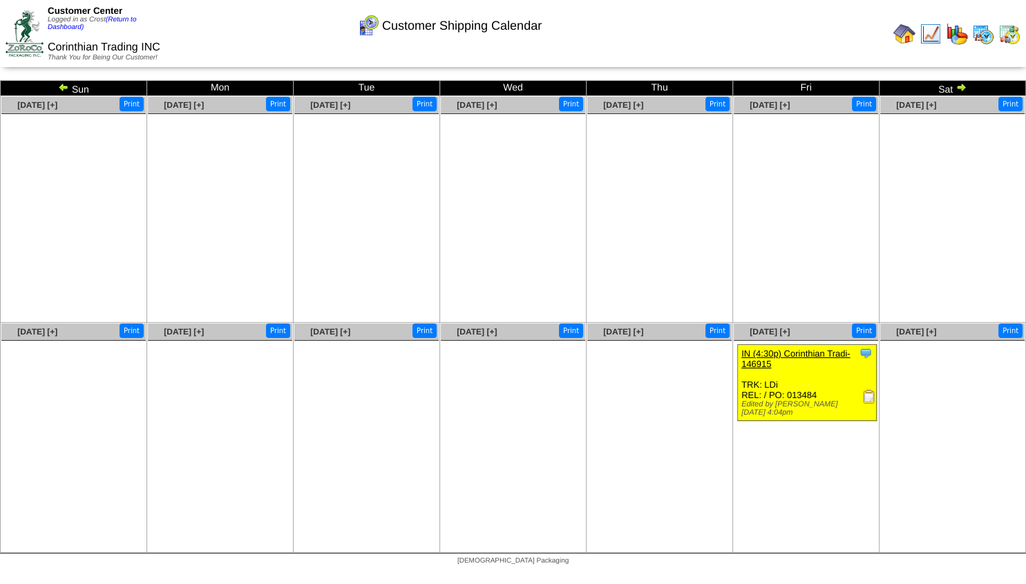
click at [962, 89] on img at bounding box center [960, 86] width 11 height 11
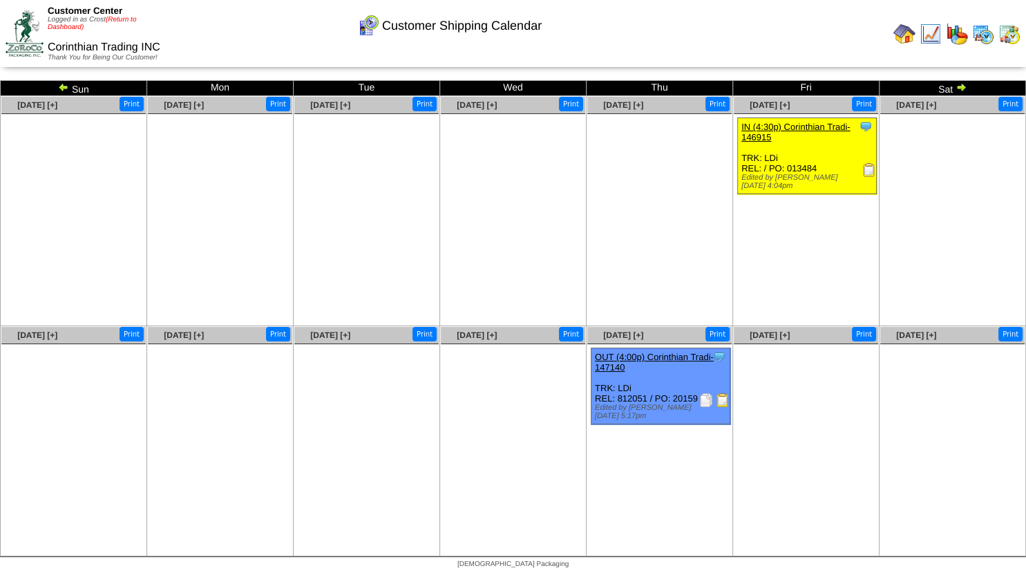
click at [124, 24] on link "(Return to Dashboard)" at bounding box center [92, 23] width 88 height 15
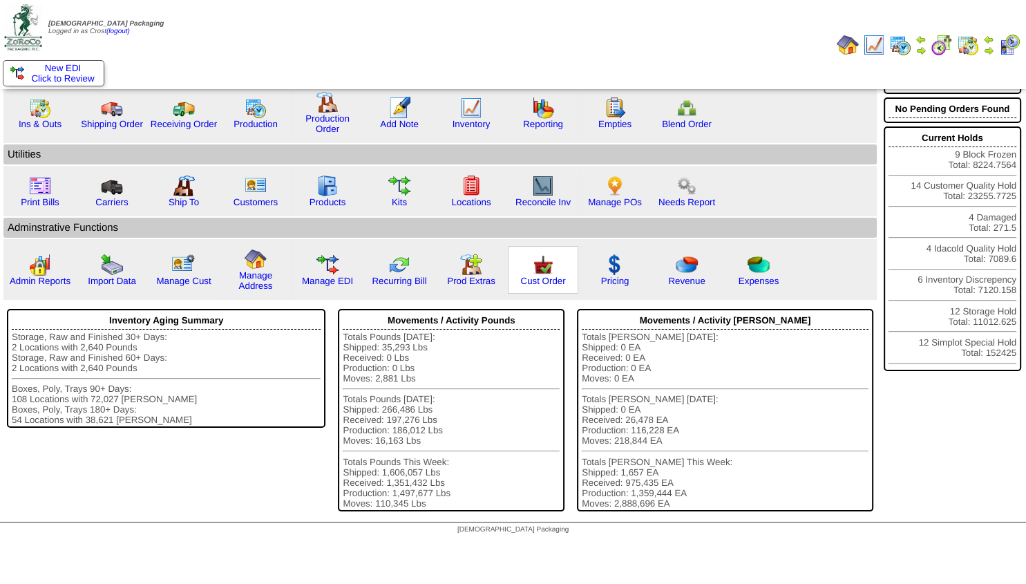
click at [533, 273] on img at bounding box center [543, 264] width 22 height 22
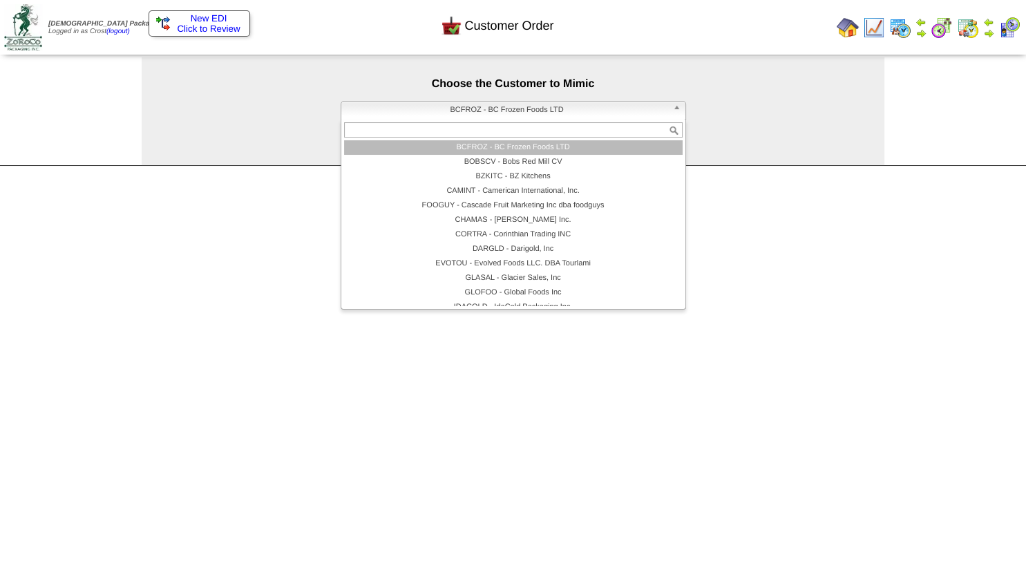
click at [477, 112] on span "BCFROZ - BC Frozen Foods LTD" at bounding box center [507, 110] width 320 height 17
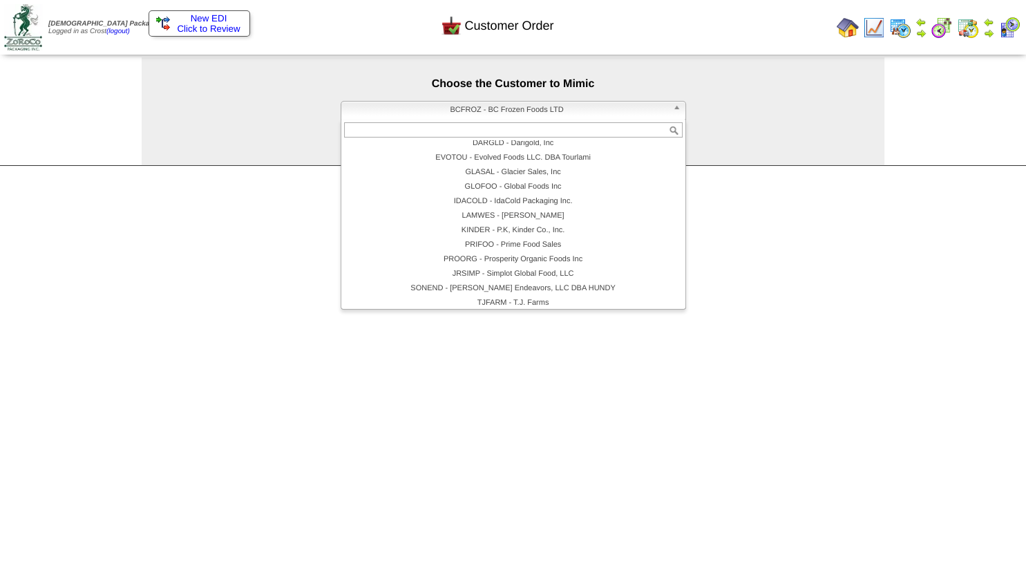
scroll to position [98, 0]
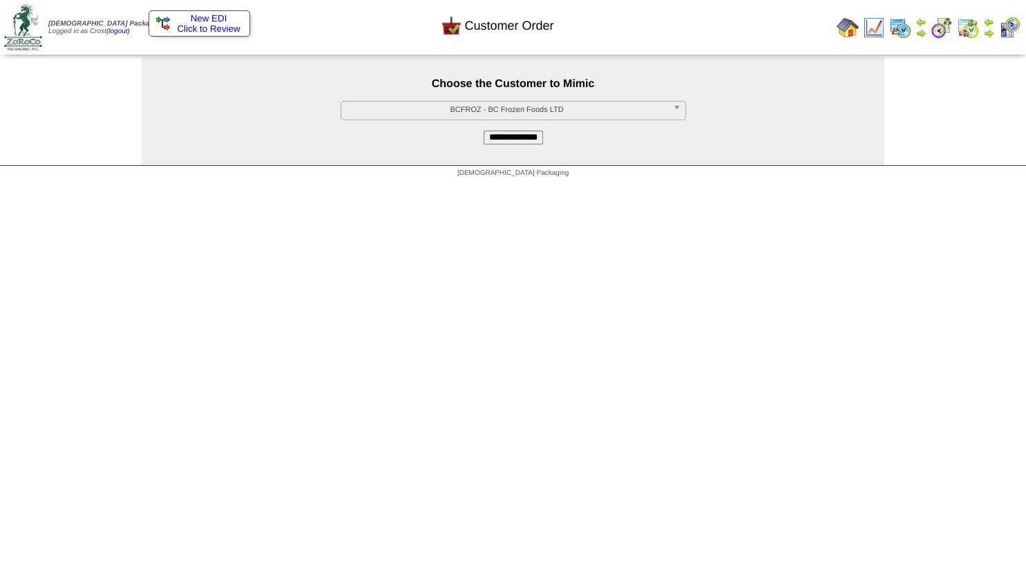
click at [652, 184] on html "Zoroco Packaging Logged in as Crost (logout) Print All" at bounding box center [513, 92] width 1026 height 184
click at [847, 28] on img at bounding box center [847, 28] width 22 height 22
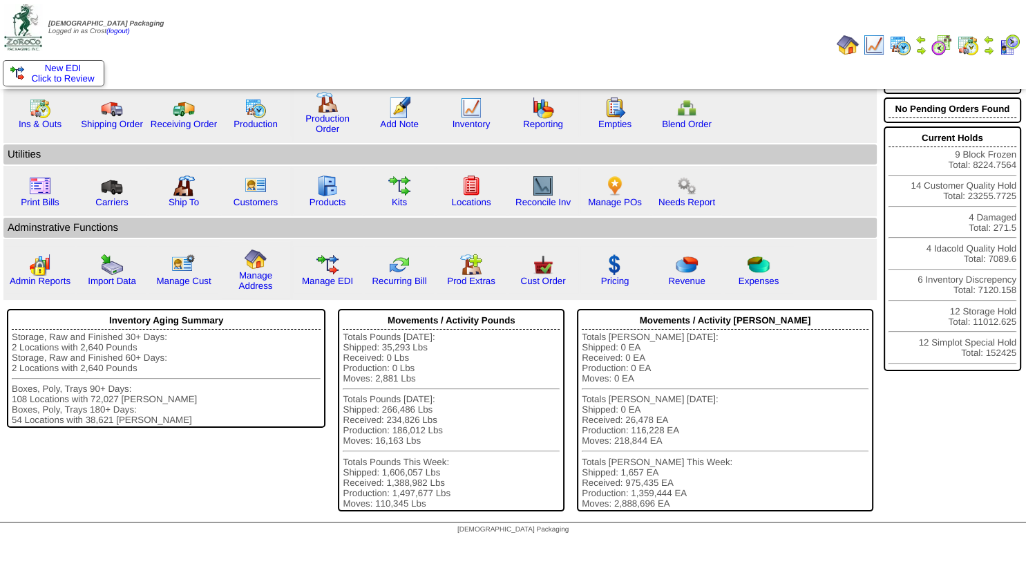
click at [988, 48] on img at bounding box center [988, 50] width 11 height 11
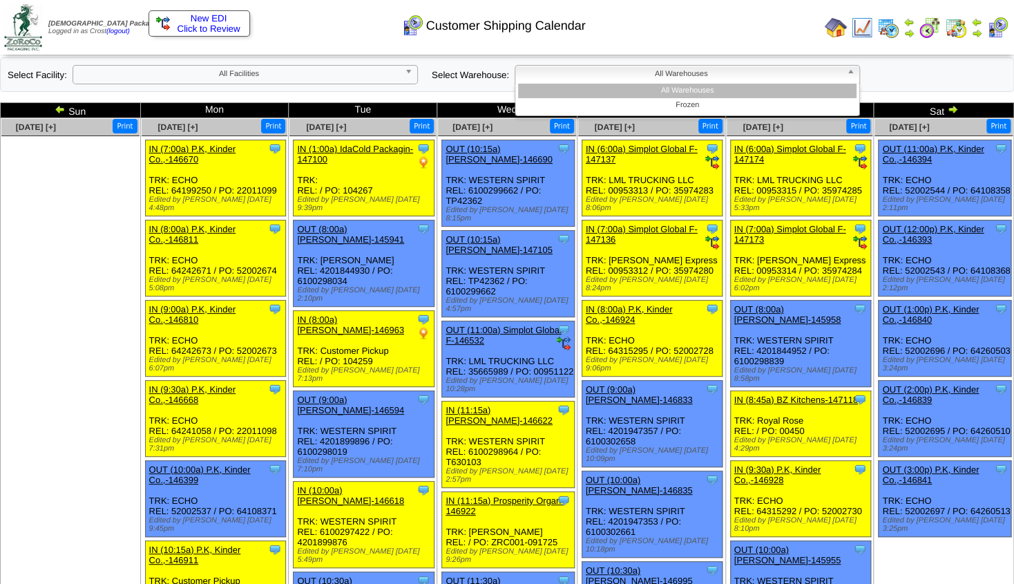
click at [531, 74] on span "All Warehouses" at bounding box center [681, 74] width 320 height 17
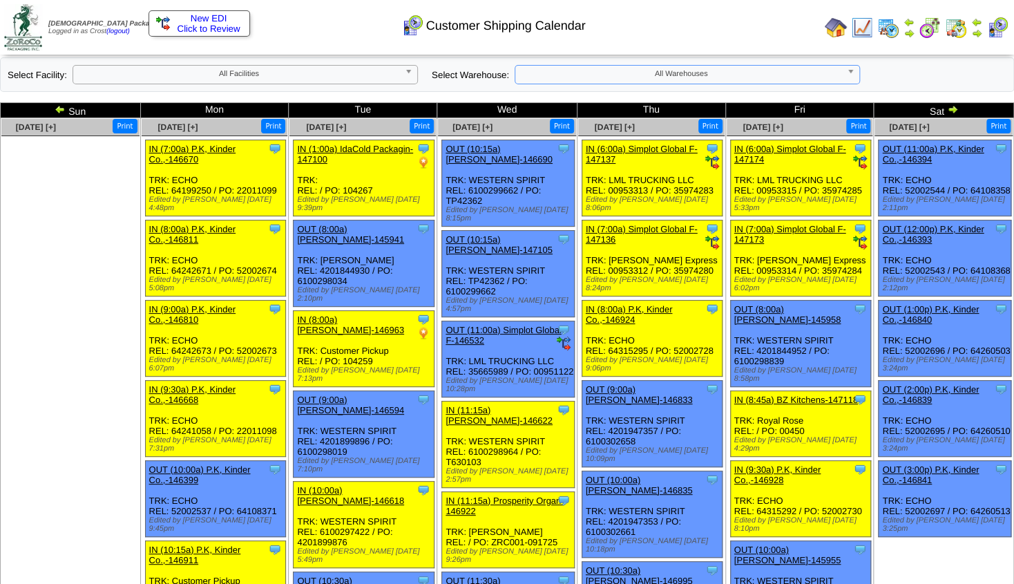
click at [529, 75] on span "All Warehouses" at bounding box center [681, 74] width 320 height 17
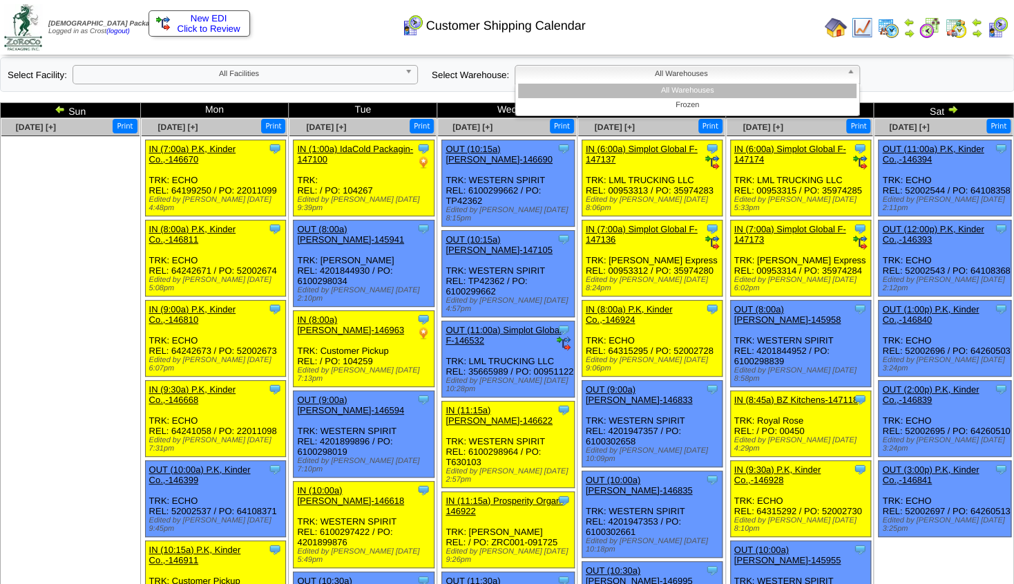
click at [529, 76] on span "All Warehouses" at bounding box center [681, 74] width 320 height 17
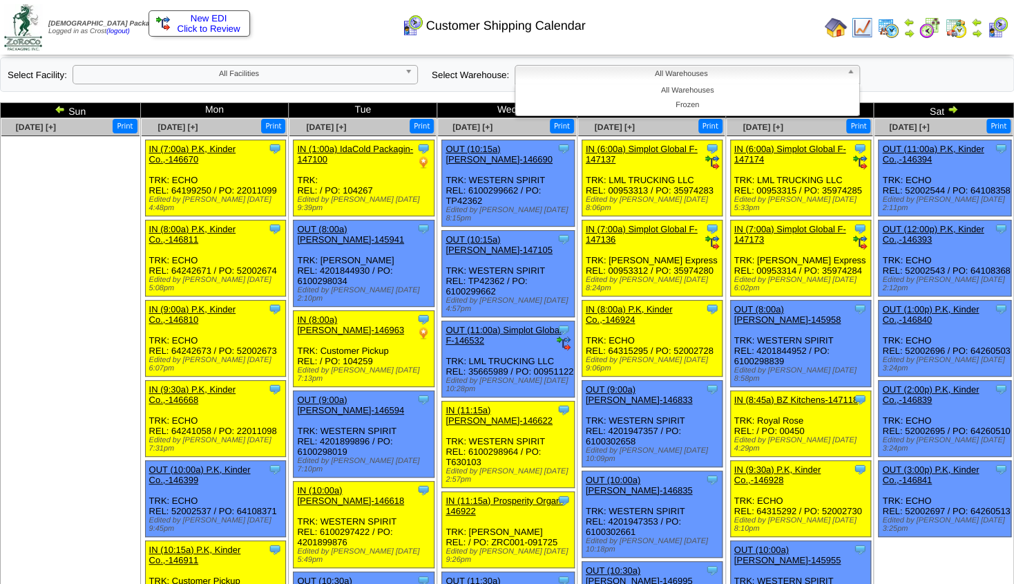
click at [952, 111] on img at bounding box center [952, 109] width 11 height 11
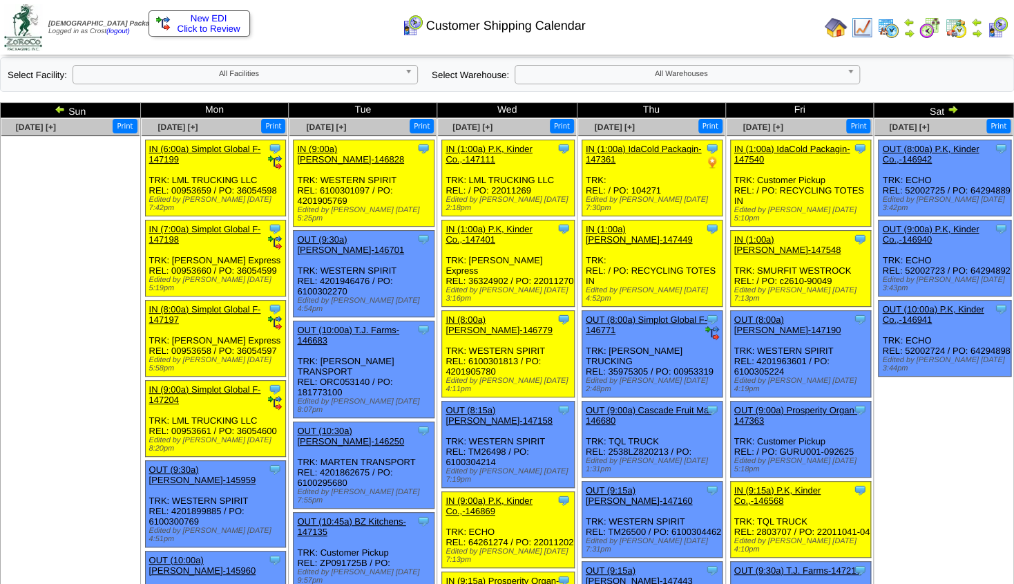
click at [815, 79] on span "All Warehouses" at bounding box center [681, 74] width 320 height 17
click at [952, 112] on img at bounding box center [952, 109] width 11 height 11
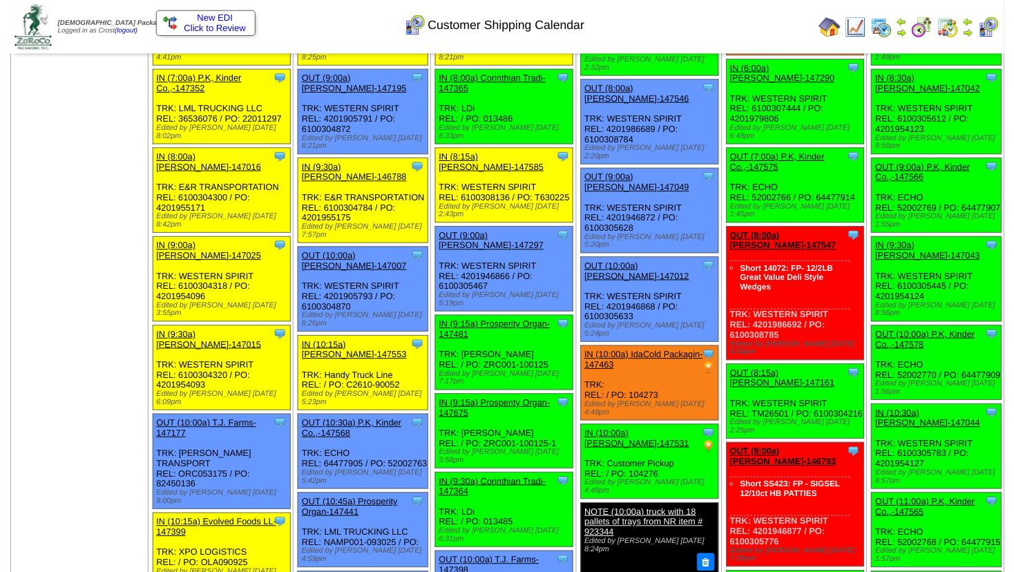
scroll to position [224, 0]
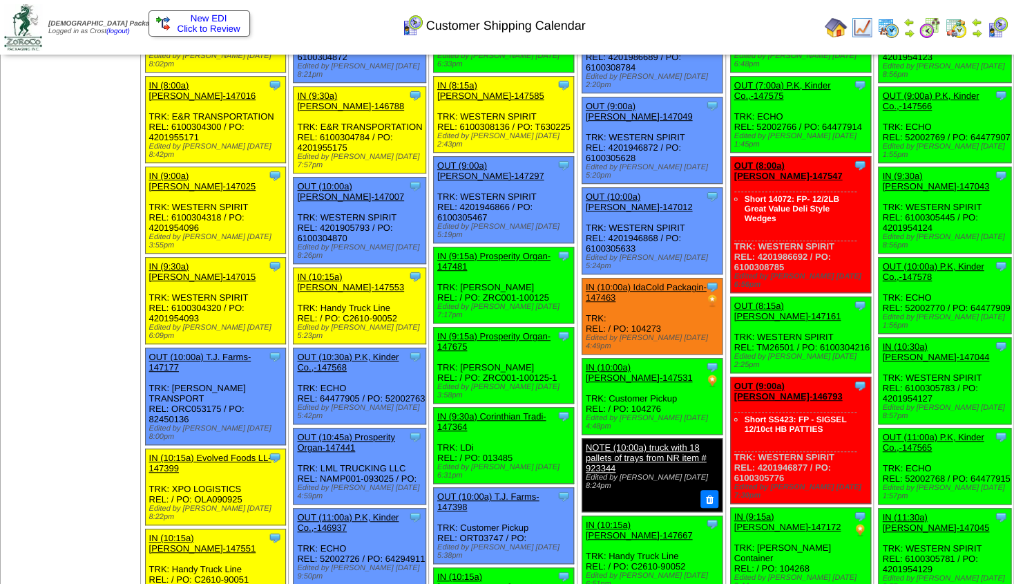
click at [641, 362] on link "IN (10:00a) IdaCold Packagin-147531" at bounding box center [639, 372] width 107 height 21
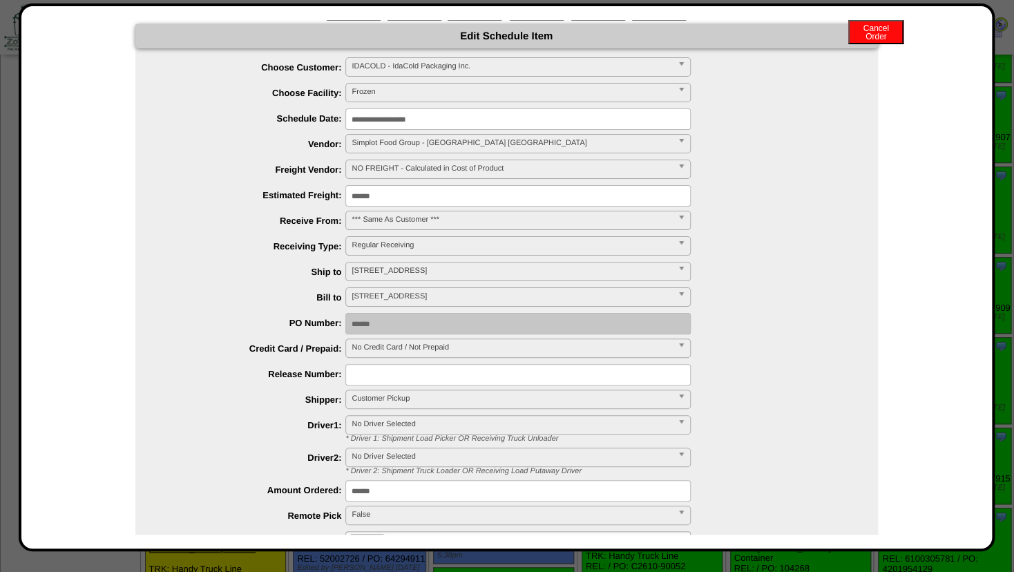
scroll to position [0, 0]
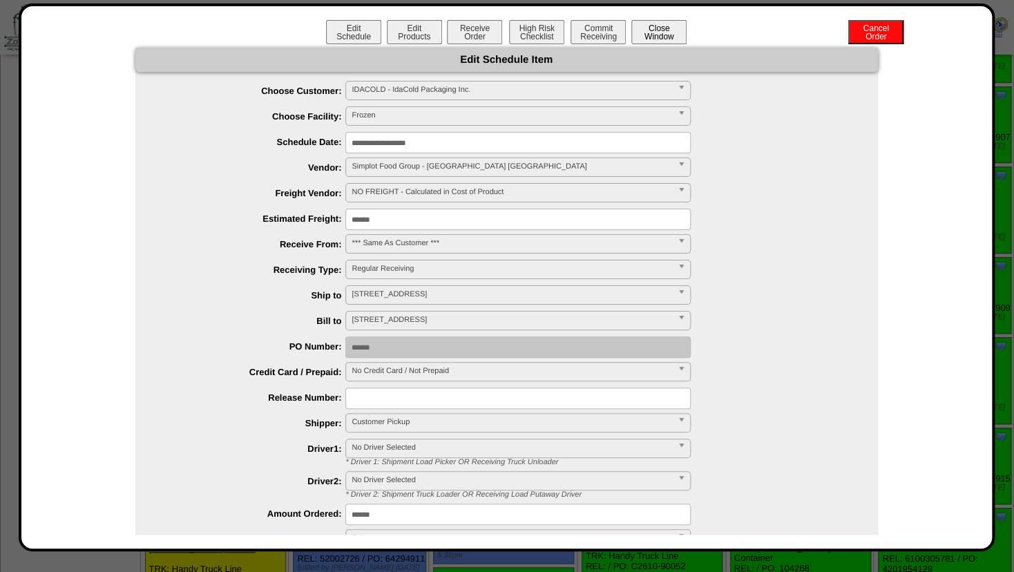
click at [664, 32] on button "Close Window" at bounding box center [658, 32] width 55 height 24
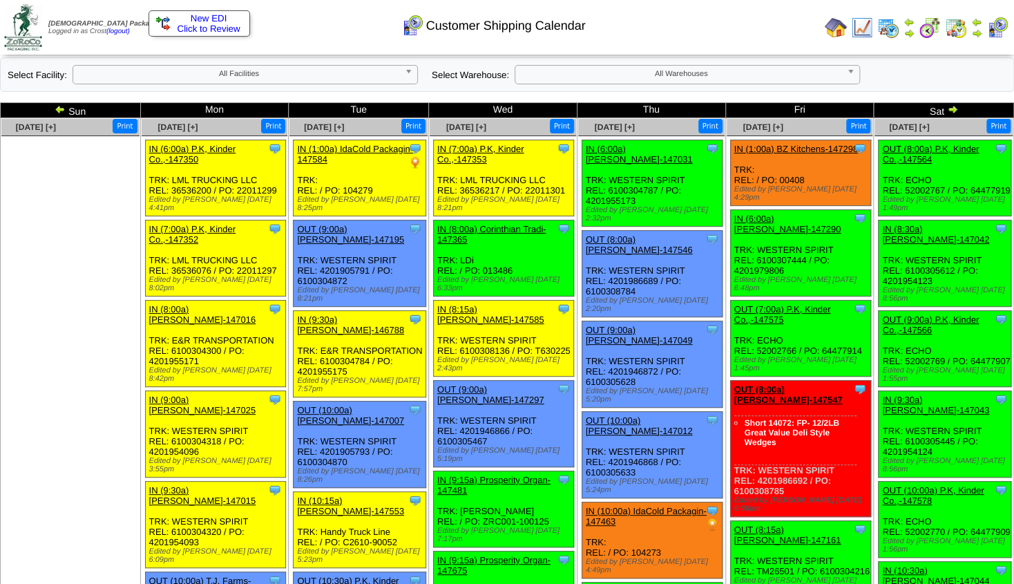
click at [722, 72] on span "All Warehouses" at bounding box center [681, 74] width 320 height 17
click at [407, 68] on b at bounding box center [411, 75] width 12 height 18
click at [405, 70] on b at bounding box center [411, 75] width 12 height 18
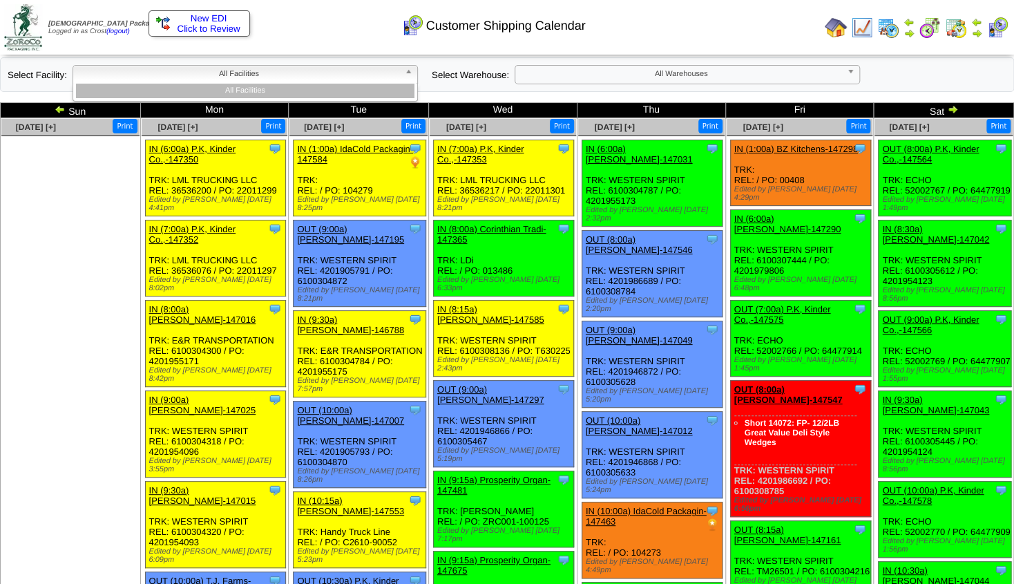
click at [405, 71] on b at bounding box center [411, 75] width 12 height 18
click at [414, 74] on b at bounding box center [411, 75] width 12 height 18
click at [268, 86] on li "All Facilities" at bounding box center [245, 91] width 338 height 15
click at [407, 72] on b at bounding box center [411, 75] width 12 height 18
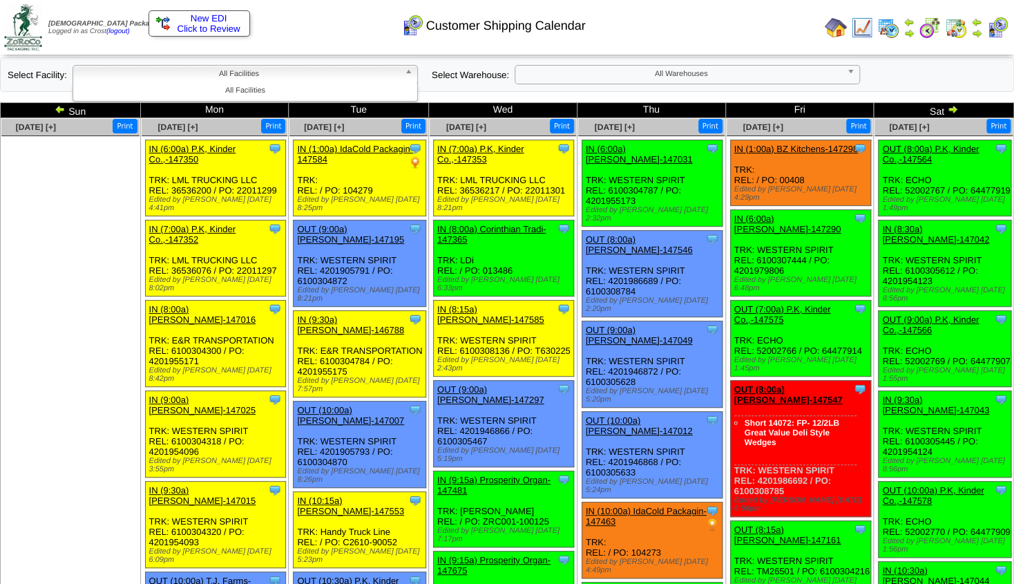
click at [664, 78] on span "All Warehouses" at bounding box center [681, 74] width 320 height 17
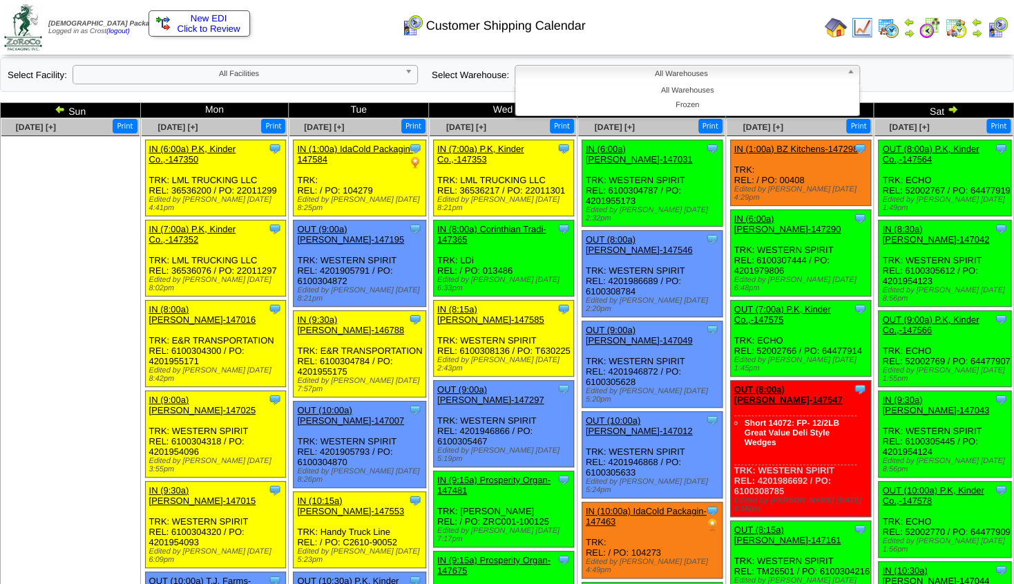
click at [903, 75] on div "**********" at bounding box center [507, 74] width 1014 height 35
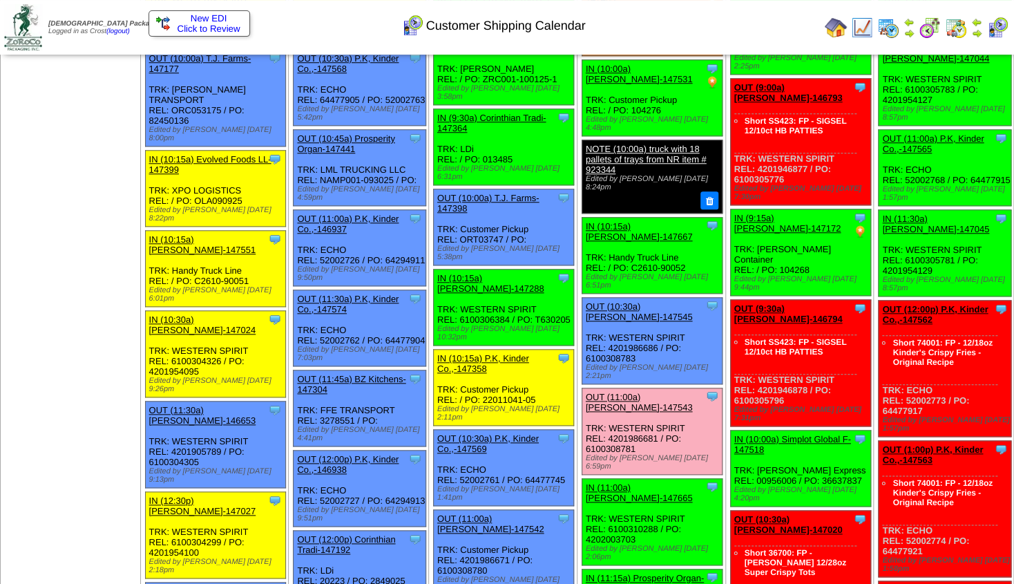
scroll to position [522, 0]
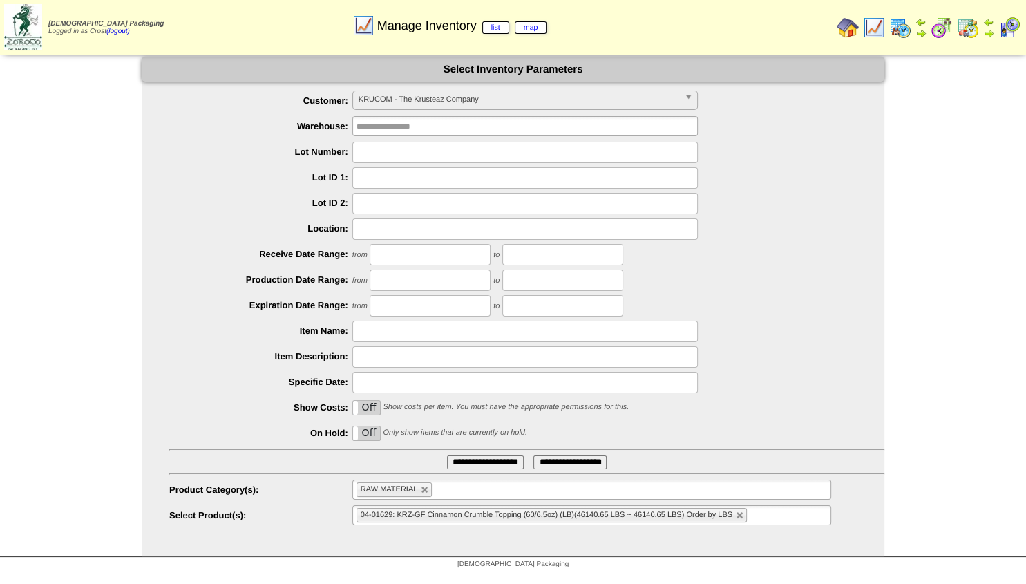
click at [879, 28] on img at bounding box center [874, 28] width 22 height 22
click at [452, 462] on input "**********" at bounding box center [485, 462] width 77 height 14
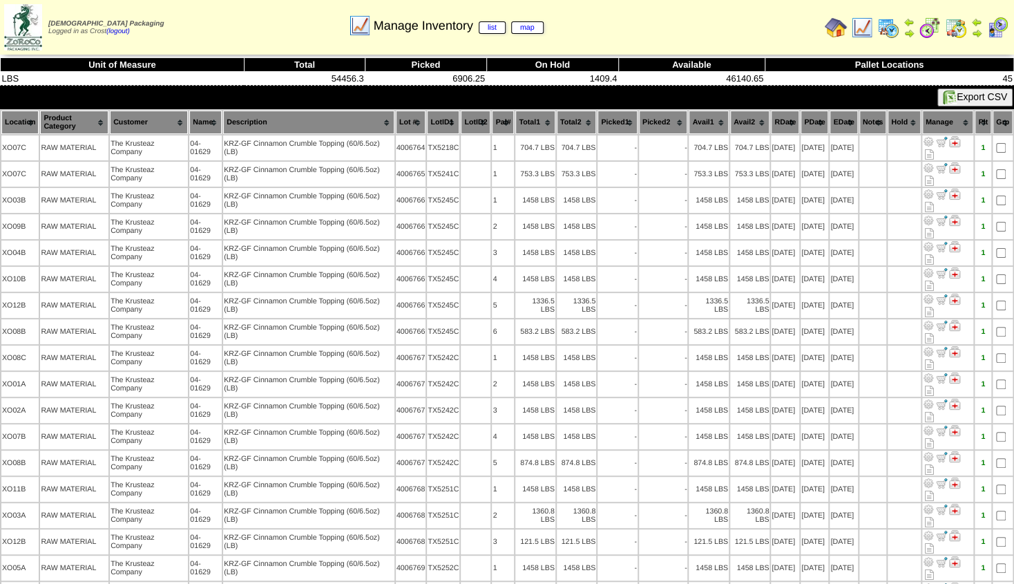
click at [979, 32] on img at bounding box center [976, 33] width 11 height 11
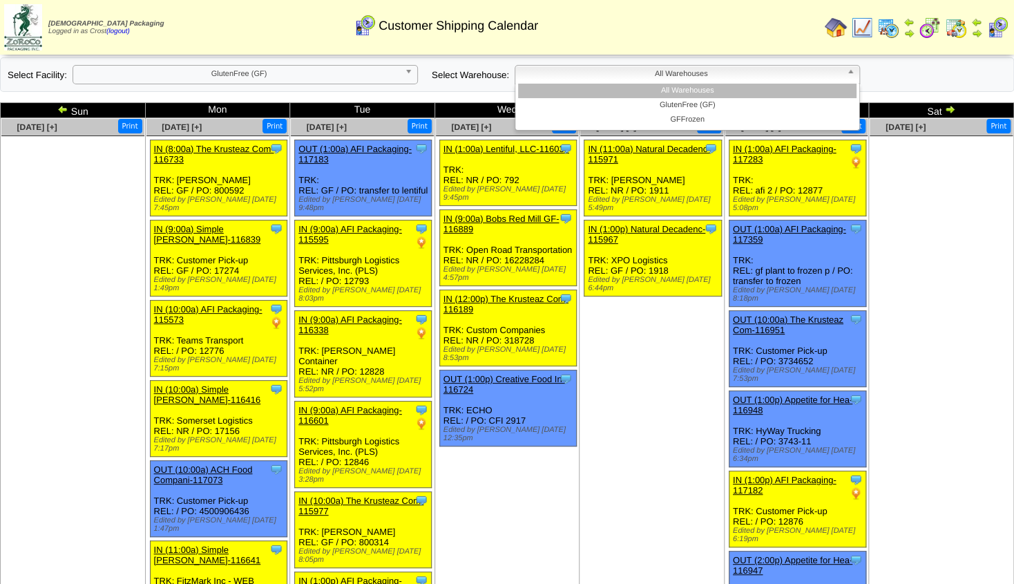
click at [787, 68] on span "All Warehouses" at bounding box center [681, 74] width 320 height 17
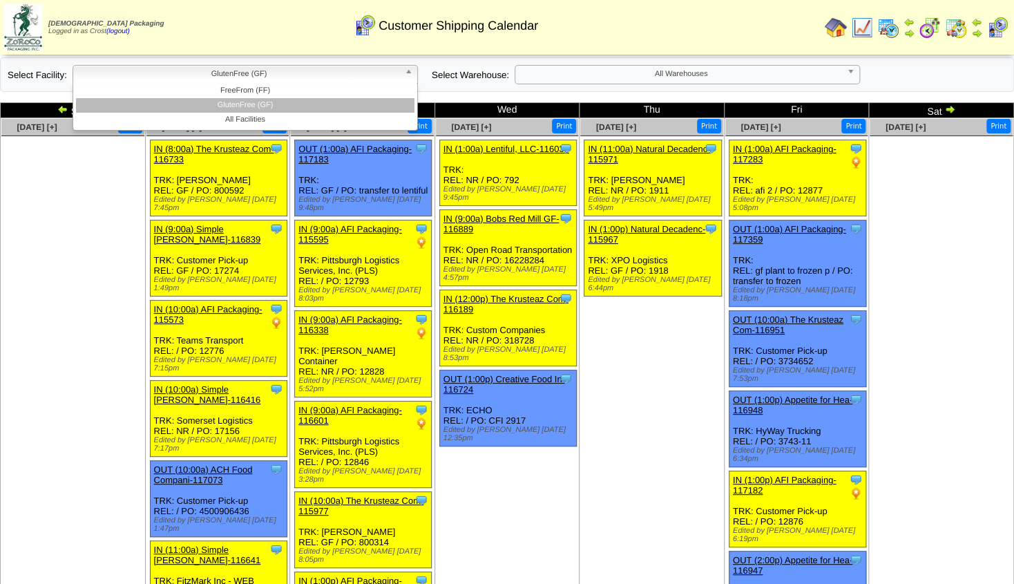
click at [396, 79] on span "GlutenFree (GF)" at bounding box center [239, 74] width 320 height 17
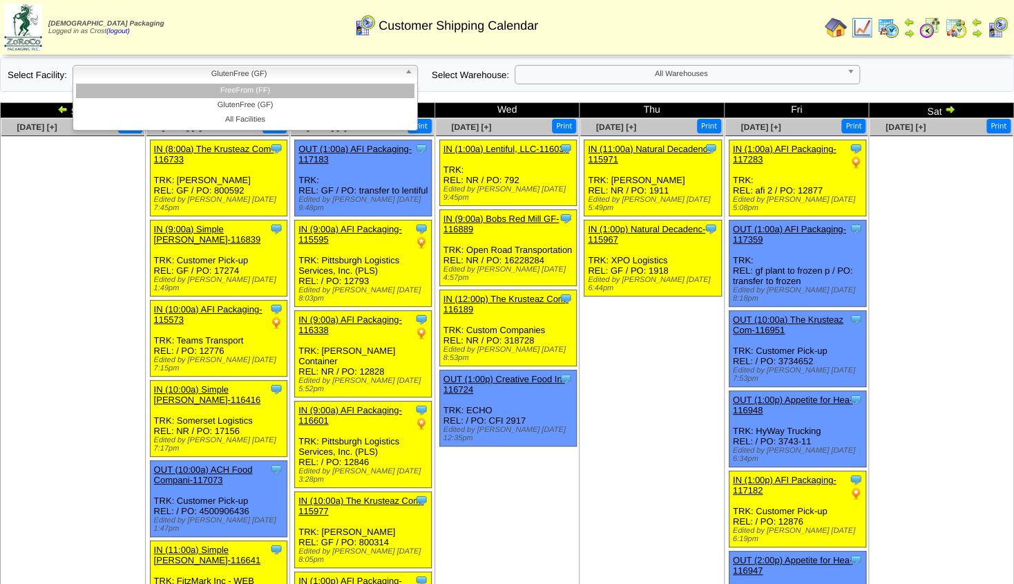
click at [290, 96] on li "FreeFrom (FF)" at bounding box center [245, 91] width 338 height 15
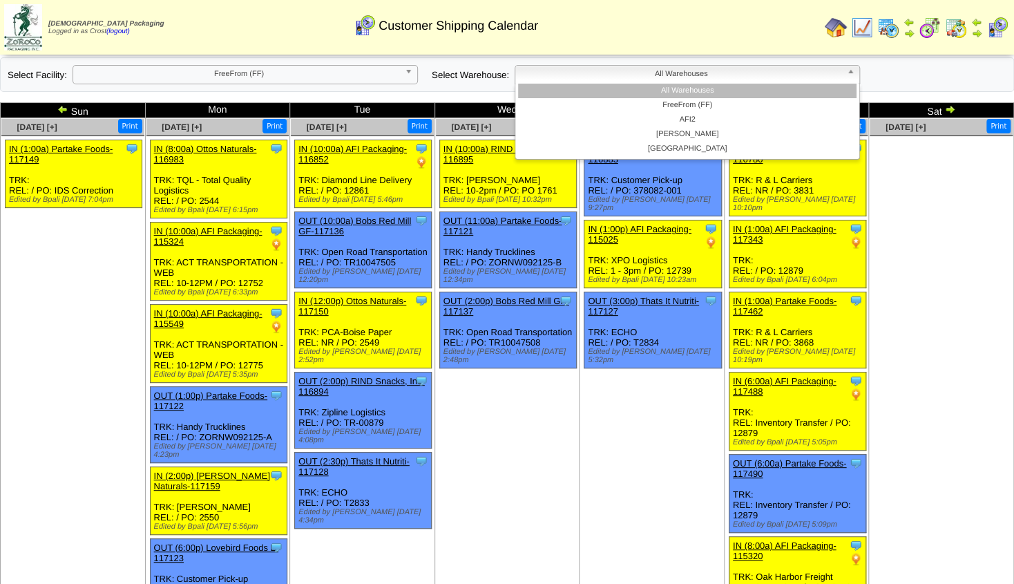
click at [742, 77] on span "All Warehouses" at bounding box center [681, 74] width 320 height 17
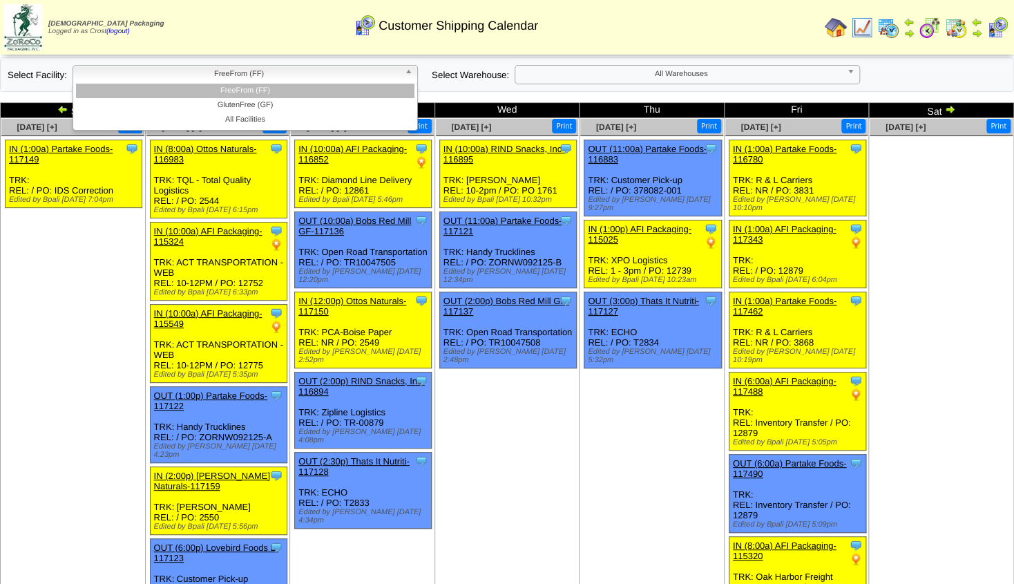
click at [285, 70] on span "FreeFrom (FF)" at bounding box center [239, 74] width 320 height 17
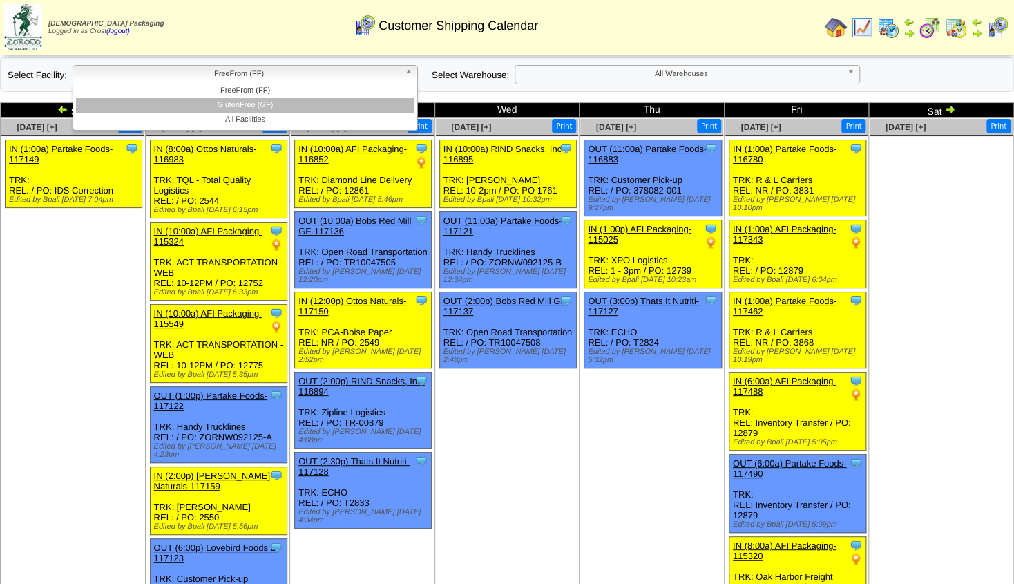
click at [267, 108] on li "GlutenFree (GF)" at bounding box center [245, 105] width 338 height 15
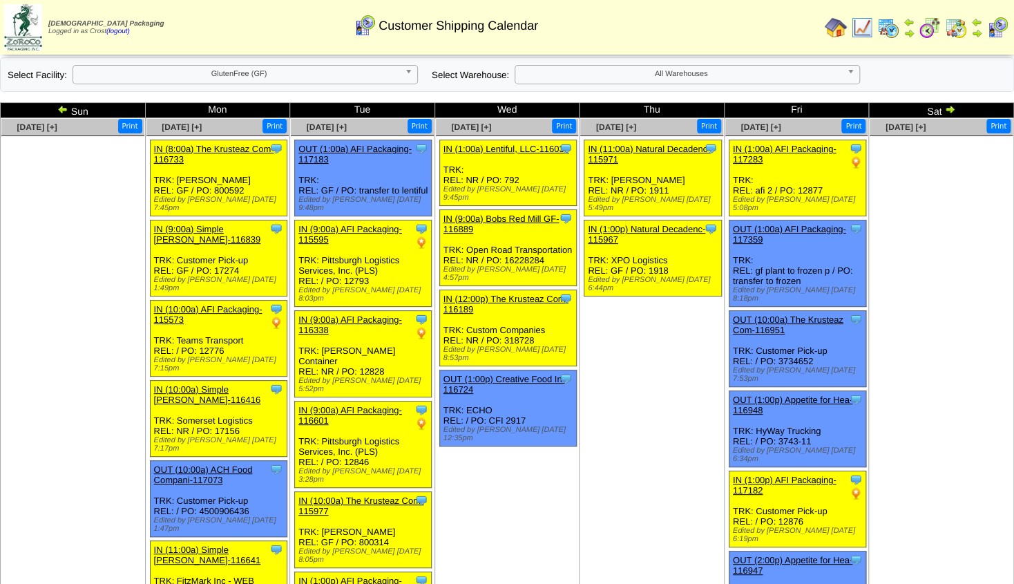
click at [637, 72] on span "All Warehouses" at bounding box center [681, 74] width 320 height 17
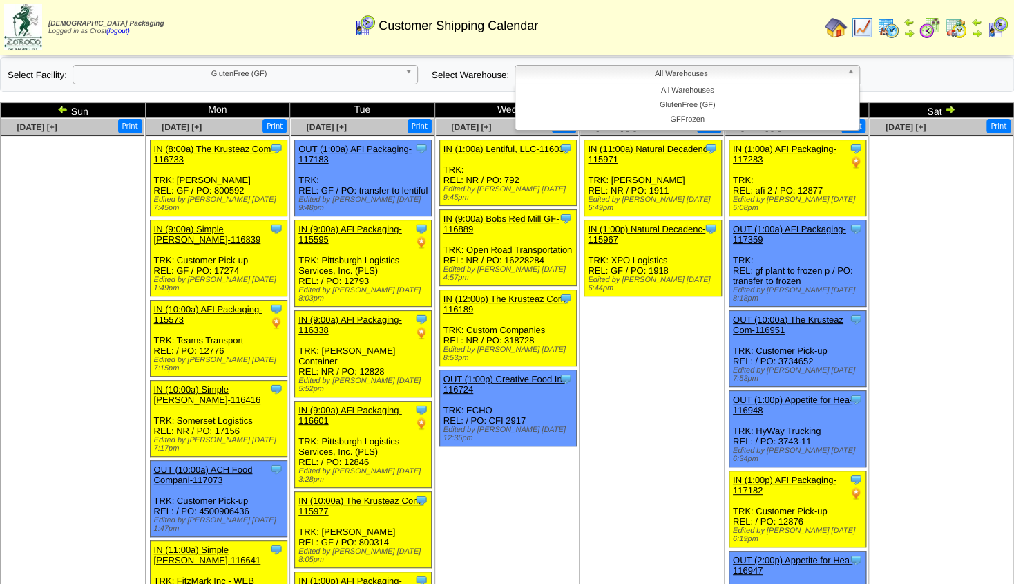
click at [950, 113] on img at bounding box center [949, 109] width 11 height 11
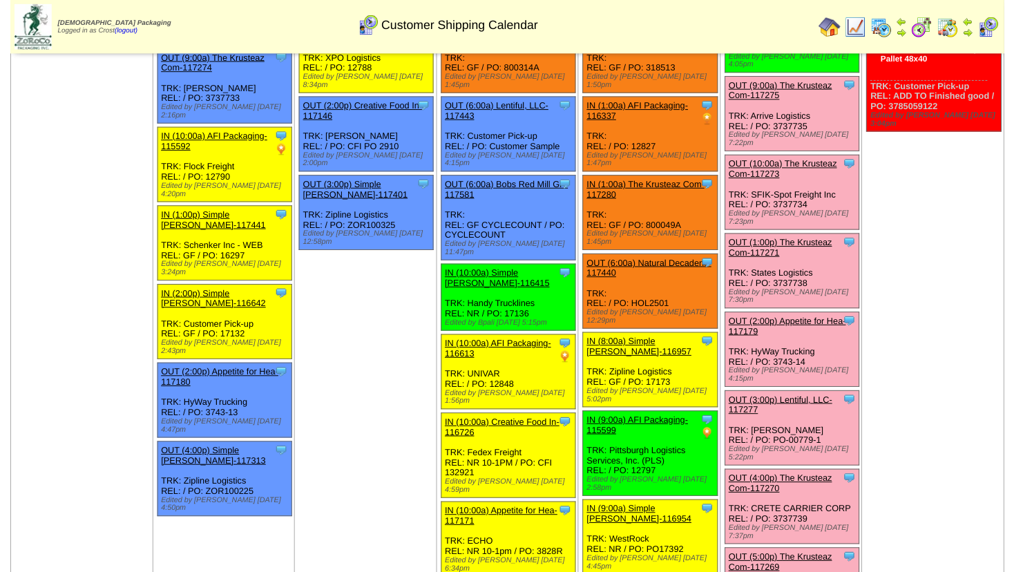
scroll to position [448, 0]
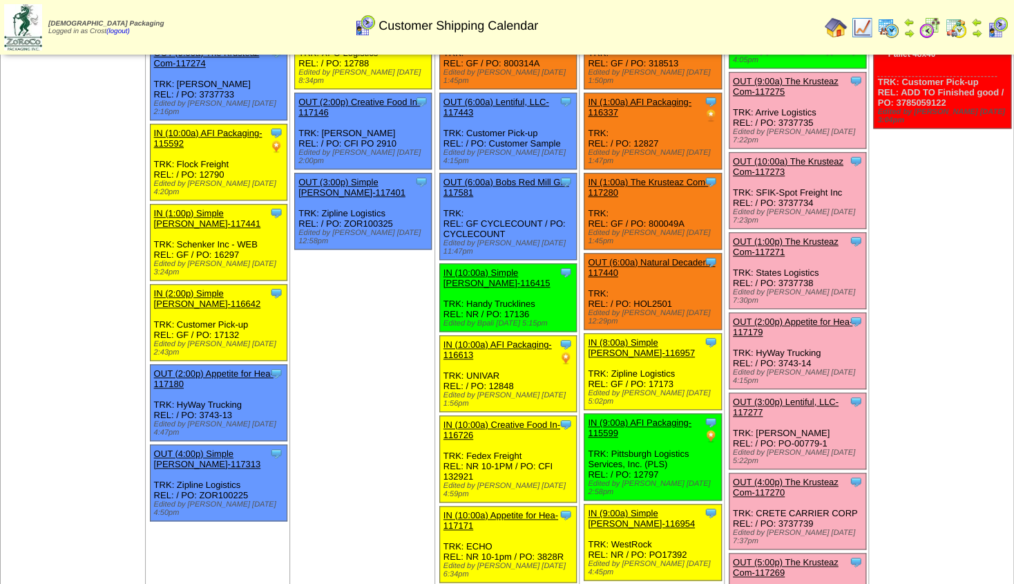
click at [504, 510] on link "IN (10:00a) Appetite for Hea-117171" at bounding box center [500, 520] width 115 height 21
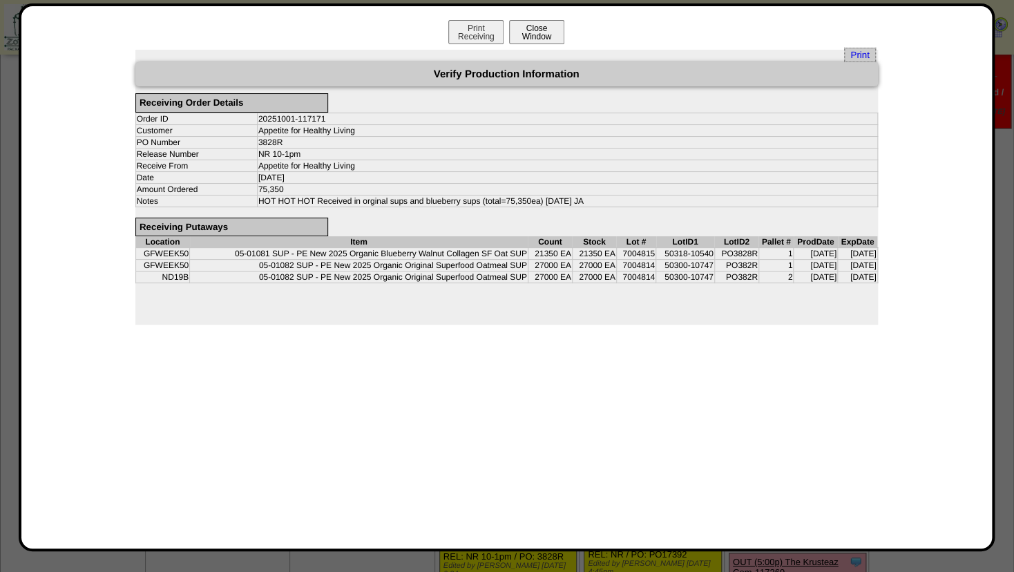
click at [551, 33] on button "Close Window" at bounding box center [536, 32] width 55 height 24
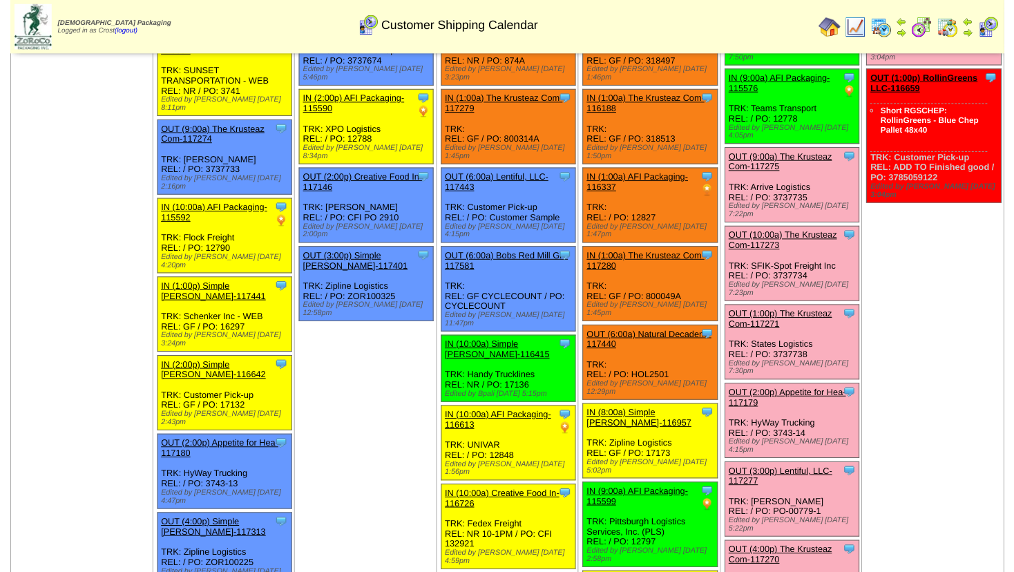
scroll to position [373, 0]
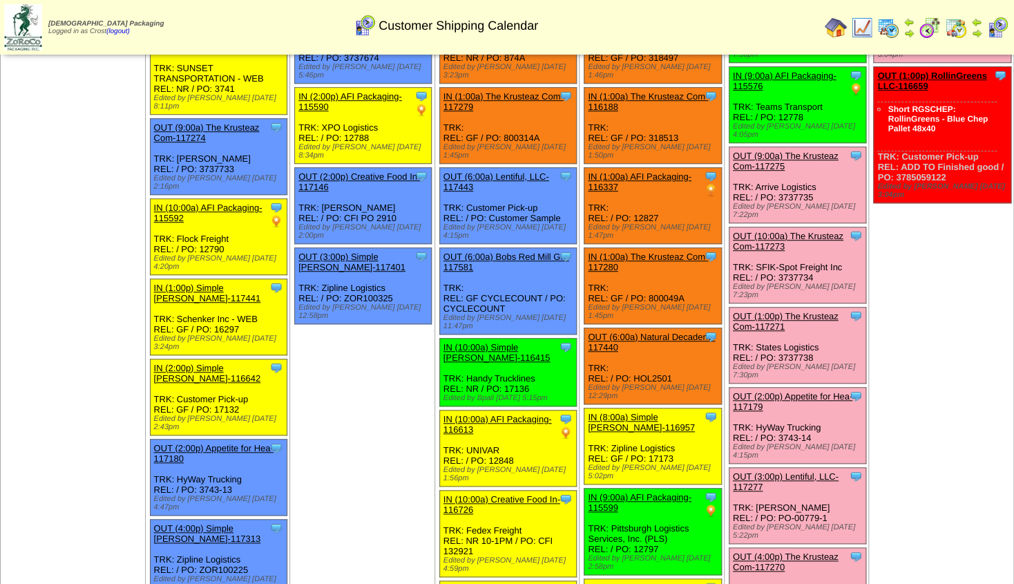
click at [641, 492] on link "IN (9:00a) AFI Packaging-115599" at bounding box center [640, 502] width 104 height 21
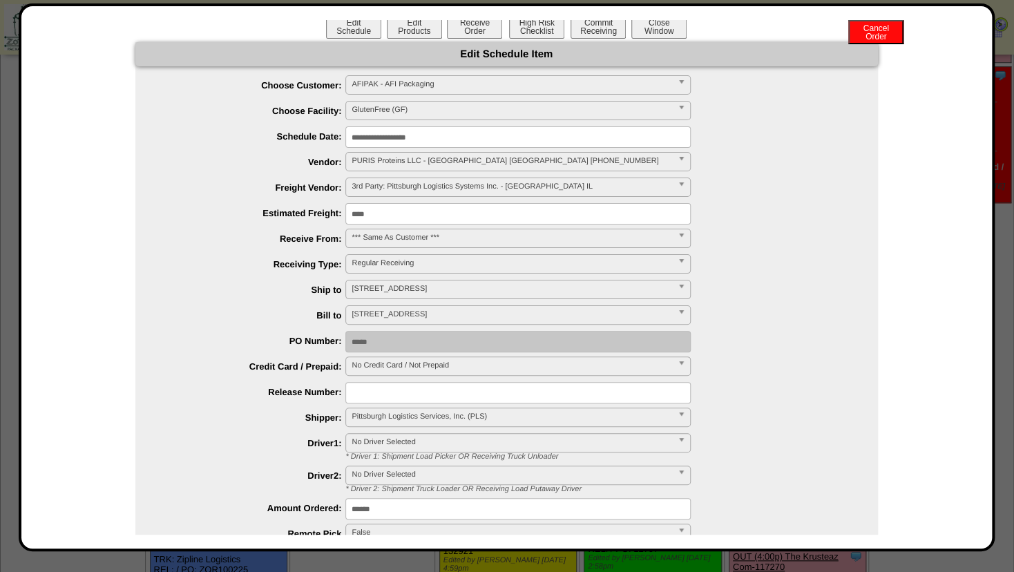
scroll to position [0, 0]
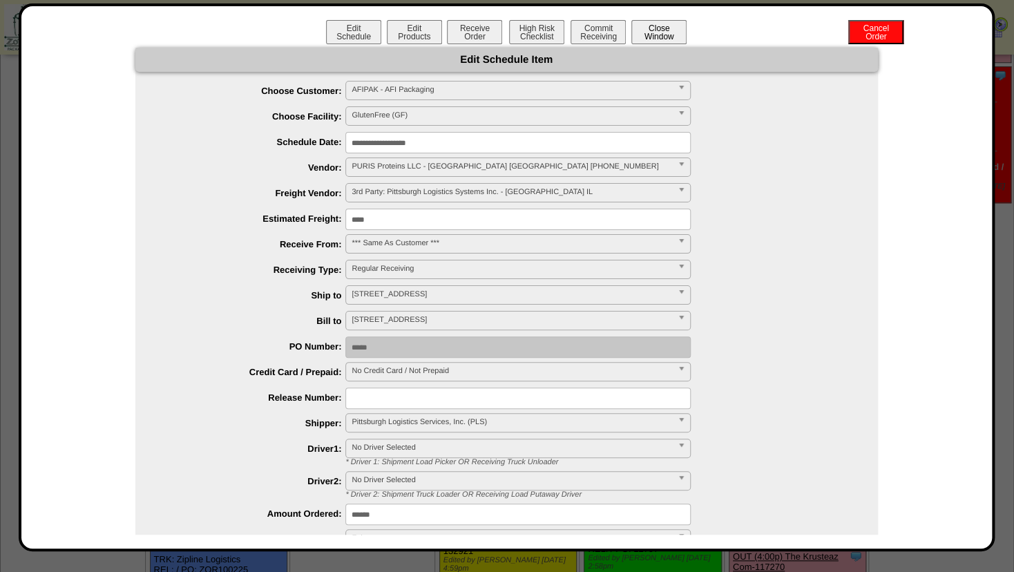
click at [669, 34] on button "Close Window" at bounding box center [658, 32] width 55 height 24
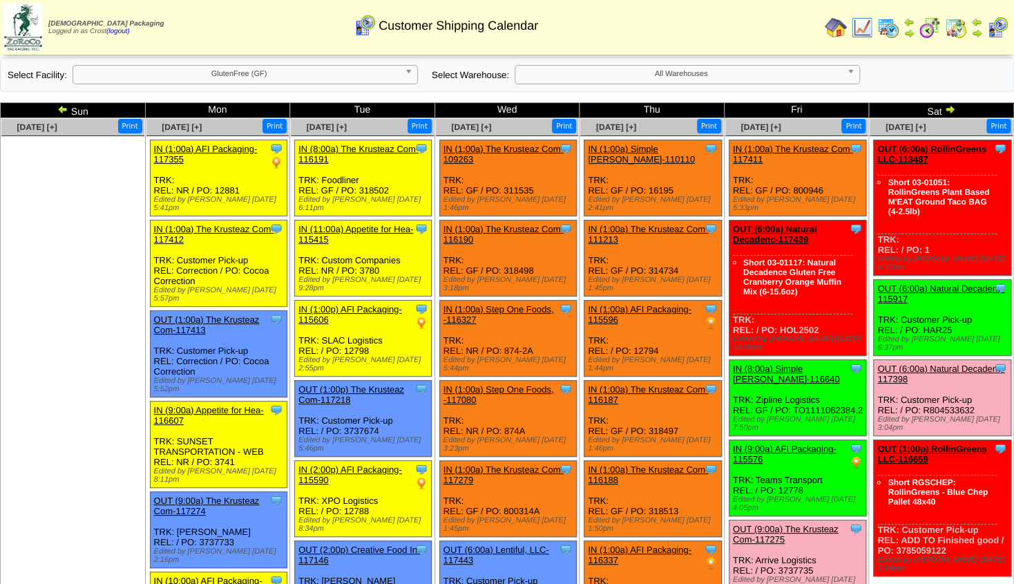
click at [697, 79] on span "All Warehouses" at bounding box center [681, 74] width 320 height 17
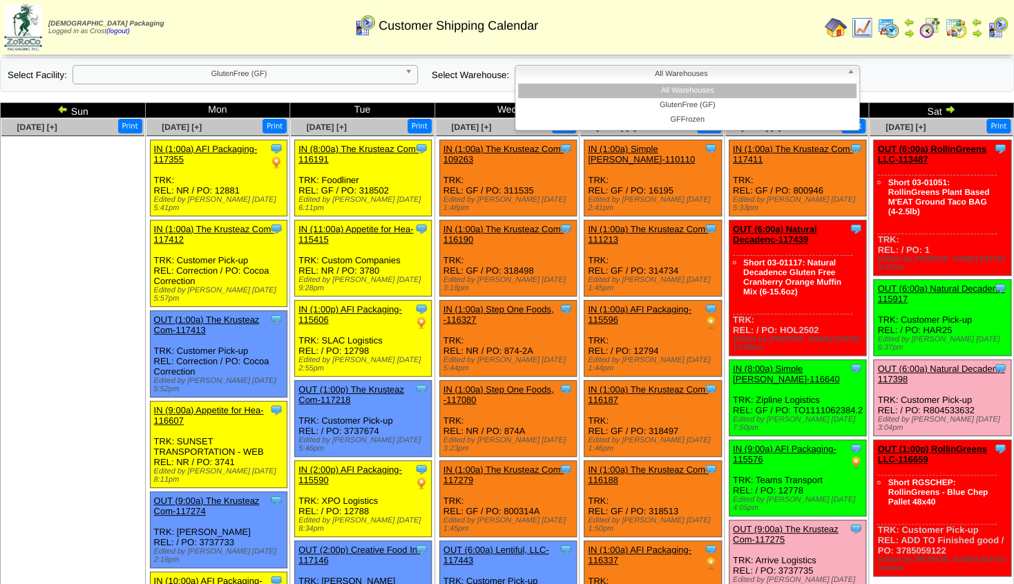
click at [698, 79] on span "All Warehouses" at bounding box center [681, 74] width 320 height 17
click at [699, 78] on span "All Warehouses" at bounding box center [681, 74] width 320 height 17
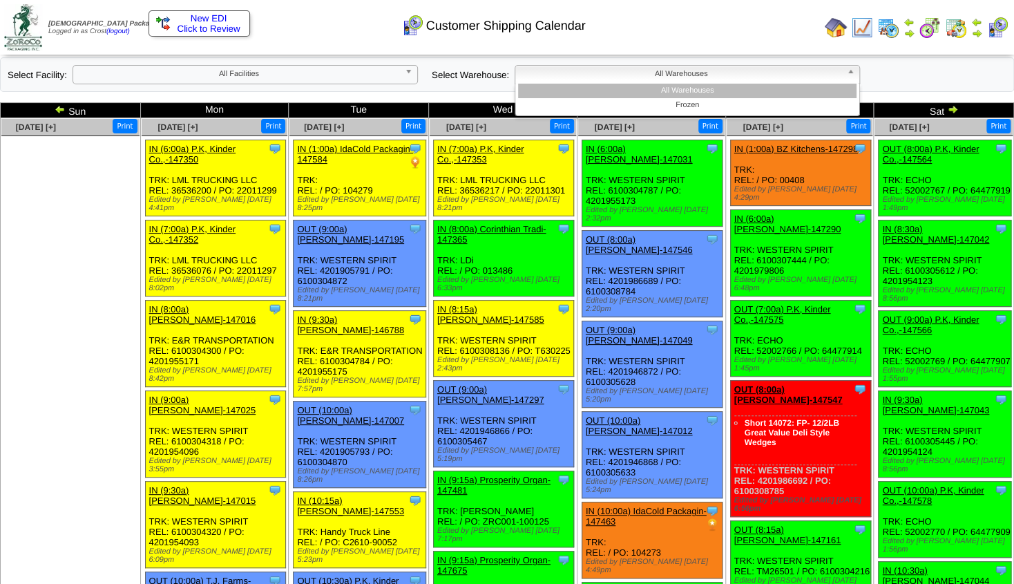
click at [697, 77] on span "All Warehouses" at bounding box center [681, 74] width 320 height 17
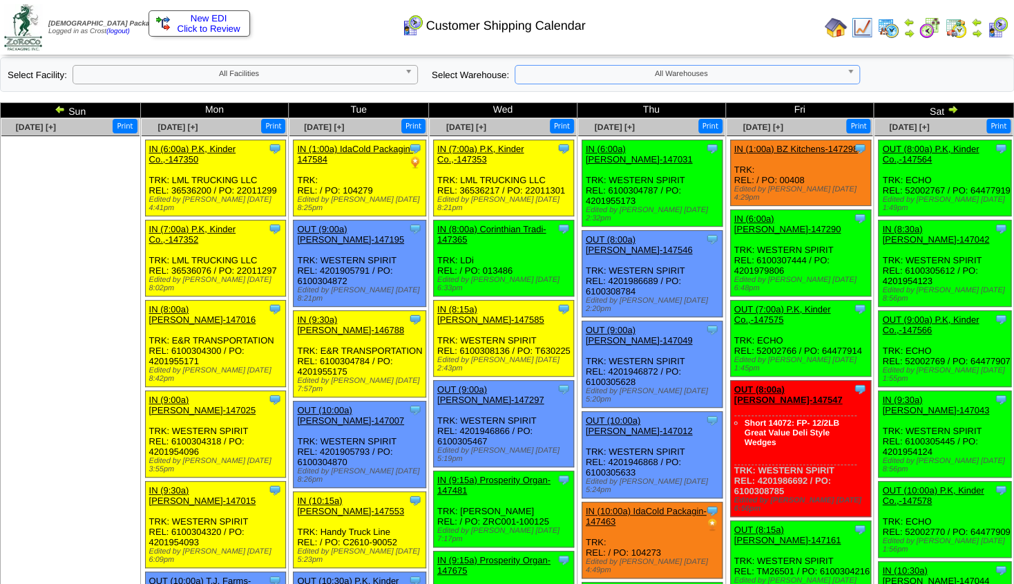
click at [697, 77] on span "All Warehouses" at bounding box center [681, 74] width 320 height 17
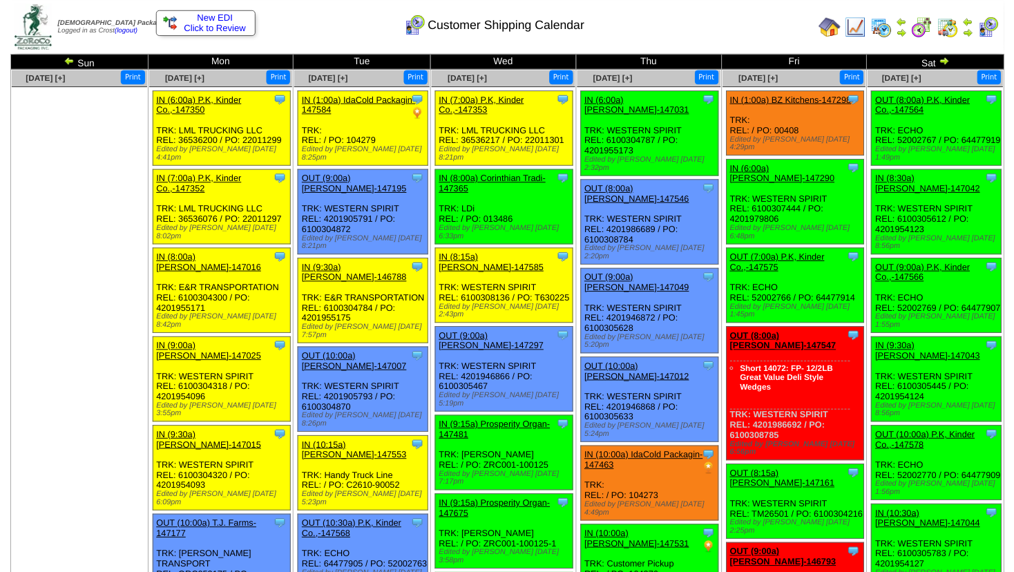
scroll to position [75, 0]
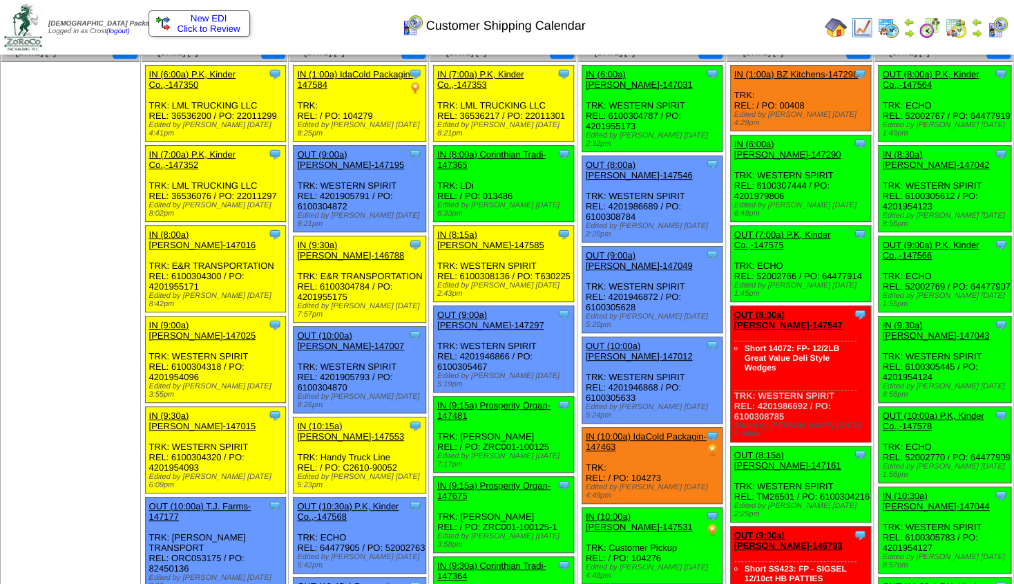
click at [648, 162] on div "OUT (8:00a) [PERSON_NAME]-147546" at bounding box center [651, 170] width 131 height 21
click at [642, 165] on link "OUT (8:00a) [PERSON_NAME]-147546" at bounding box center [639, 170] width 107 height 21
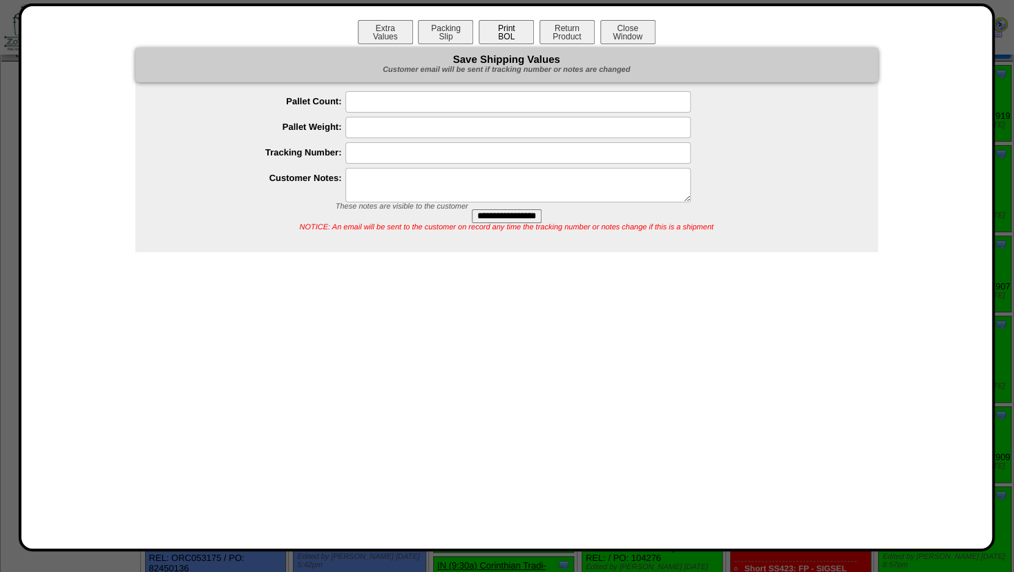
click at [508, 35] on button "Print BOL" at bounding box center [506, 32] width 55 height 24
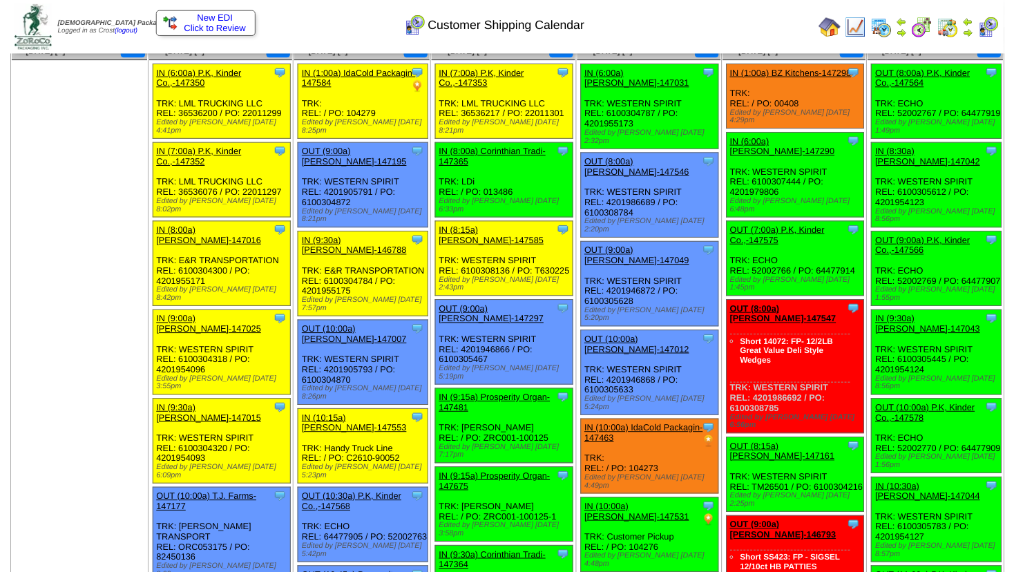
scroll to position [75, 0]
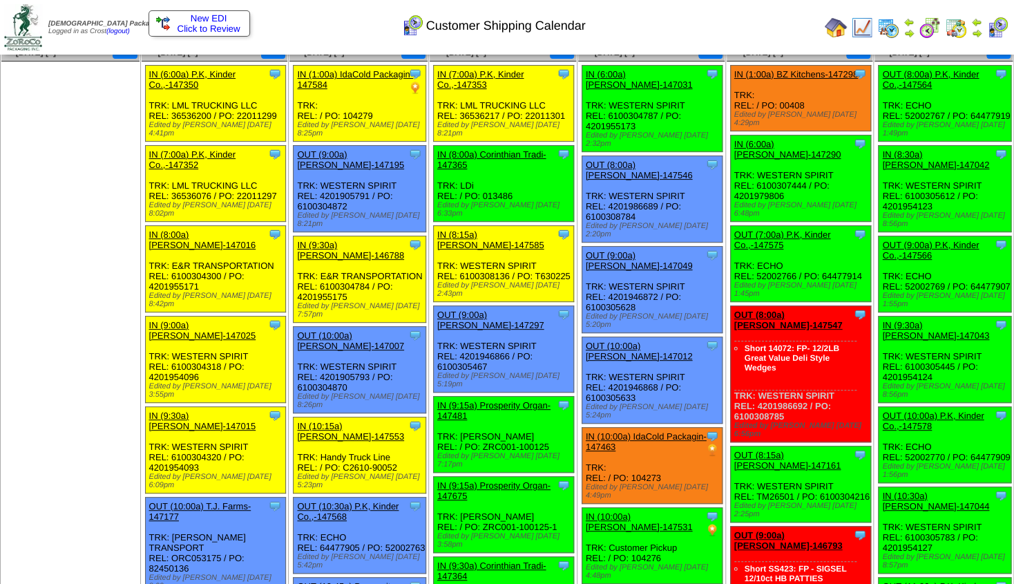
click at [642, 160] on link "OUT (8:00a) [PERSON_NAME]-147546" at bounding box center [639, 170] width 107 height 21
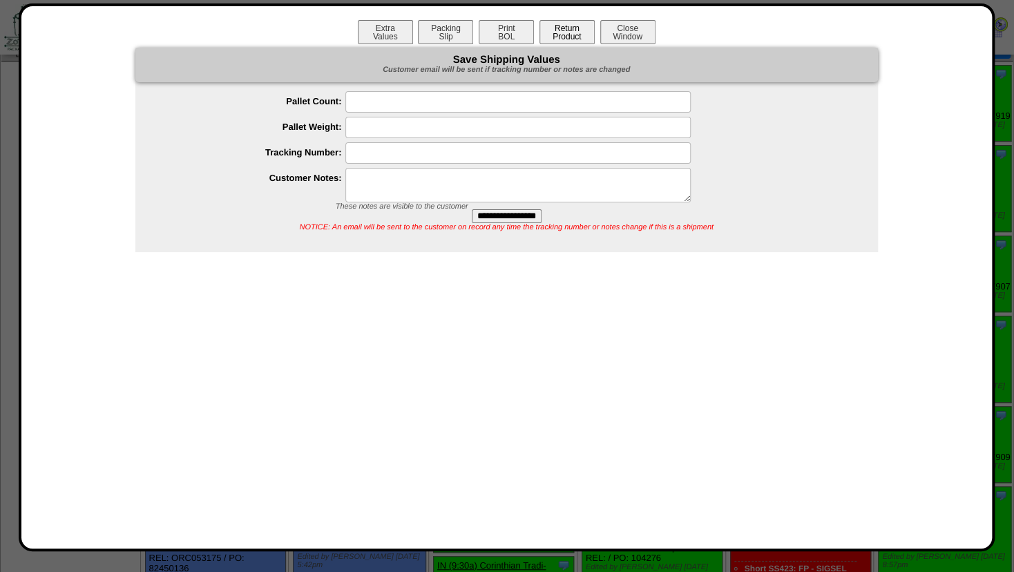
click at [568, 35] on button "Return Product" at bounding box center [566, 32] width 55 height 24
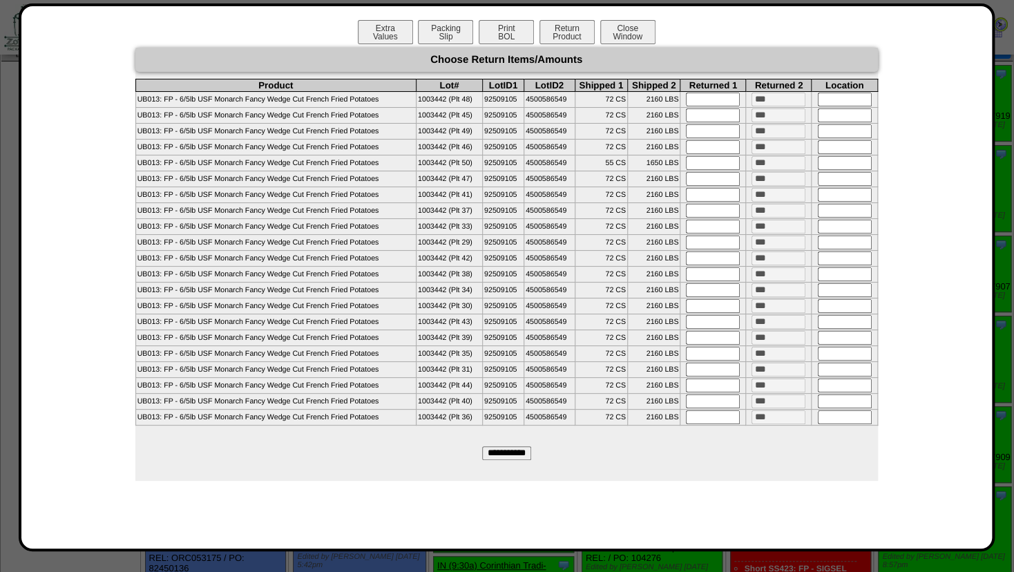
click at [702, 200] on input "text" at bounding box center [713, 195] width 54 height 14
type input "**"
click at [724, 281] on input "text" at bounding box center [713, 274] width 54 height 14
type input "**"
click at [845, 202] on input "text" at bounding box center [845, 195] width 54 height 14
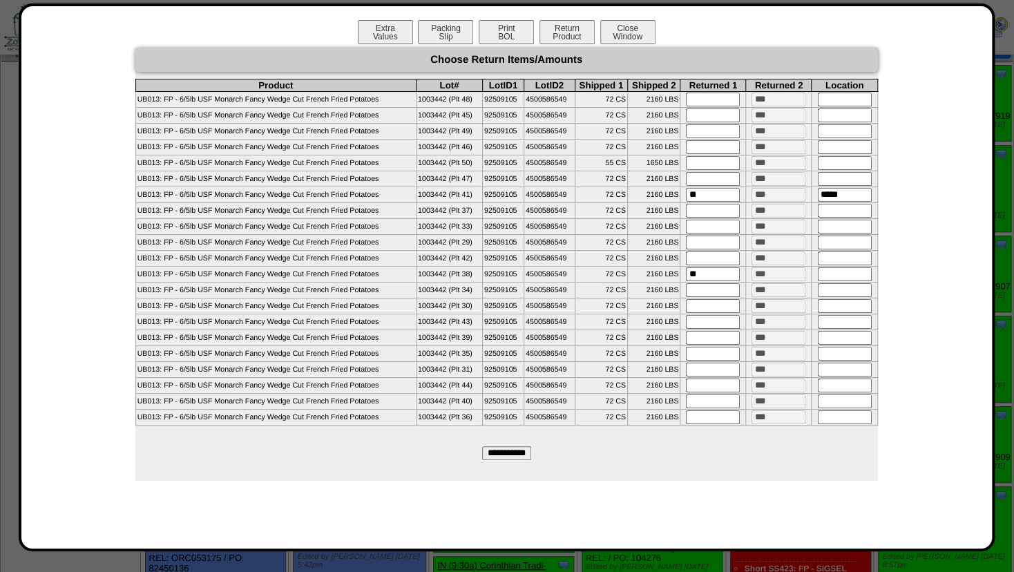
type input "*****"
click at [836, 281] on input "text" at bounding box center [845, 274] width 54 height 14
type input "*****"
click at [707, 376] on input "text" at bounding box center [713, 370] width 54 height 14
click at [503, 460] on input "**********" at bounding box center [506, 453] width 49 height 14
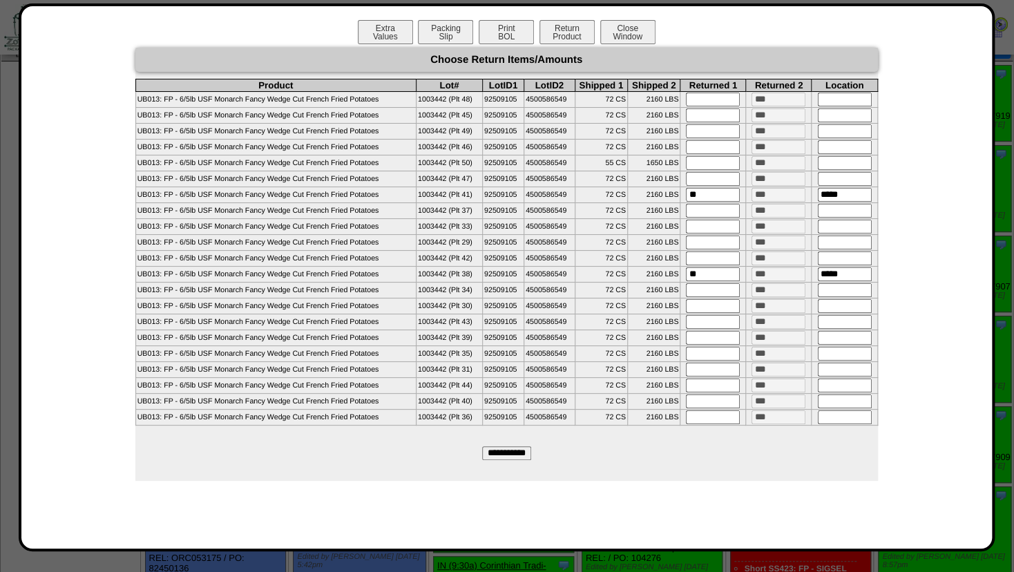
type input "*********"
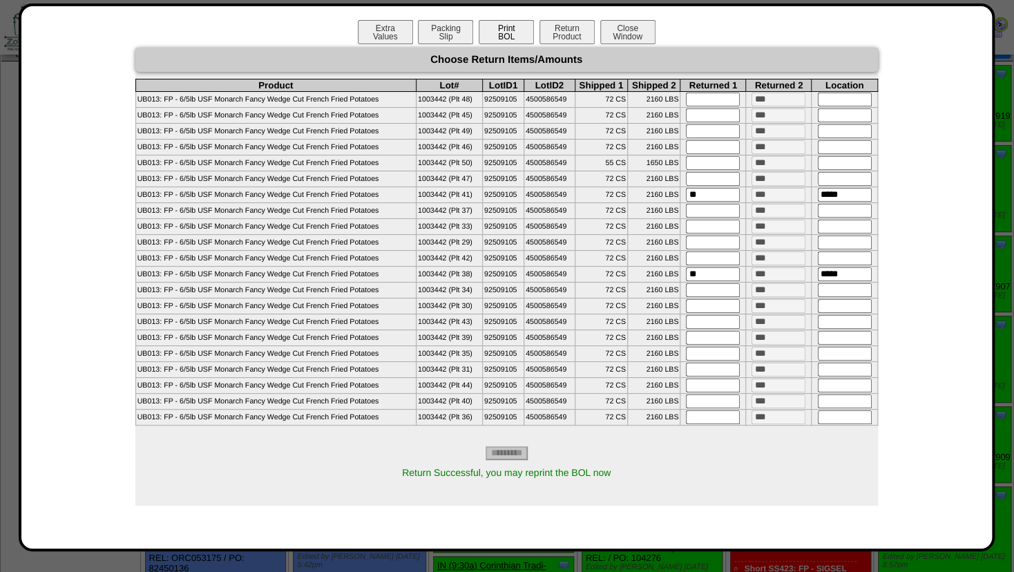
click at [515, 35] on button "Print BOL" at bounding box center [506, 32] width 55 height 24
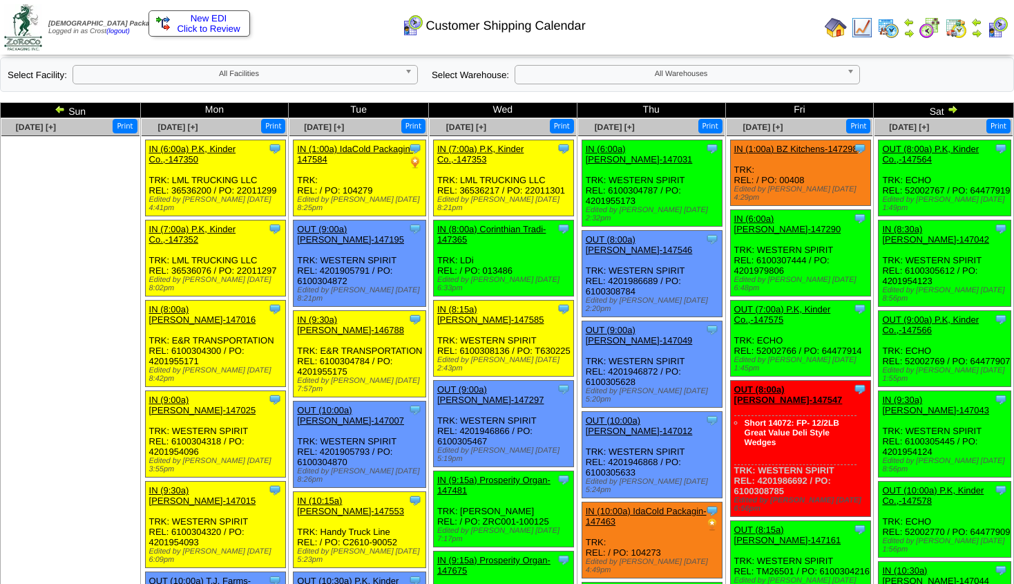
scroll to position [75, 0]
